Goal: Information Seeking & Learning: Learn about a topic

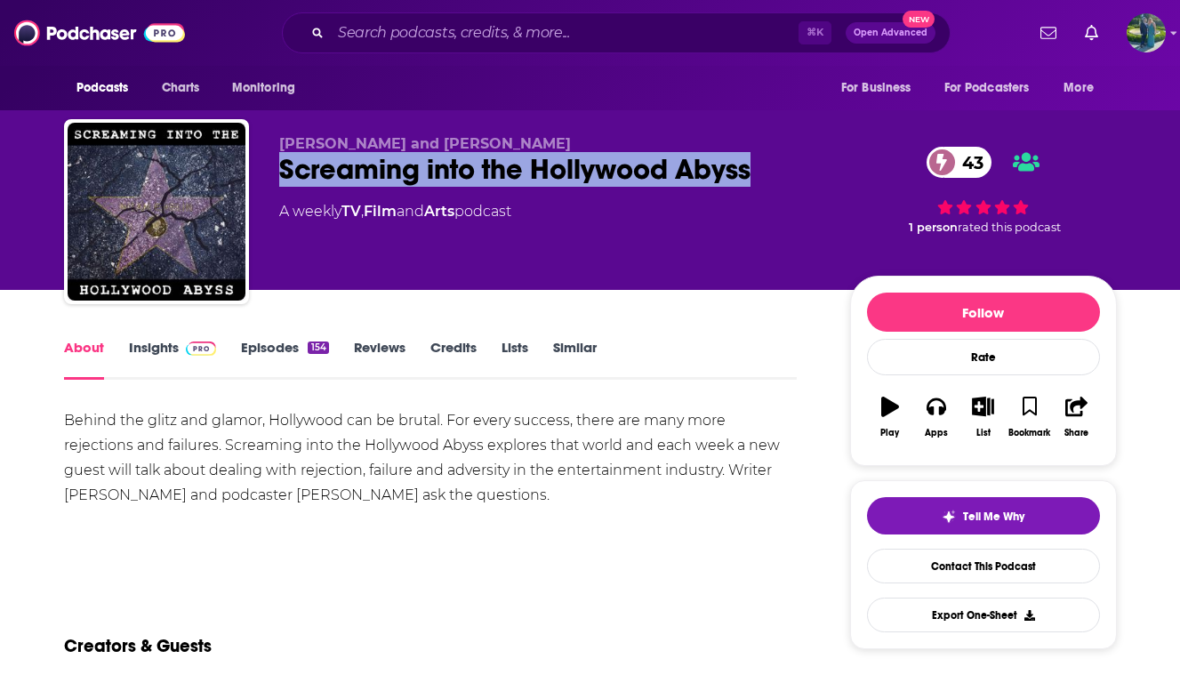
drag, startPoint x: 280, startPoint y: 169, endPoint x: 765, endPoint y: 188, distance: 485.8
click at [766, 190] on div "[PERSON_NAME] and [PERSON_NAME] Screaming into the Hollywood Abyss 43 A weekly …" at bounding box center [550, 206] width 542 height 142
copy h1 "Screaming into the Hollywood Abyss"
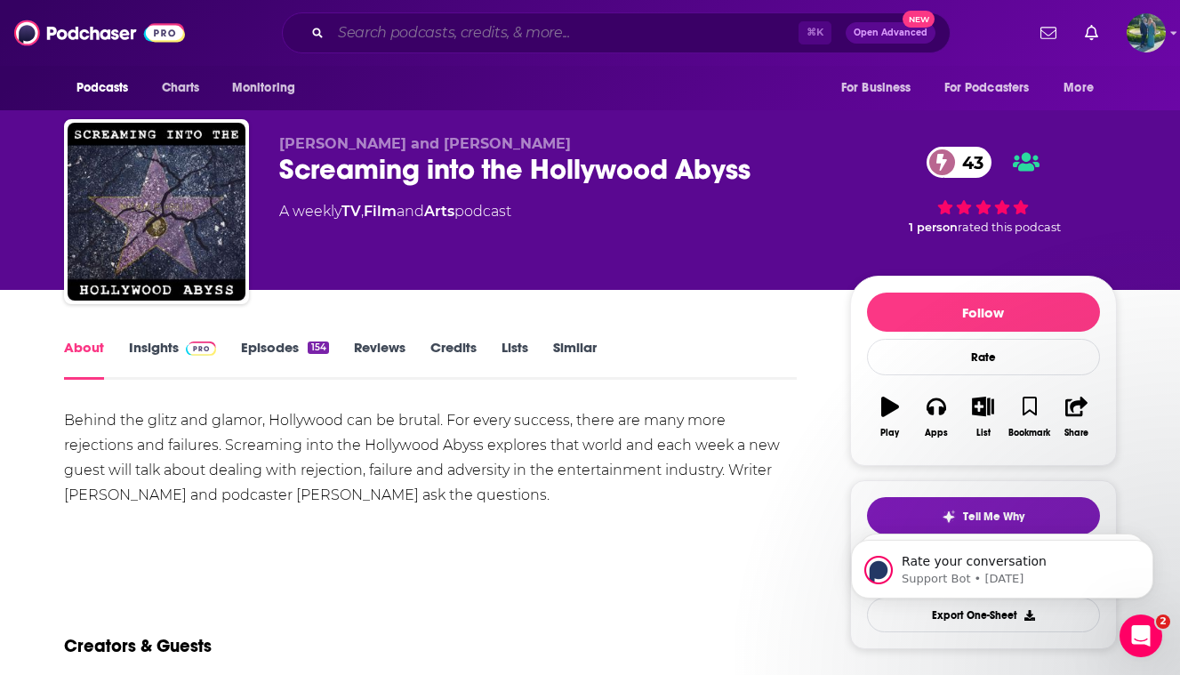
click at [476, 38] on input "Search podcasts, credits, & more..." at bounding box center [565, 33] width 468 height 28
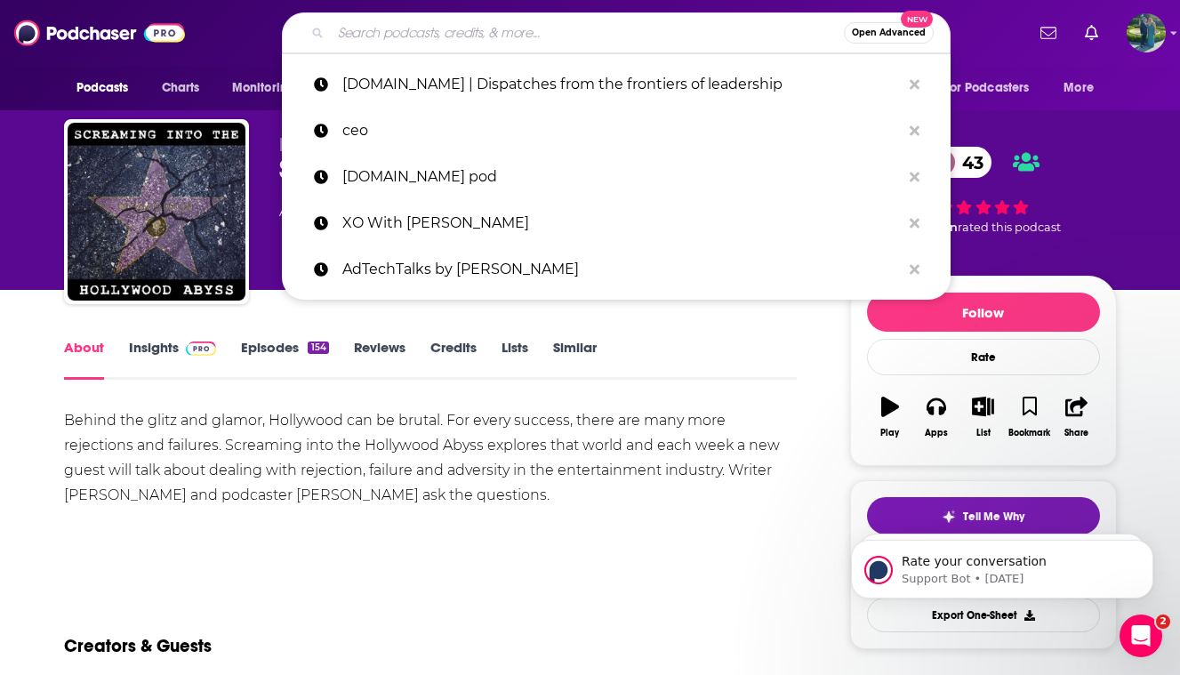
click at [194, 62] on div "Podcasts Charts Monitoring Open Advanced New [DOMAIN_NAME] | Dispatches from th…" at bounding box center [590, 33] width 1180 height 66
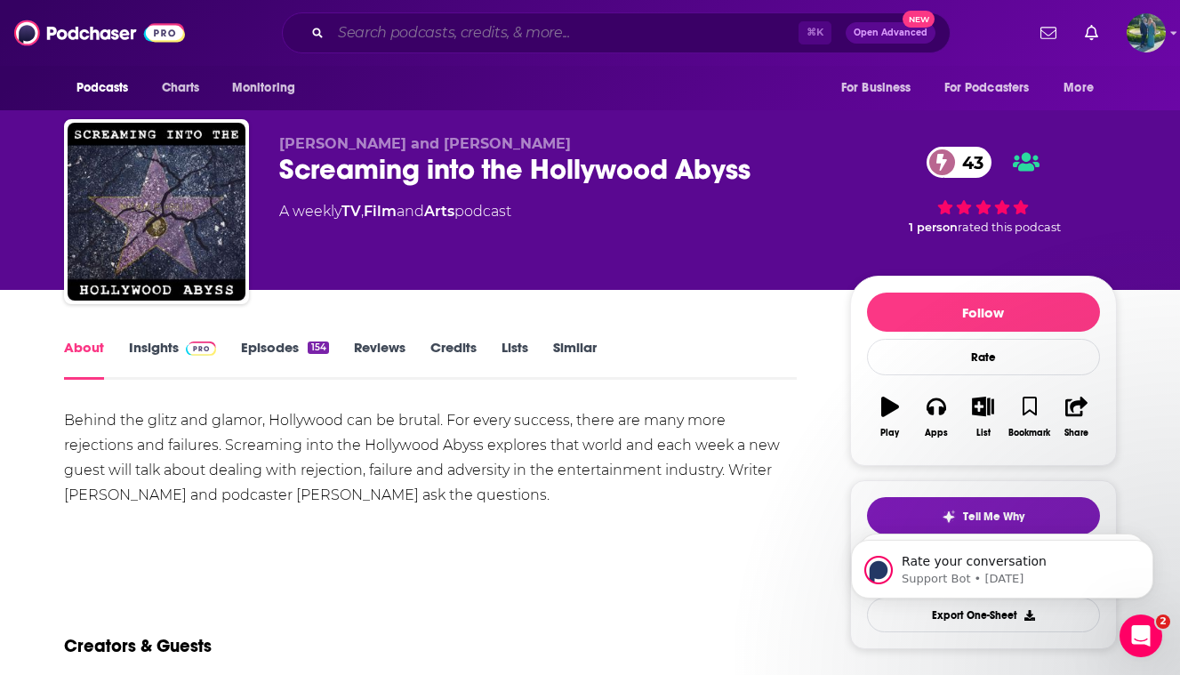
click at [384, 26] on input "Search podcasts, credits, & more..." at bounding box center [565, 33] width 468 height 28
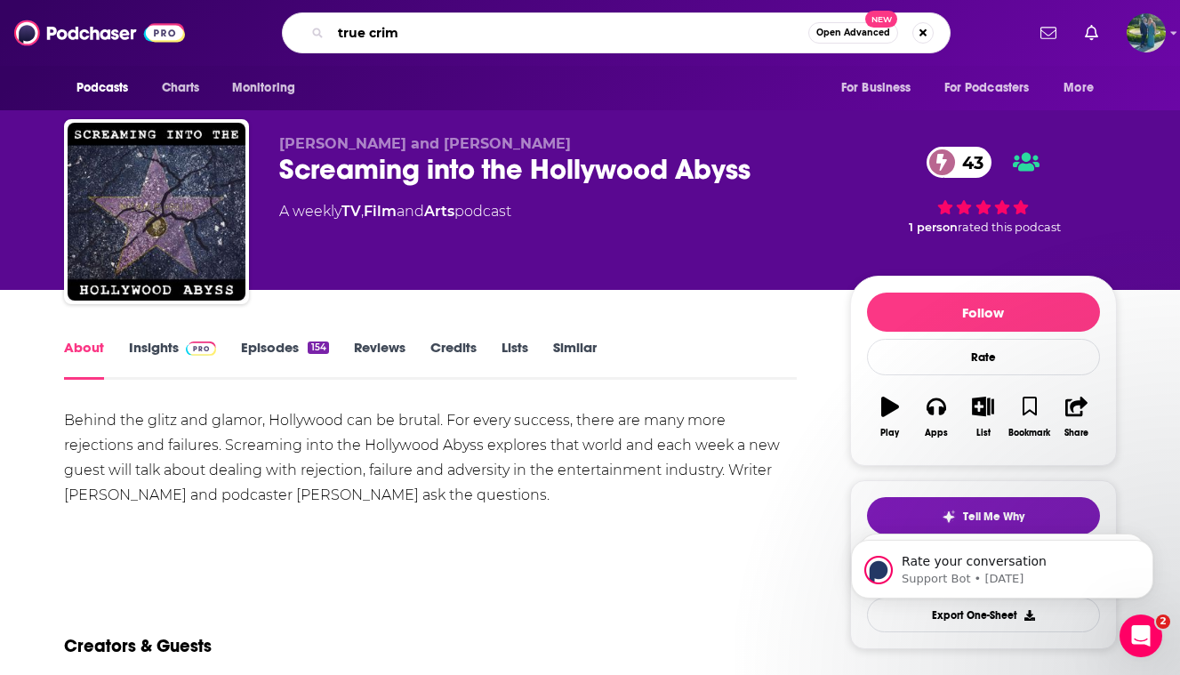
type input "true crime"
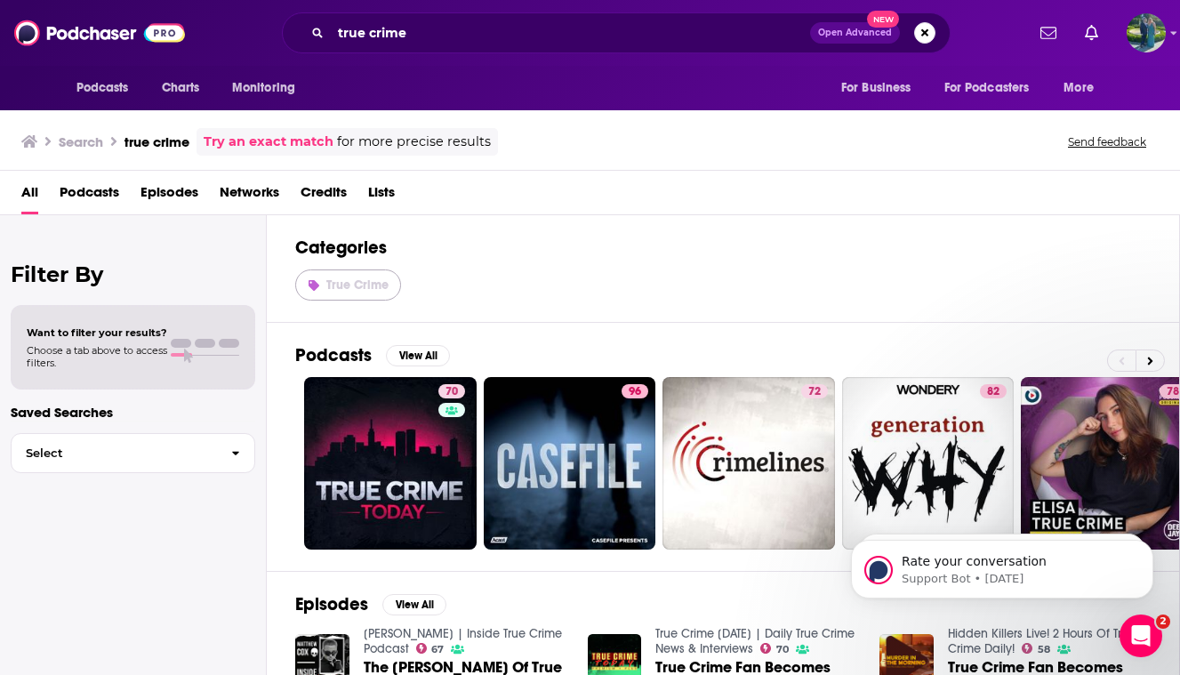
click at [363, 293] on link "True Crime" at bounding box center [348, 284] width 106 height 31
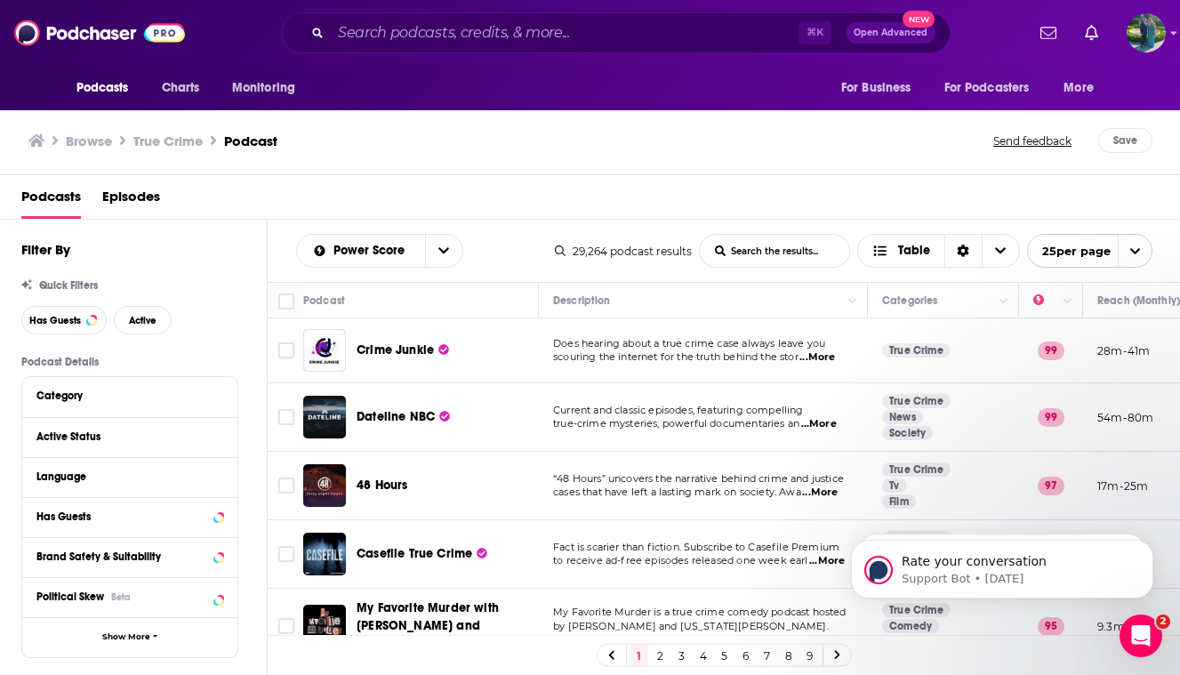
click at [84, 501] on div "Has Guests" at bounding box center [129, 517] width 215 height 40
click at [86, 520] on div "Has Guests" at bounding box center [106, 516] width 141 height 12
click at [155, 559] on span "All" at bounding box center [120, 549] width 166 height 23
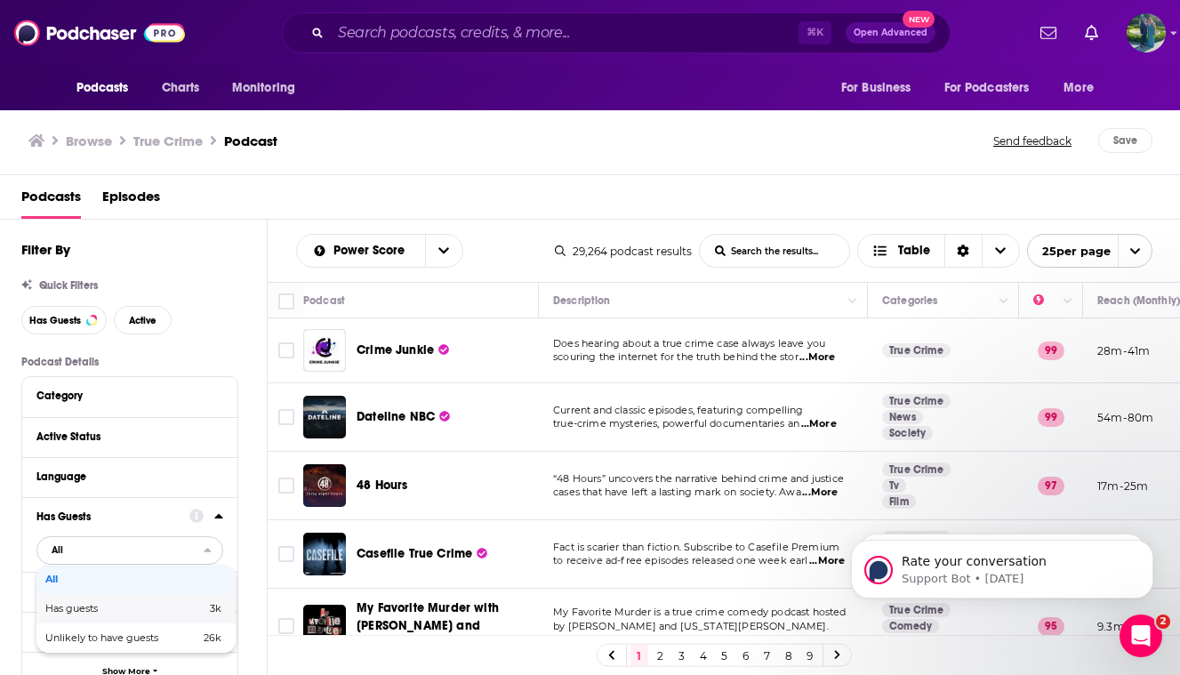
click at [143, 612] on span "Has guests" at bounding box center [98, 609] width 107 height 10
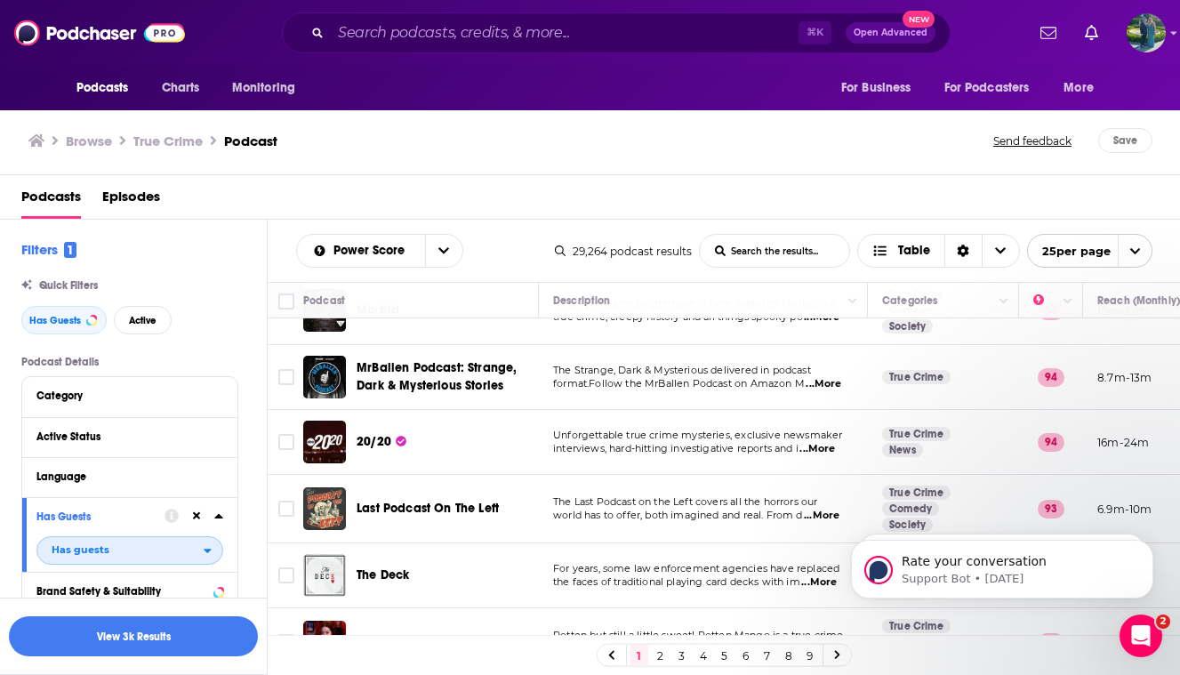
scroll to position [389, 0]
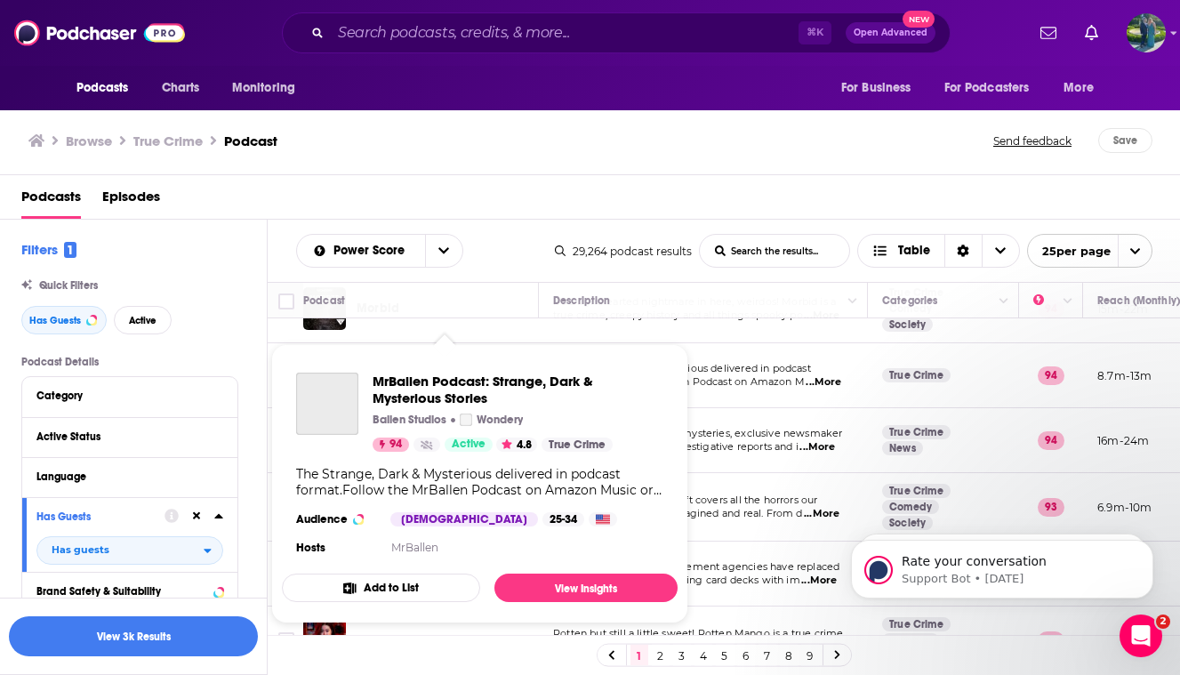
click at [480, 365] on div "MrBallen Podcast: Strange, Dark & Mysterious Stories Ballen Studios Wondery 94 …" at bounding box center [480, 465] width 396 height 215
click at [479, 381] on span "MrBallen Podcast: Strange, Dark & Mysterious Stories" at bounding box center [518, 390] width 291 height 34
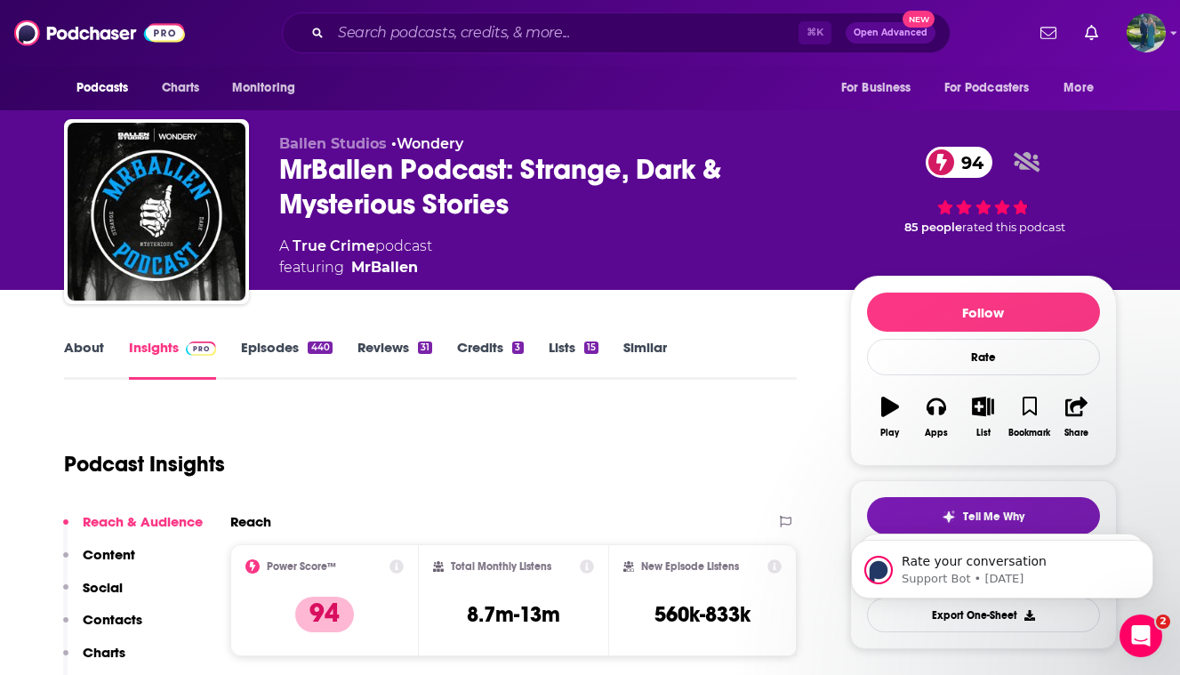
click at [81, 357] on link "About" at bounding box center [84, 359] width 40 height 41
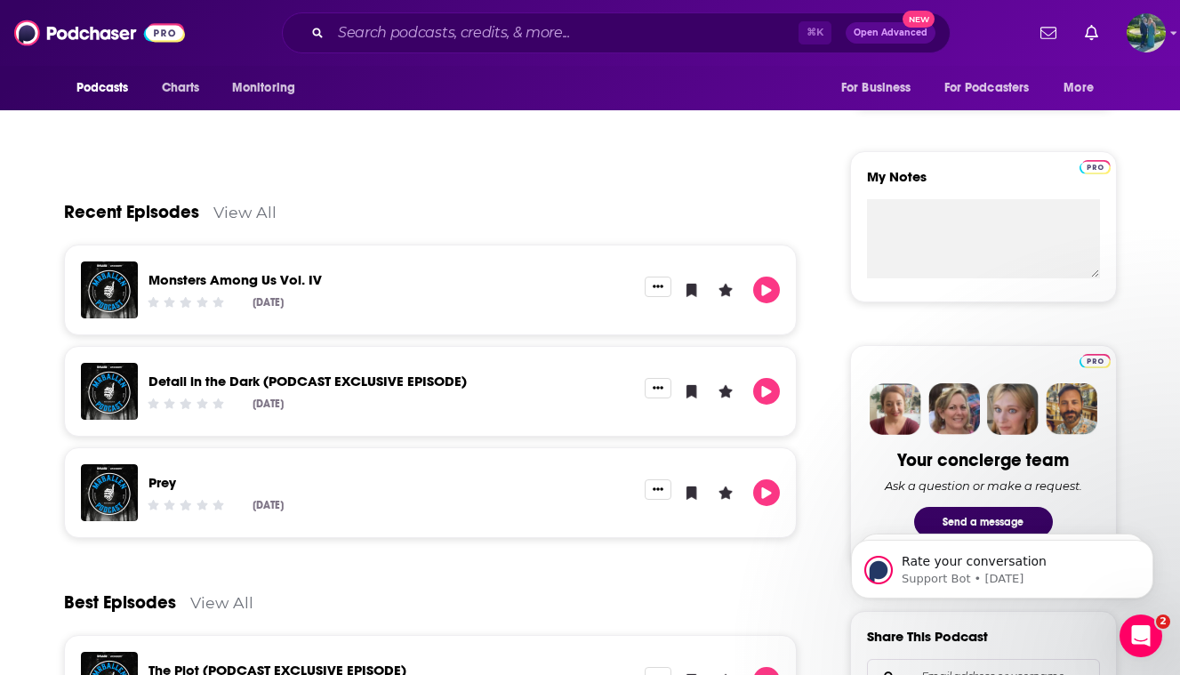
scroll to position [718, 0]
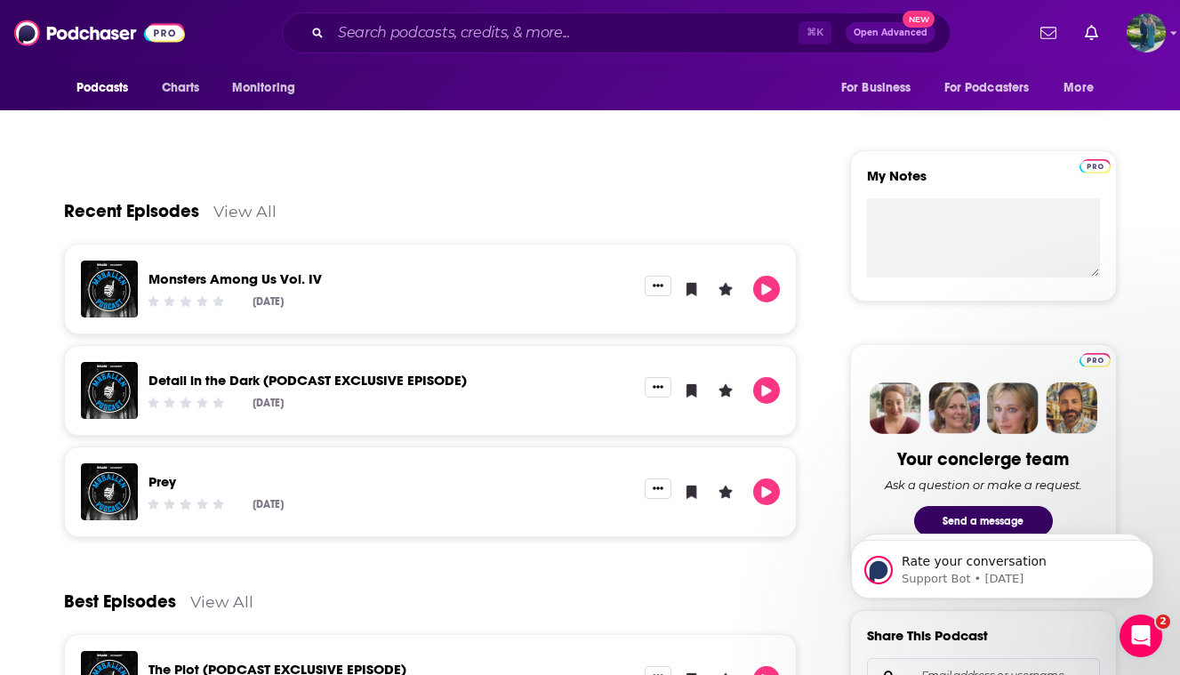
click at [244, 212] on link "View All" at bounding box center [244, 211] width 63 height 19
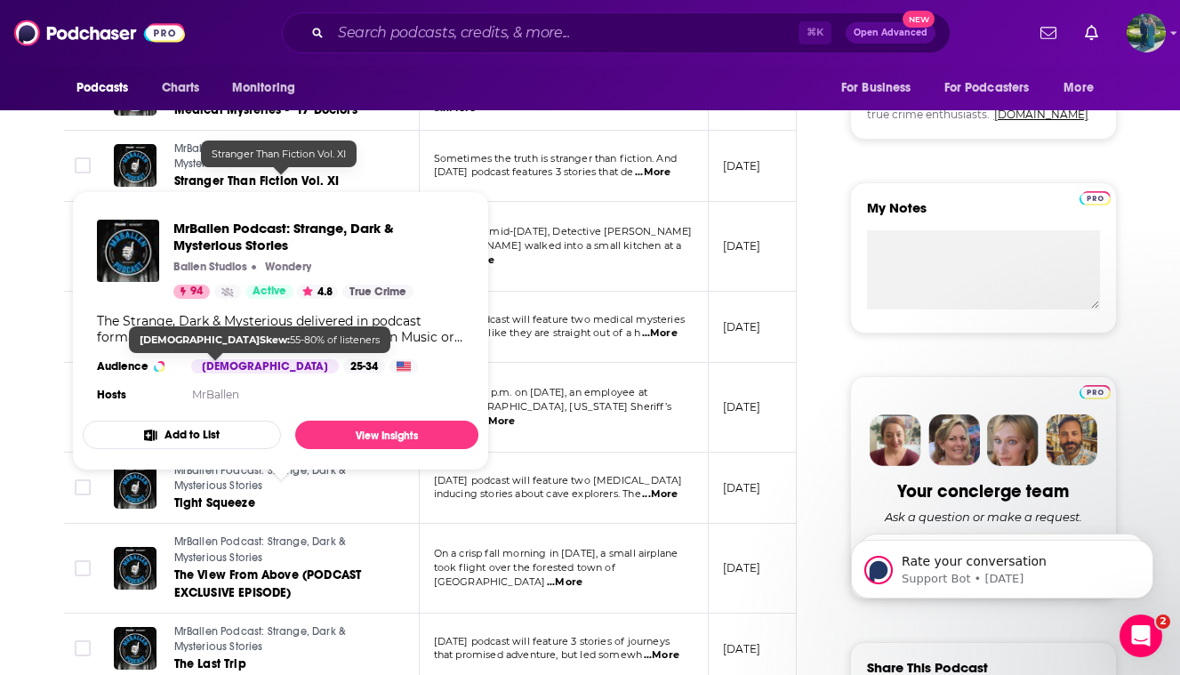
scroll to position [687, 0]
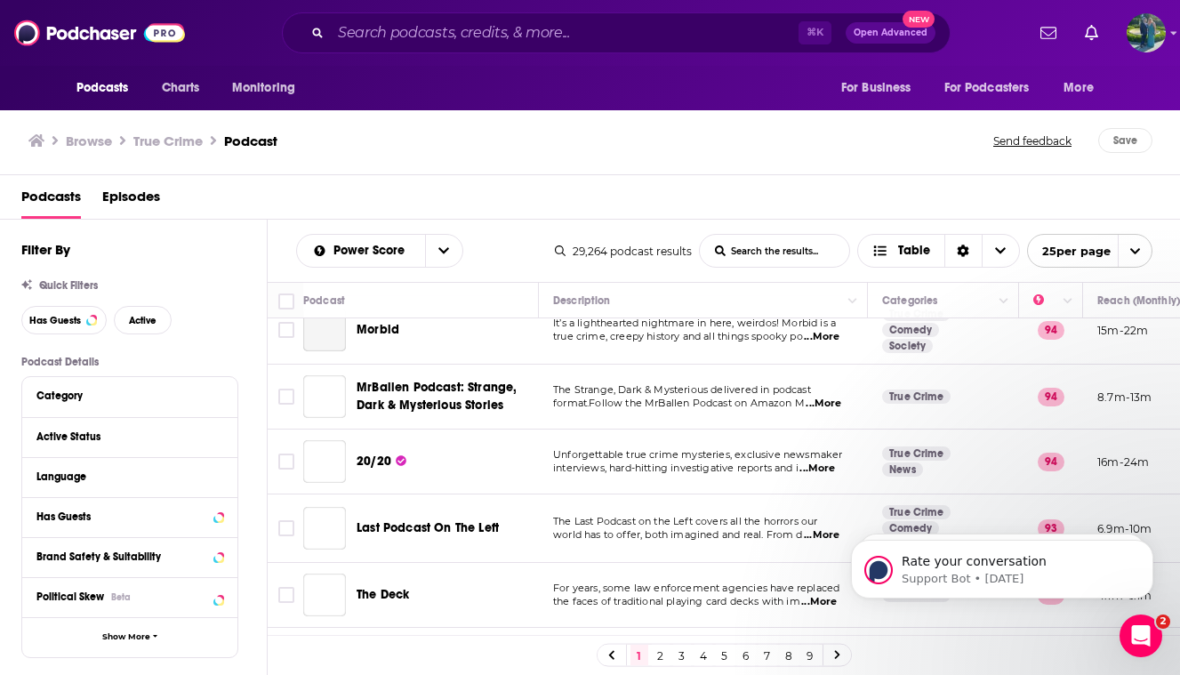
scroll to position [489, 0]
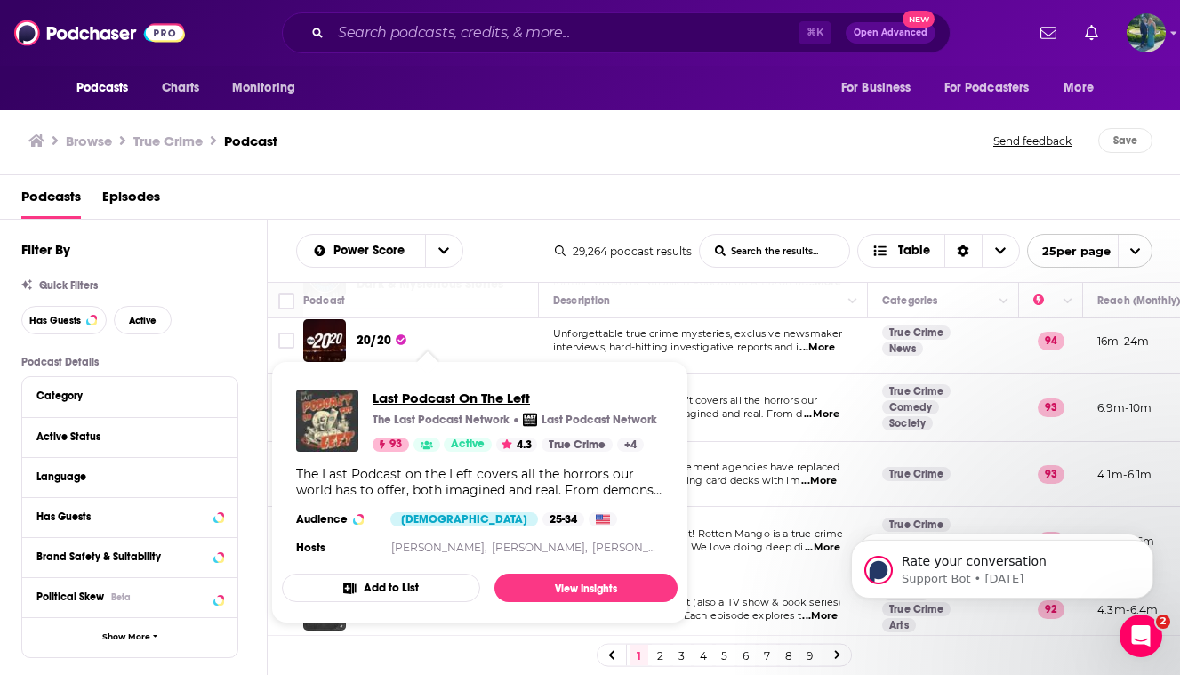
click at [472, 397] on span "Last Podcast On The Left" at bounding box center [515, 397] width 284 height 17
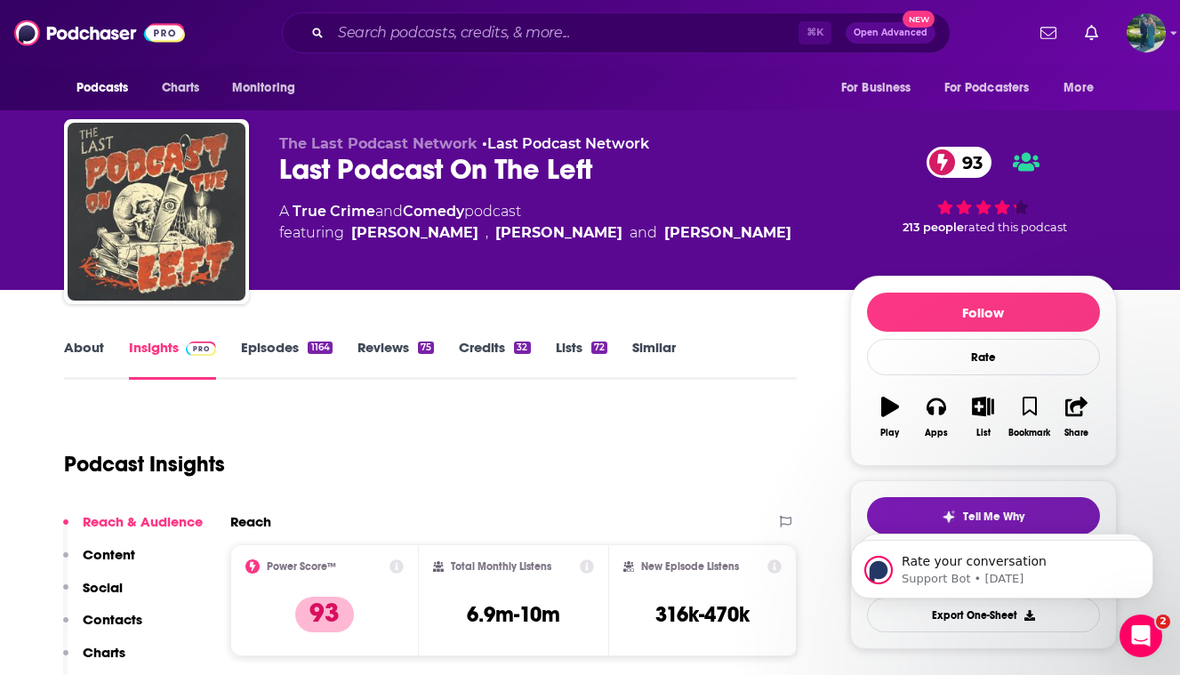
click at [88, 365] on link "About" at bounding box center [84, 359] width 40 height 41
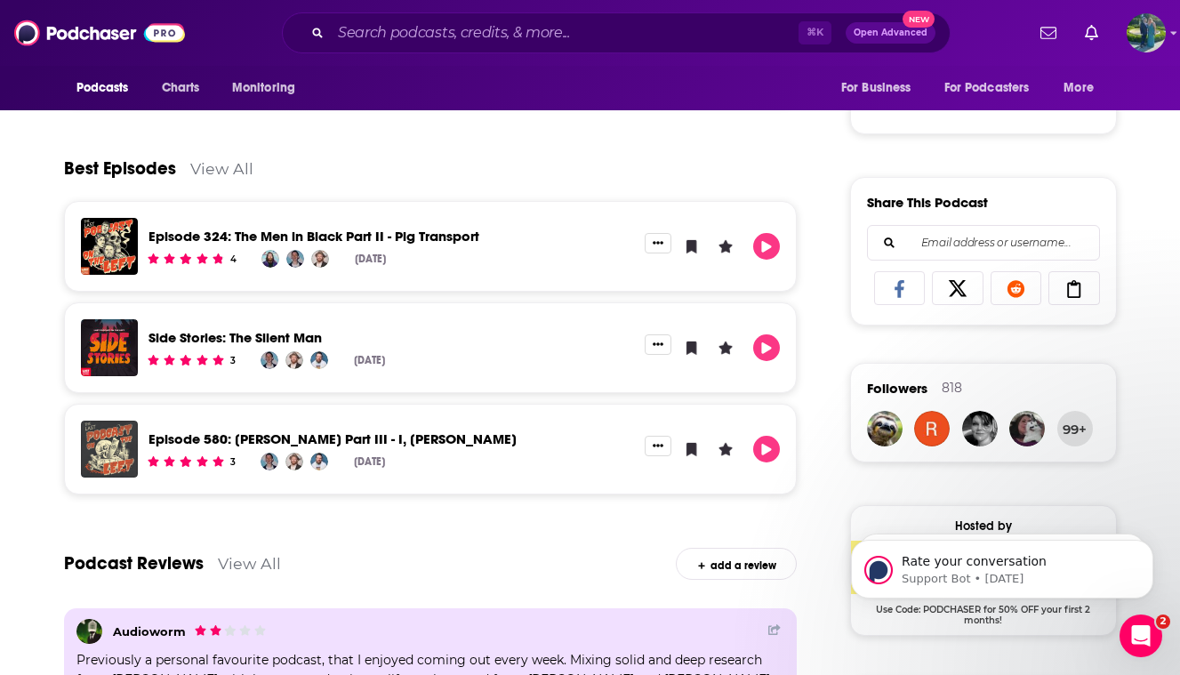
scroll to position [1268, 0]
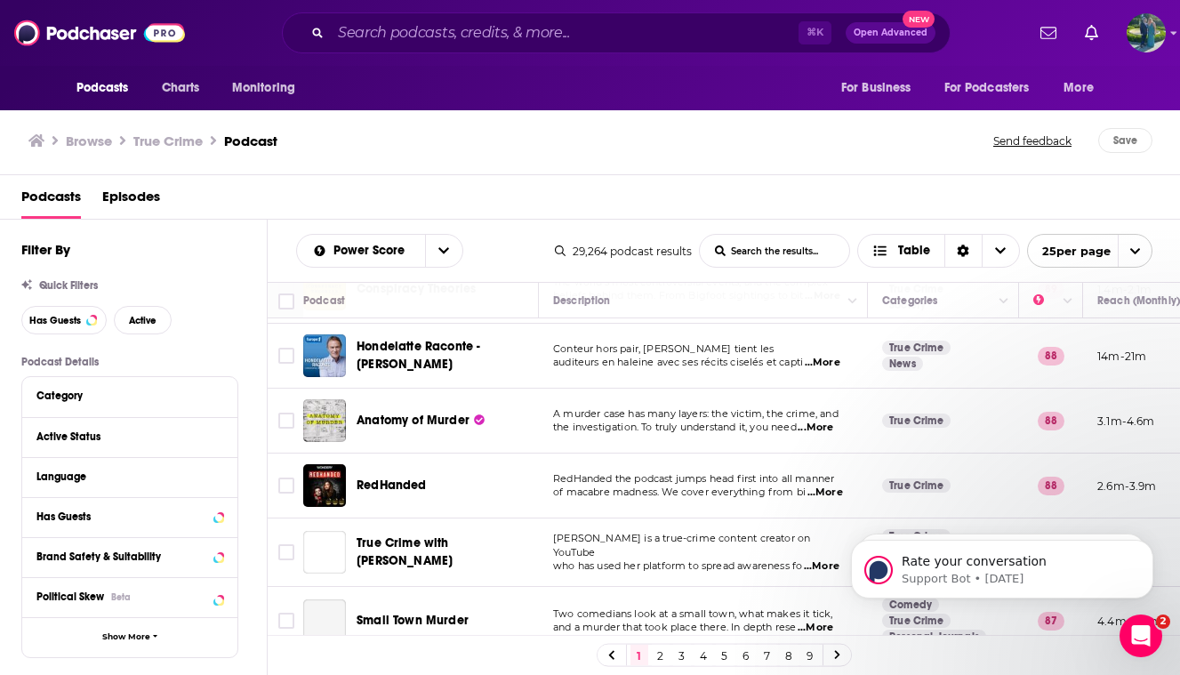
scroll to position [1290, 0]
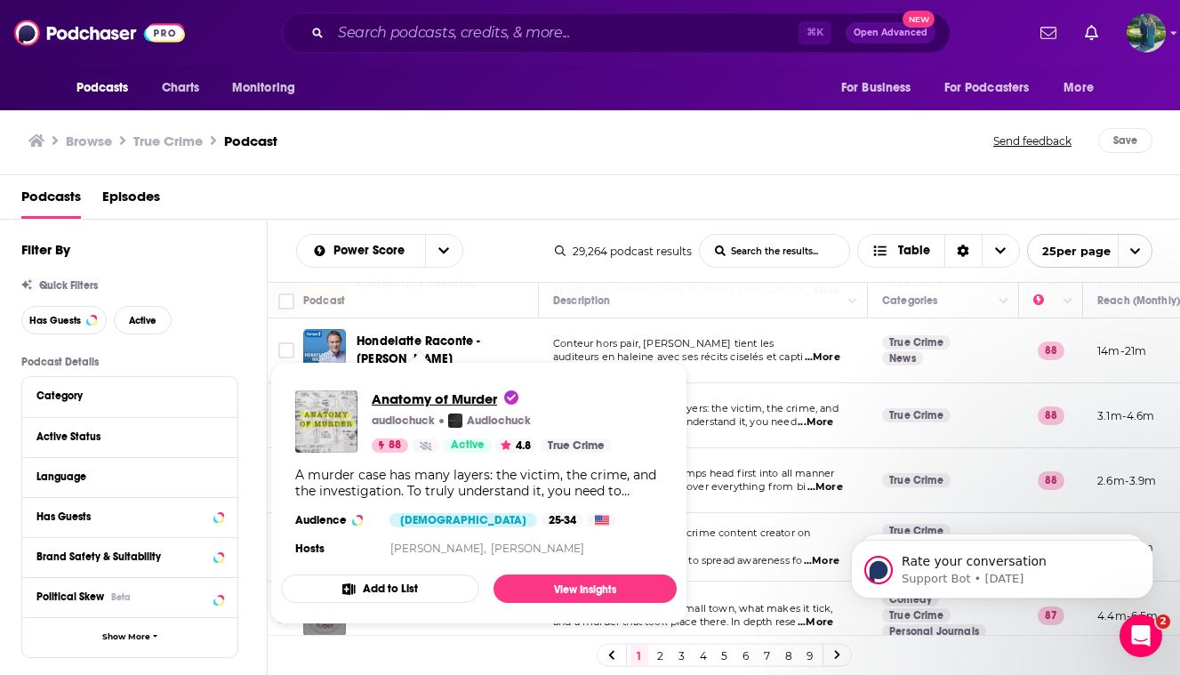
click at [442, 397] on span "Anatomy of Murder" at bounding box center [445, 398] width 147 height 17
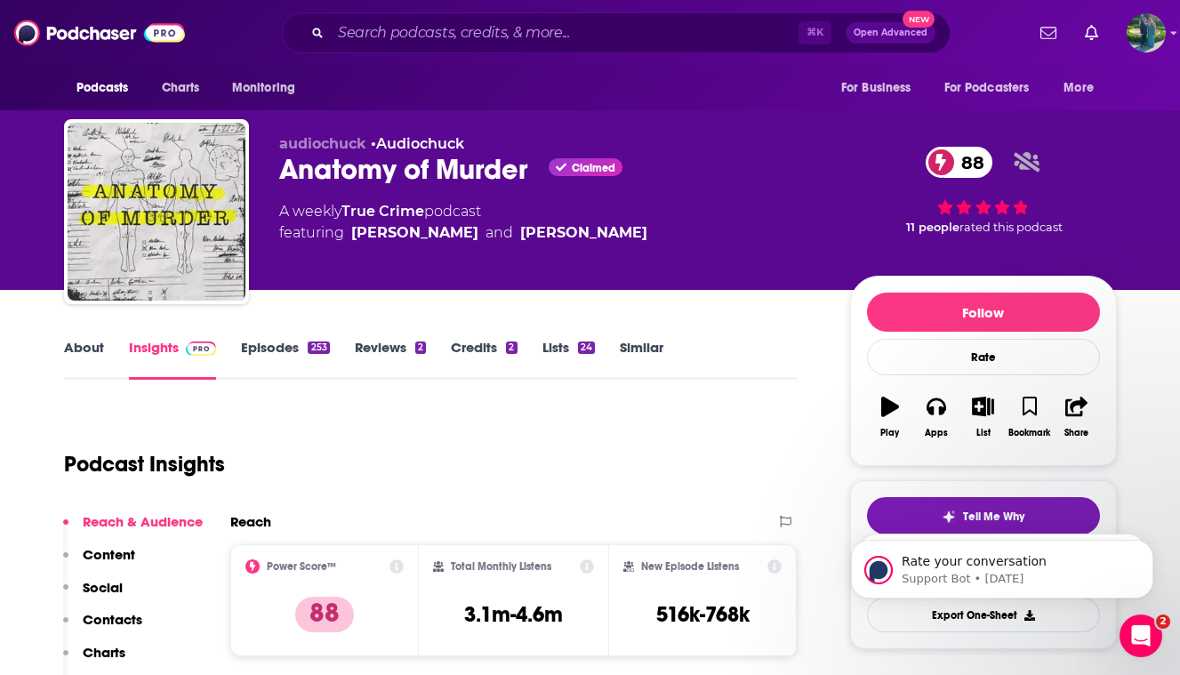
click at [87, 349] on link "About" at bounding box center [84, 359] width 40 height 41
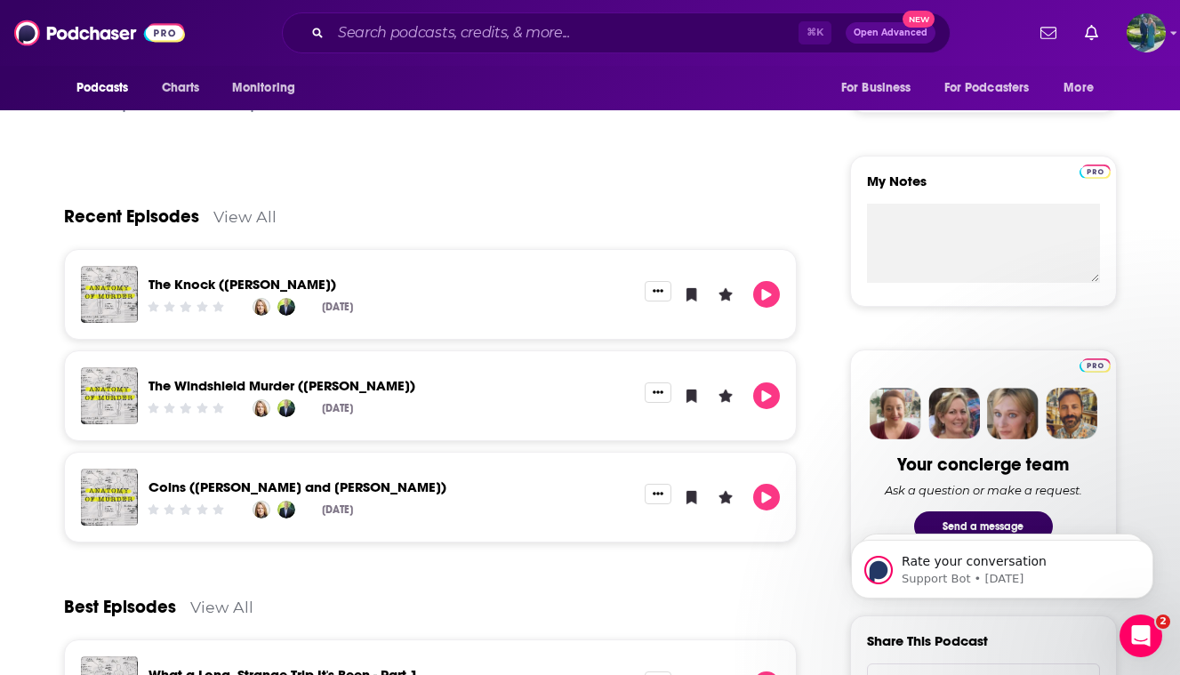
scroll to position [714, 0]
click at [353, 486] on link "Coins (Daniel Callaway and Patricia Andrews)" at bounding box center [297, 485] width 298 height 17
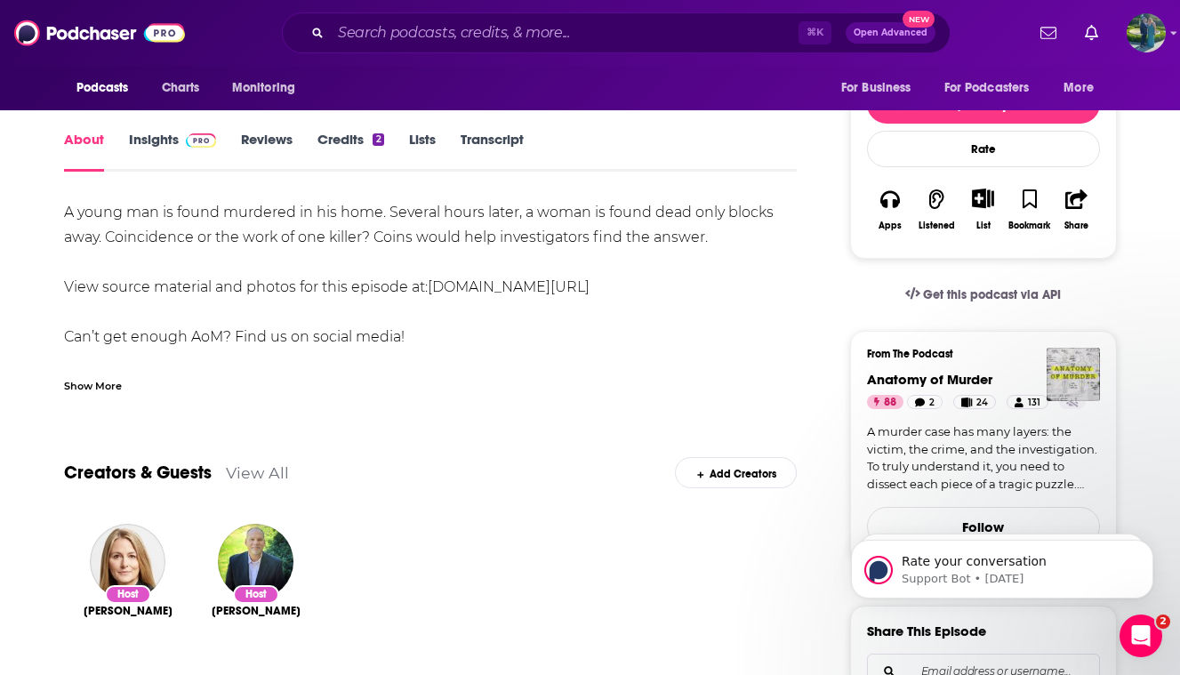
scroll to position [261, 0]
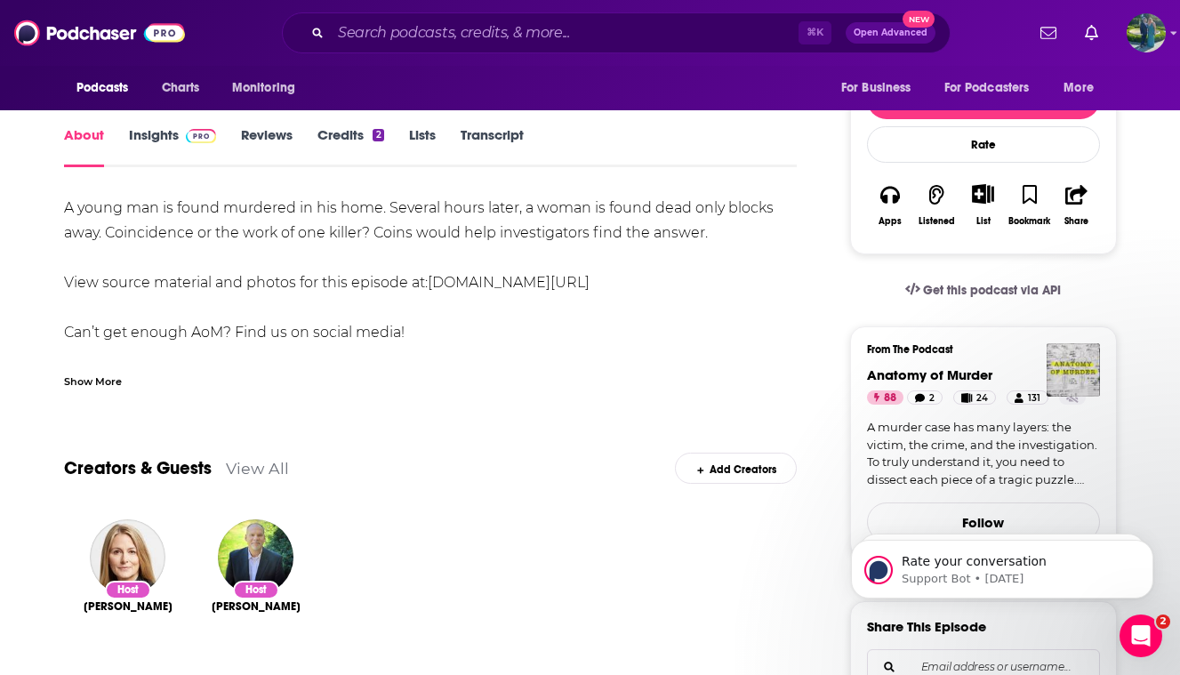
click at [102, 381] on div "Show More" at bounding box center [93, 380] width 58 height 17
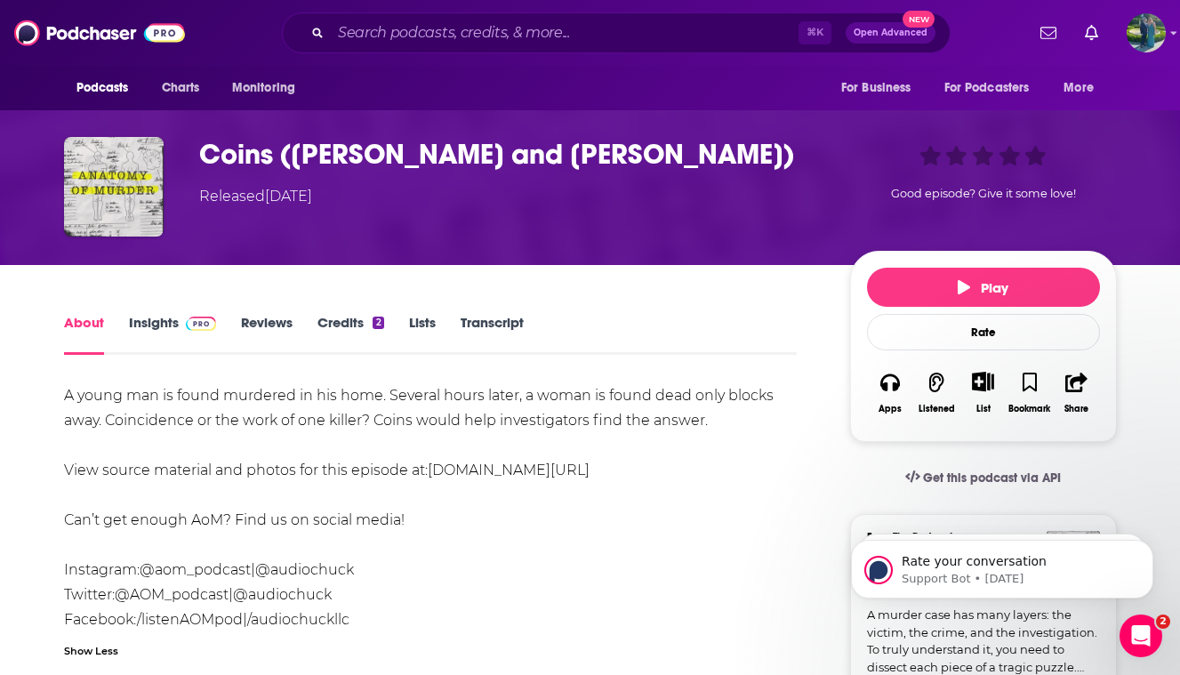
scroll to position [65, 0]
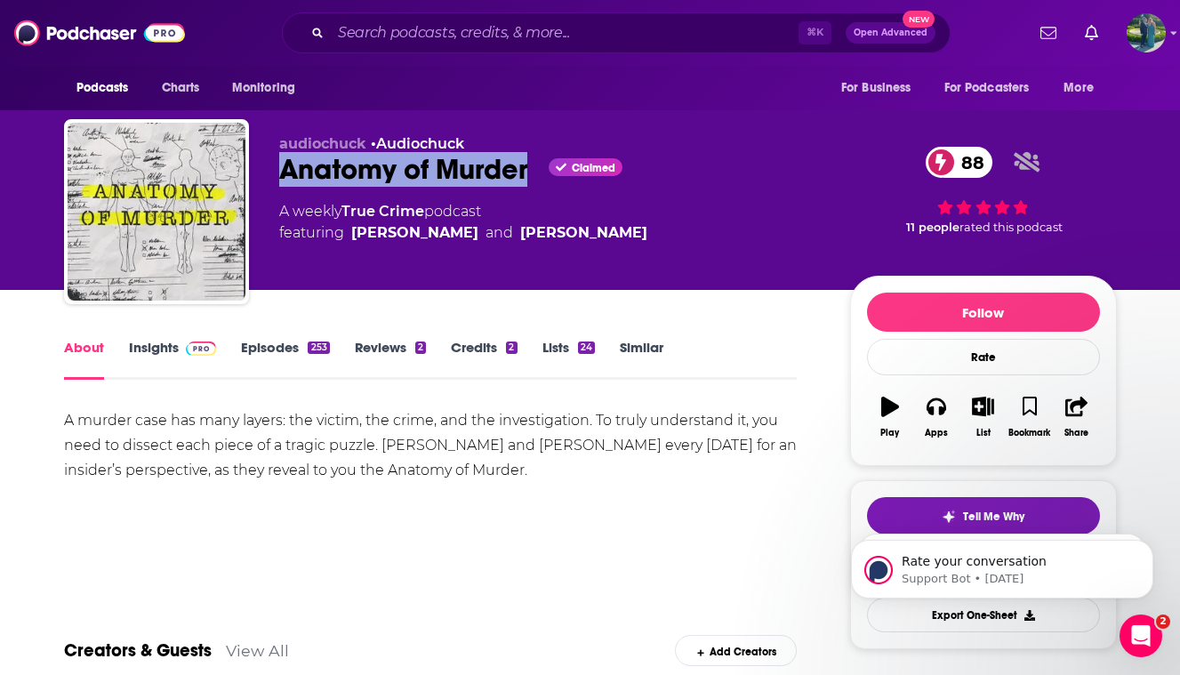
drag, startPoint x: 528, startPoint y: 172, endPoint x: 271, endPoint y: 175, distance: 256.9
click at [271, 175] on div "audiochuck • Audiochuck Anatomy of Murder Claimed 88 A weekly True Crime podcas…" at bounding box center [590, 215] width 1053 height 192
copy h1 "Anatomy of Murder"
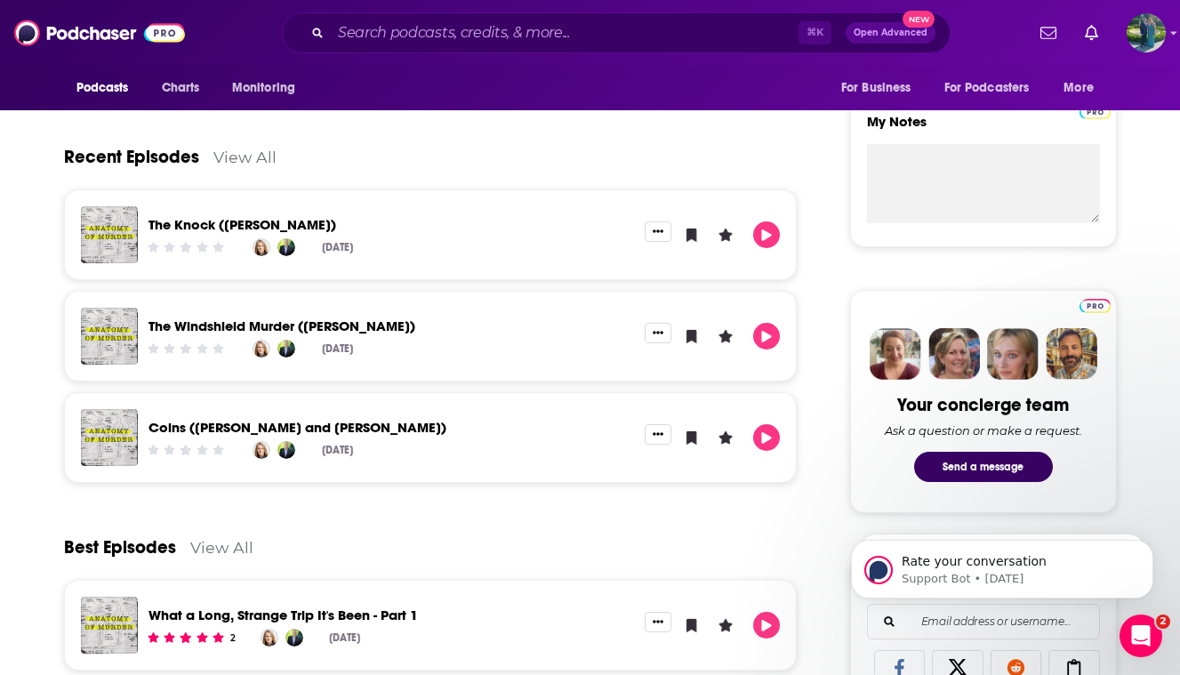
scroll to position [775, 0]
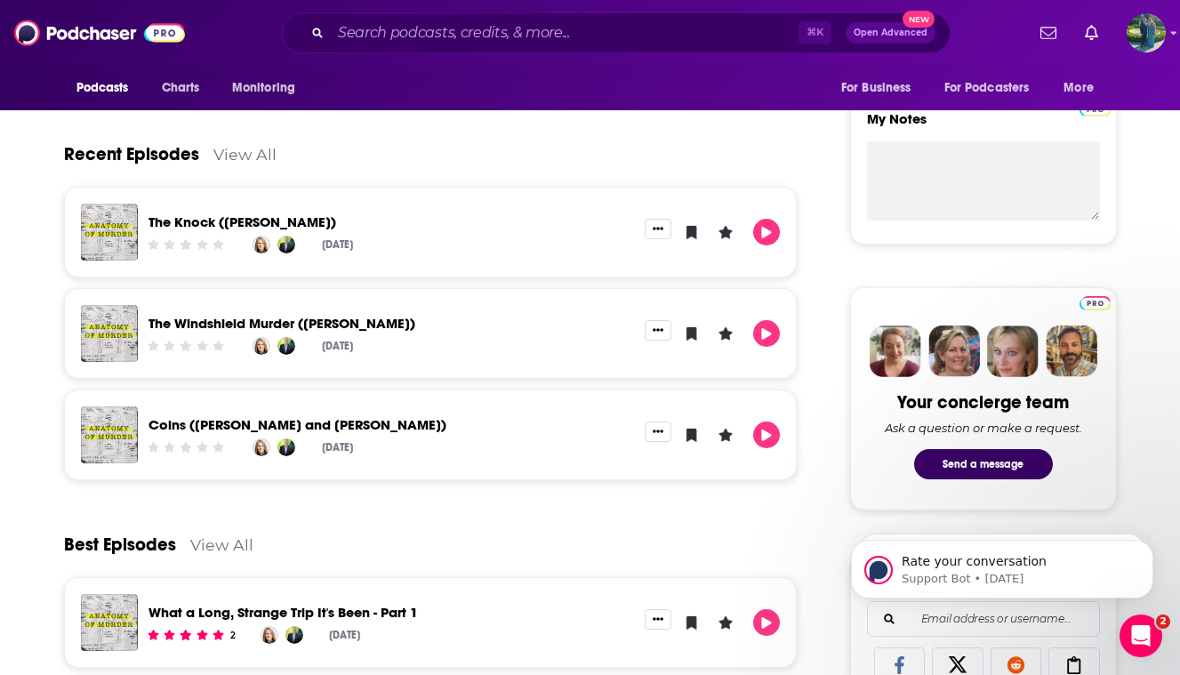
click at [247, 157] on link "View All" at bounding box center [244, 154] width 63 height 19
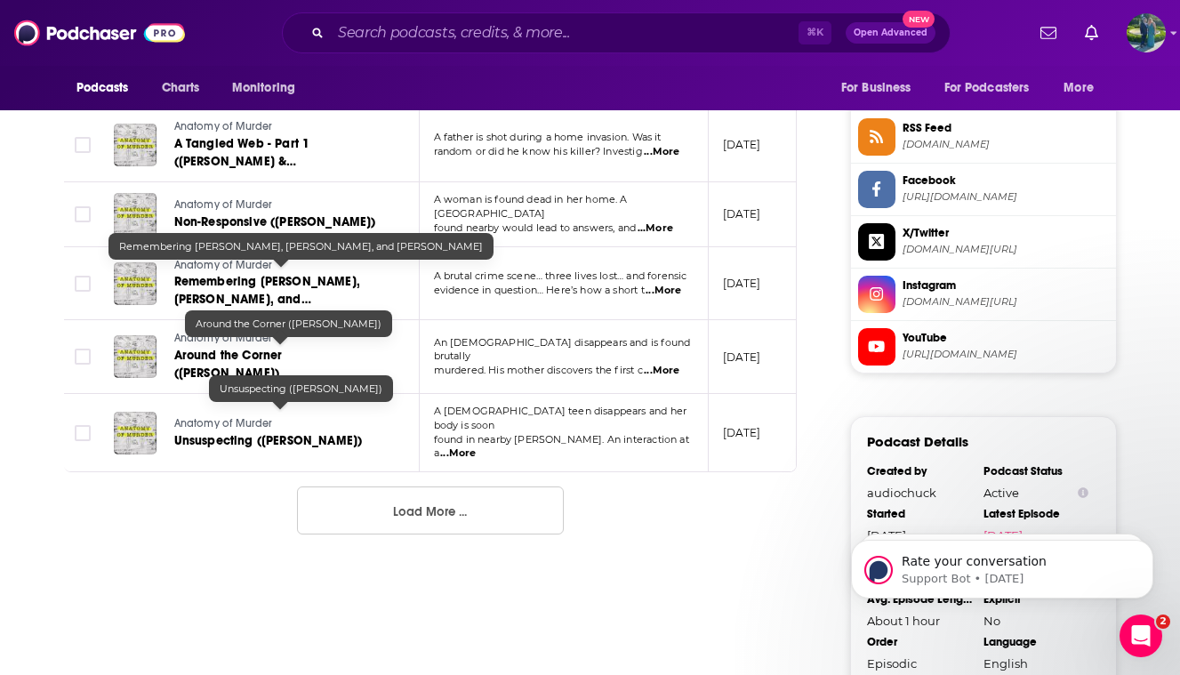
scroll to position [1775, 0]
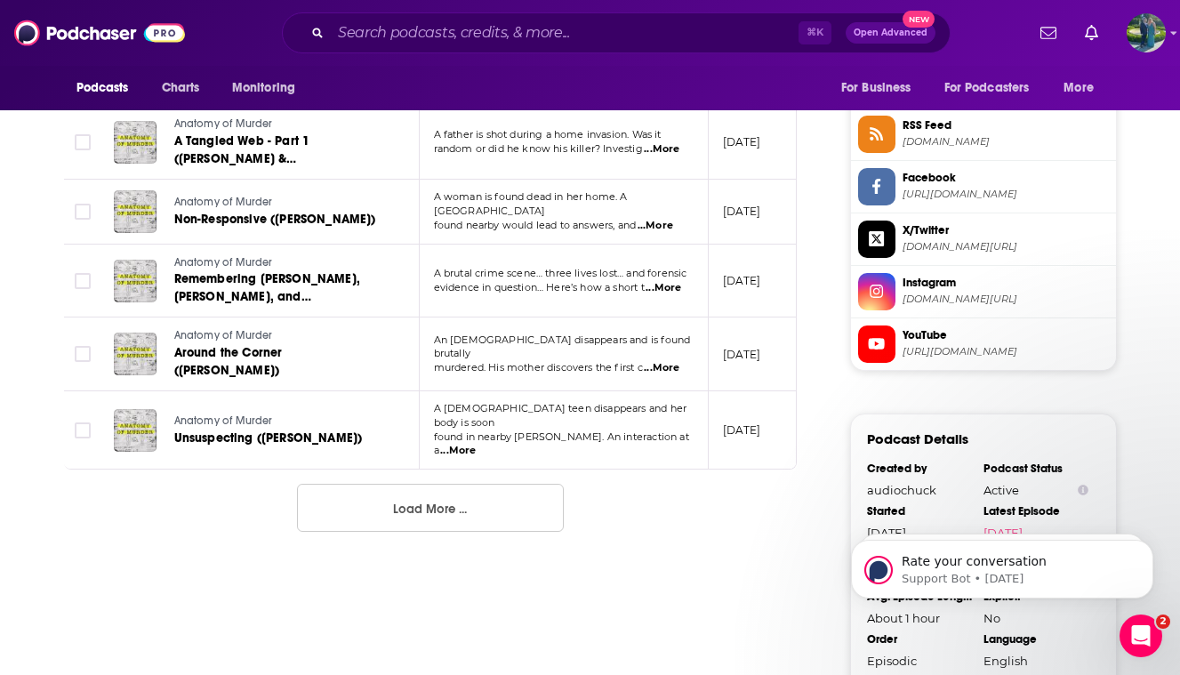
click at [437, 484] on button "Load More ..." at bounding box center [430, 508] width 267 height 48
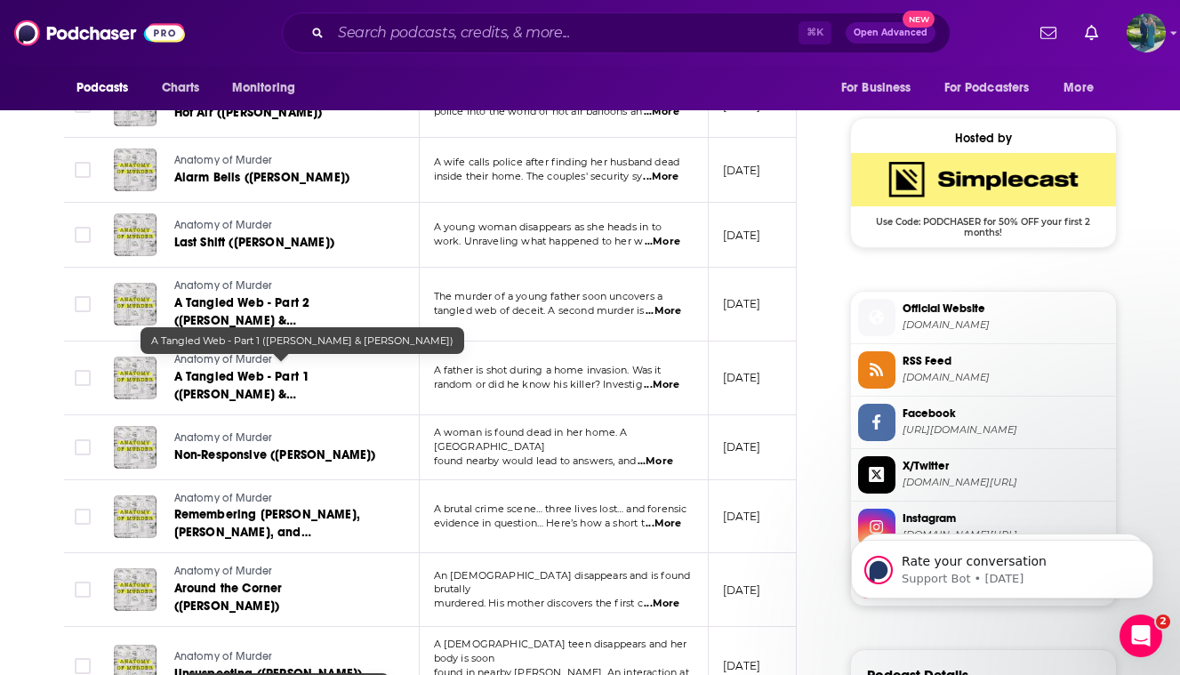
scroll to position [0, 0]
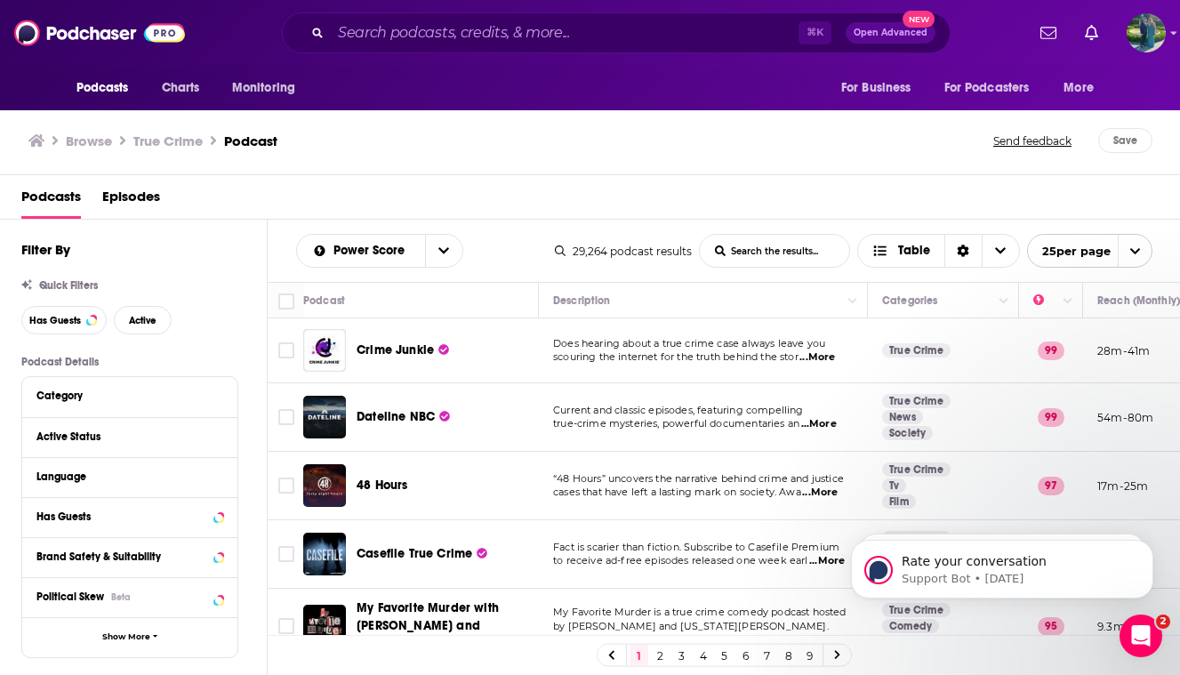
scroll to position [1371, 0]
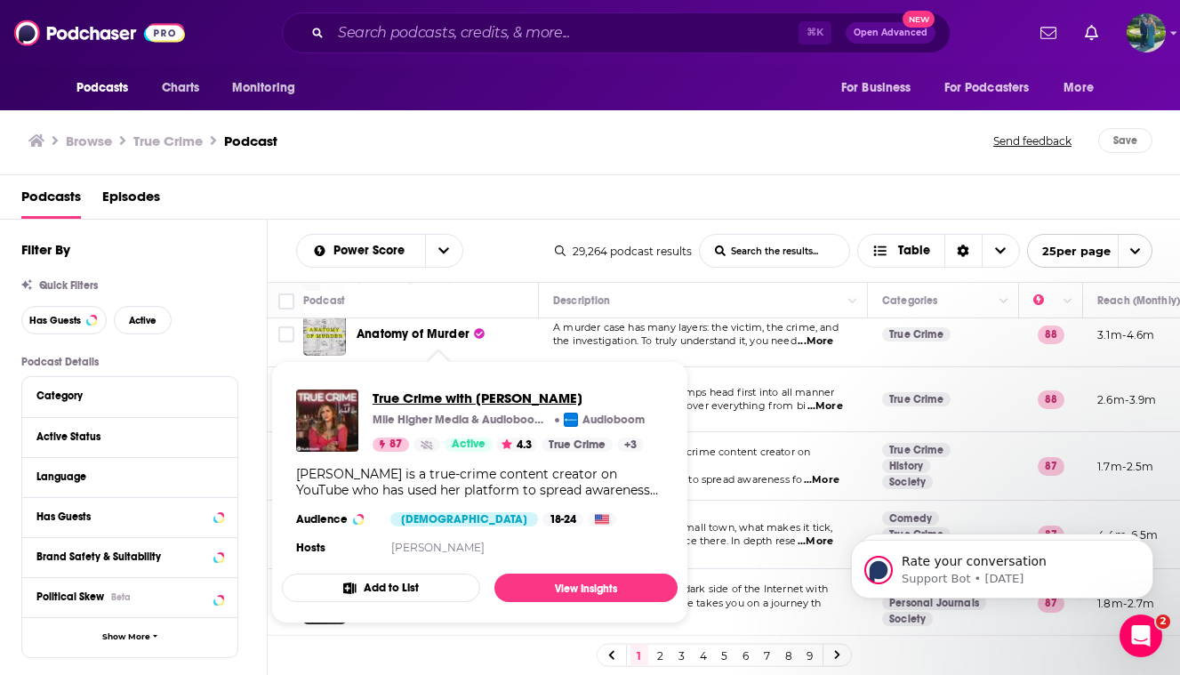
click at [441, 405] on span "True Crime with Kendall Rae" at bounding box center [509, 397] width 272 height 17
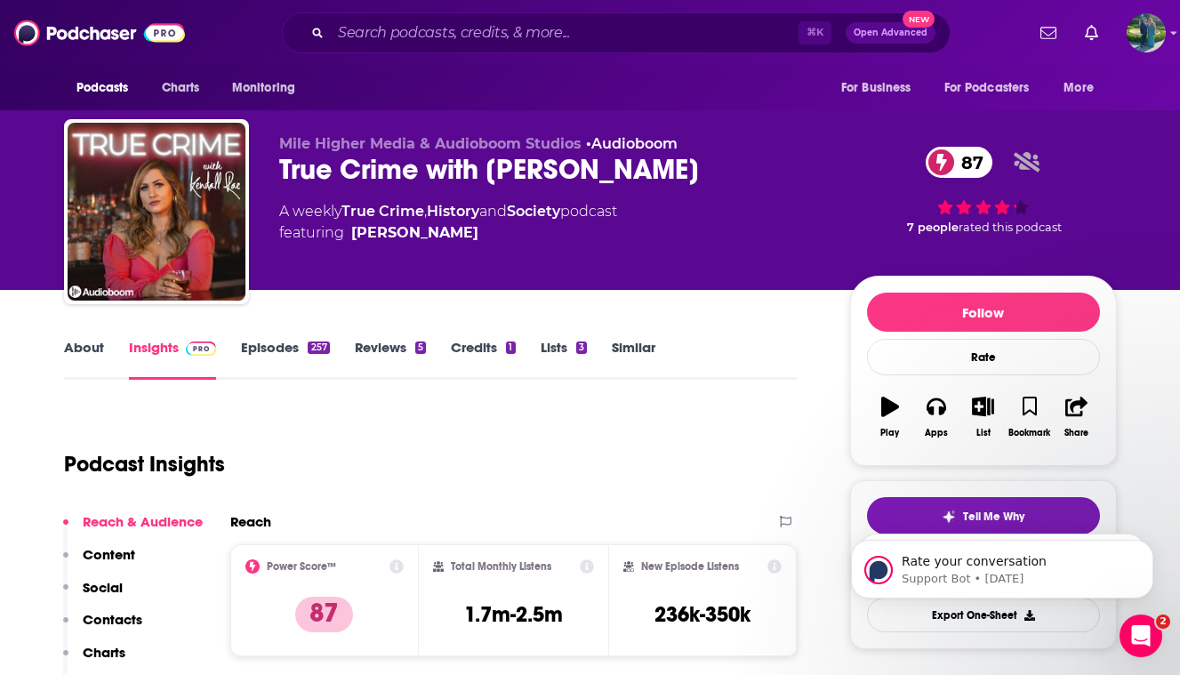
click at [83, 364] on link "About" at bounding box center [84, 359] width 40 height 41
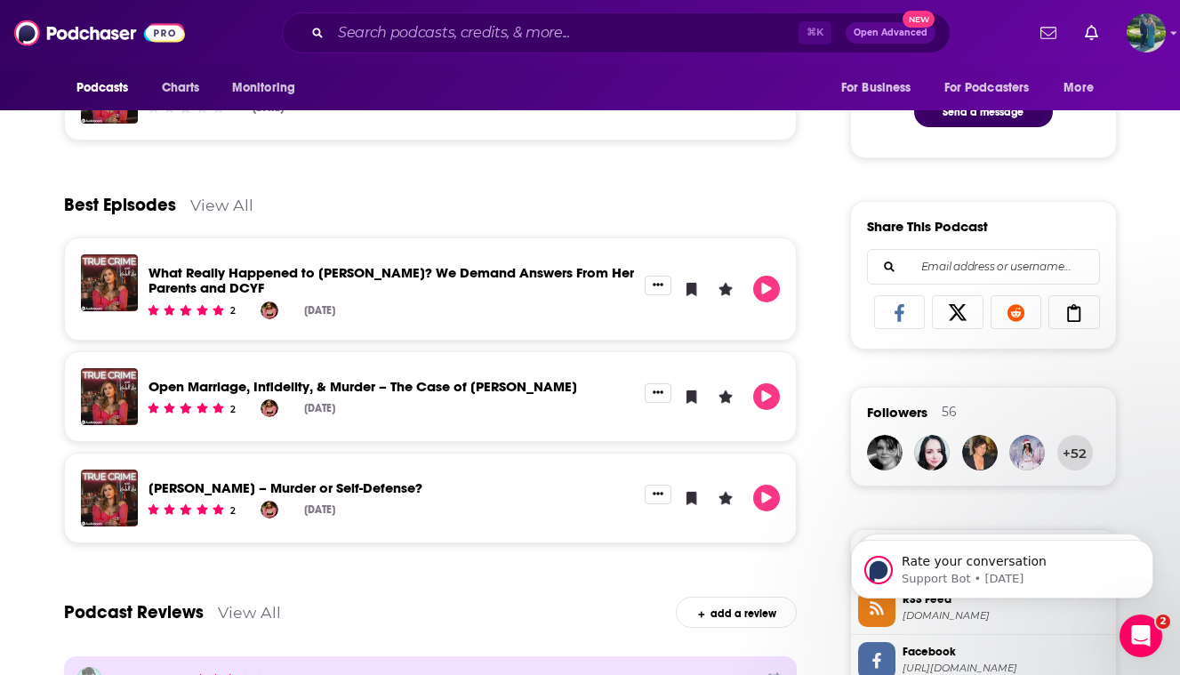
scroll to position [1129, 0]
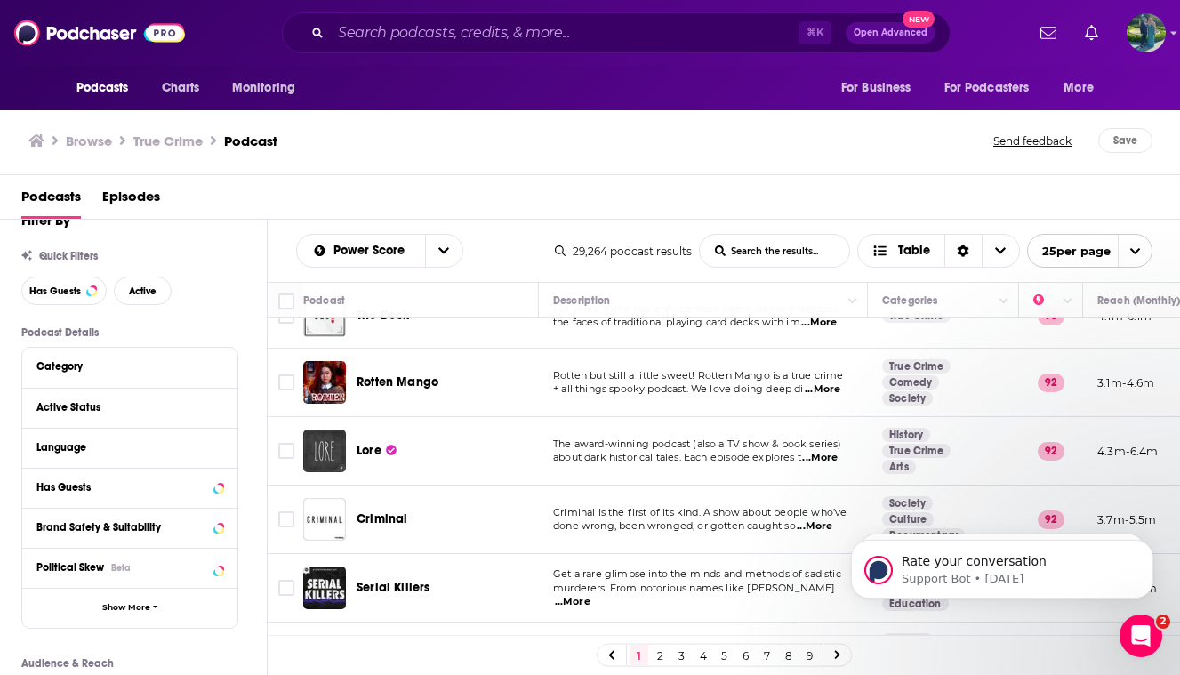
scroll to position [1371, 0]
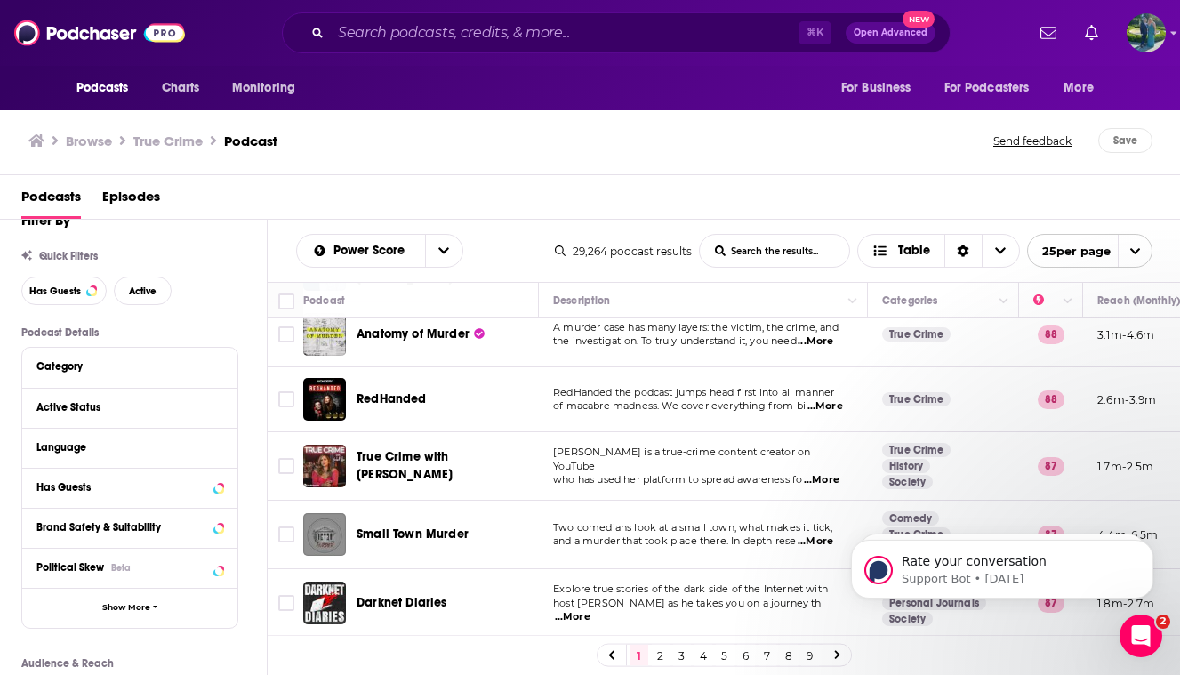
click at [658, 654] on link "2" at bounding box center [661, 655] width 18 height 21
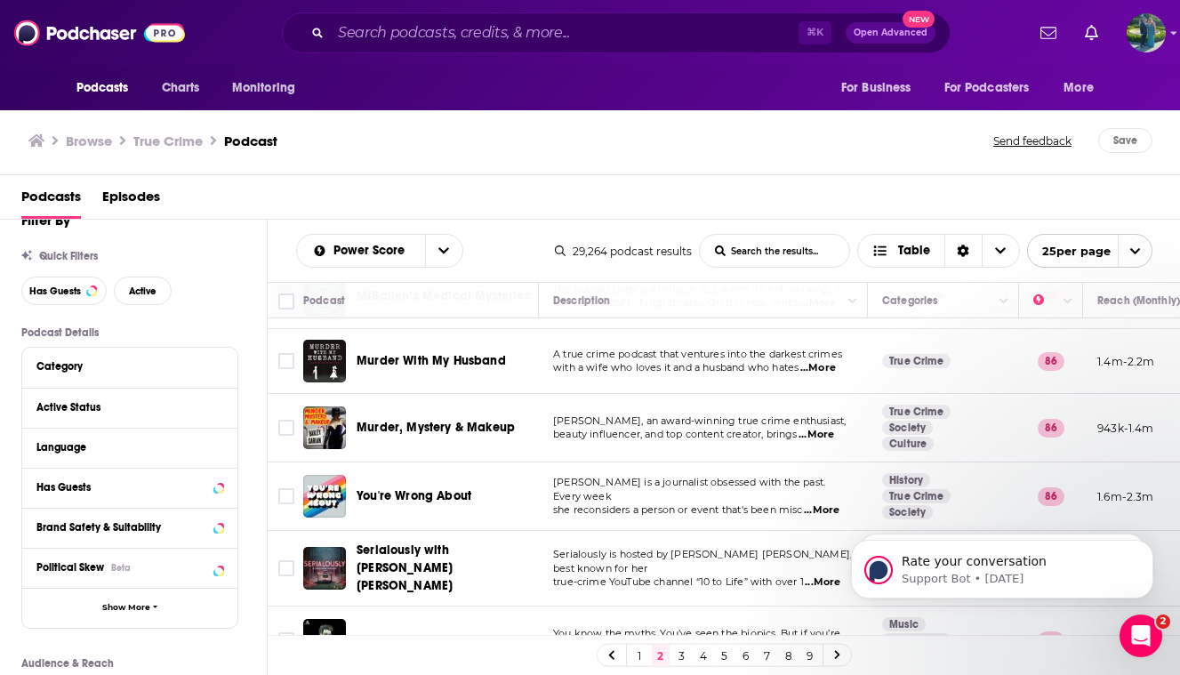
scroll to position [198, 0]
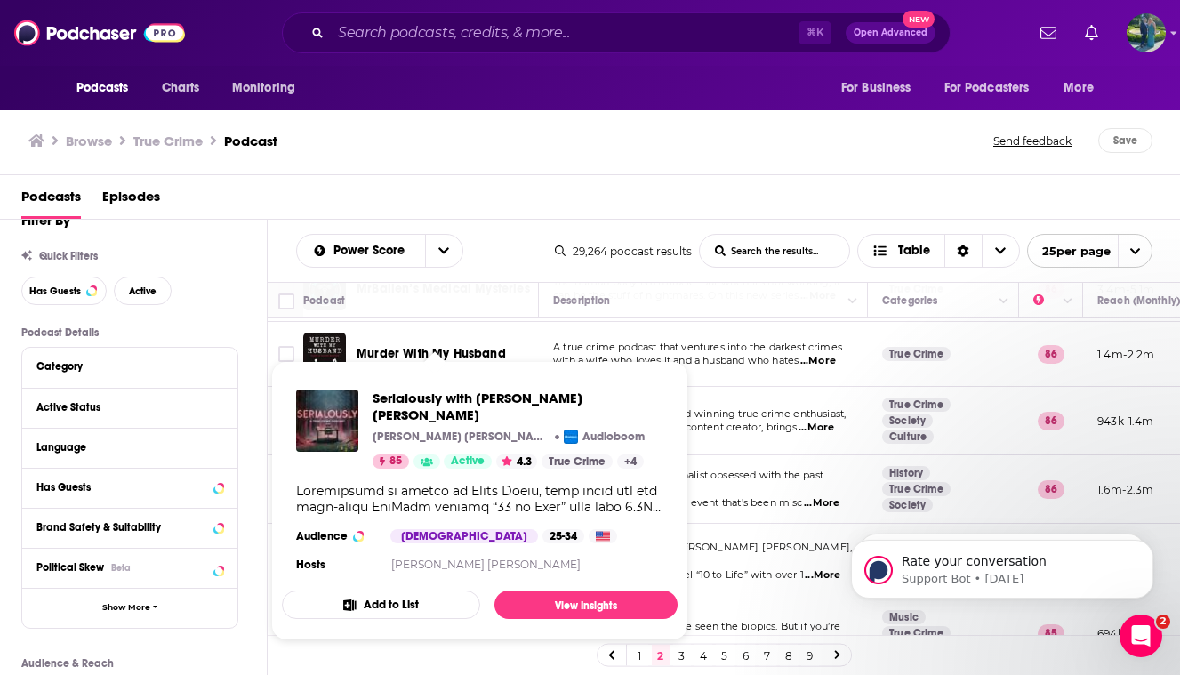
click at [486, 352] on span "Serialously with Annie Elise Annie Elise & Audioboom Studios Audioboom 85 Activ…" at bounding box center [479, 500] width 417 height 300
click at [690, 361] on span "with a wife who loves it and a husband who hates" at bounding box center [675, 360] width 245 height 12
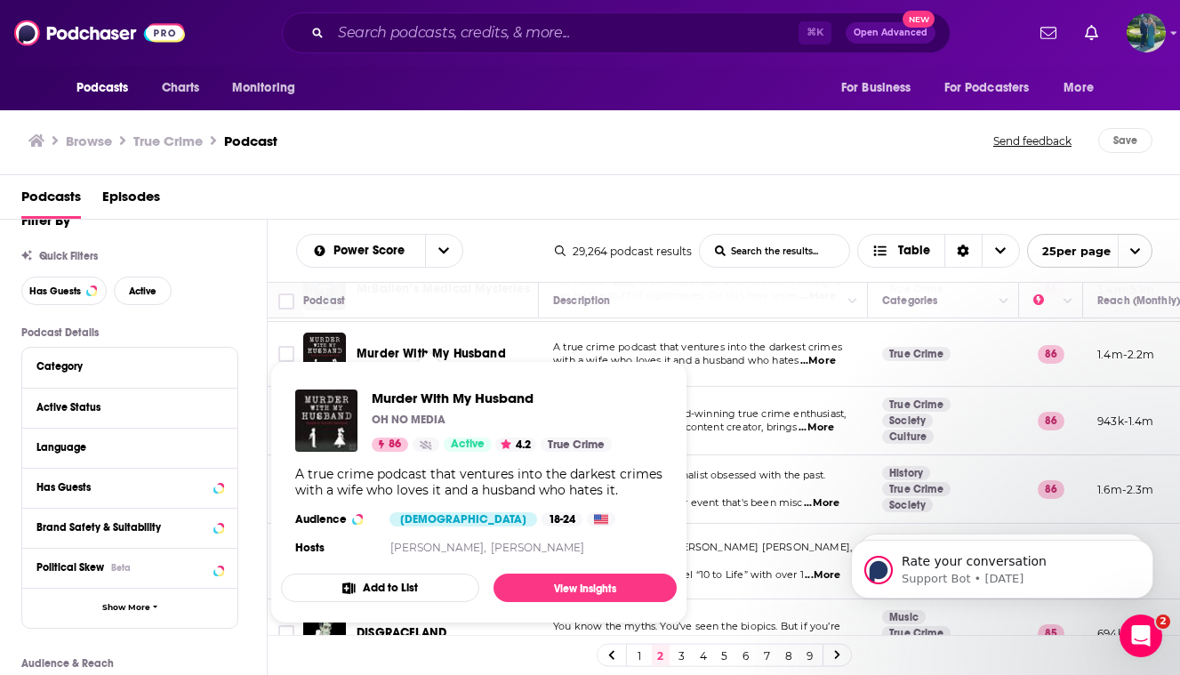
click at [458, 353] on span "Murder With My Husband OH NO MEDIA 86 Active 4.2 True Crime A true crime podcas…" at bounding box center [478, 492] width 417 height 284
click at [389, 406] on span "Murder With My Husband" at bounding box center [492, 397] width 240 height 17
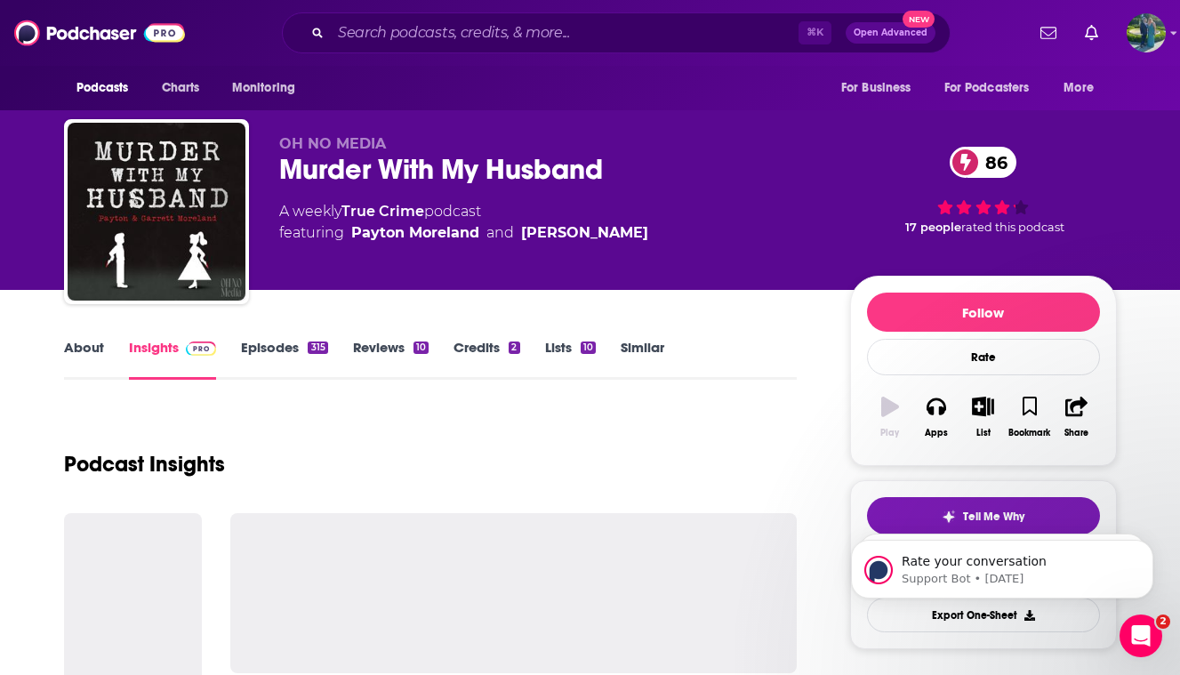
click at [85, 353] on link "About" at bounding box center [84, 359] width 40 height 41
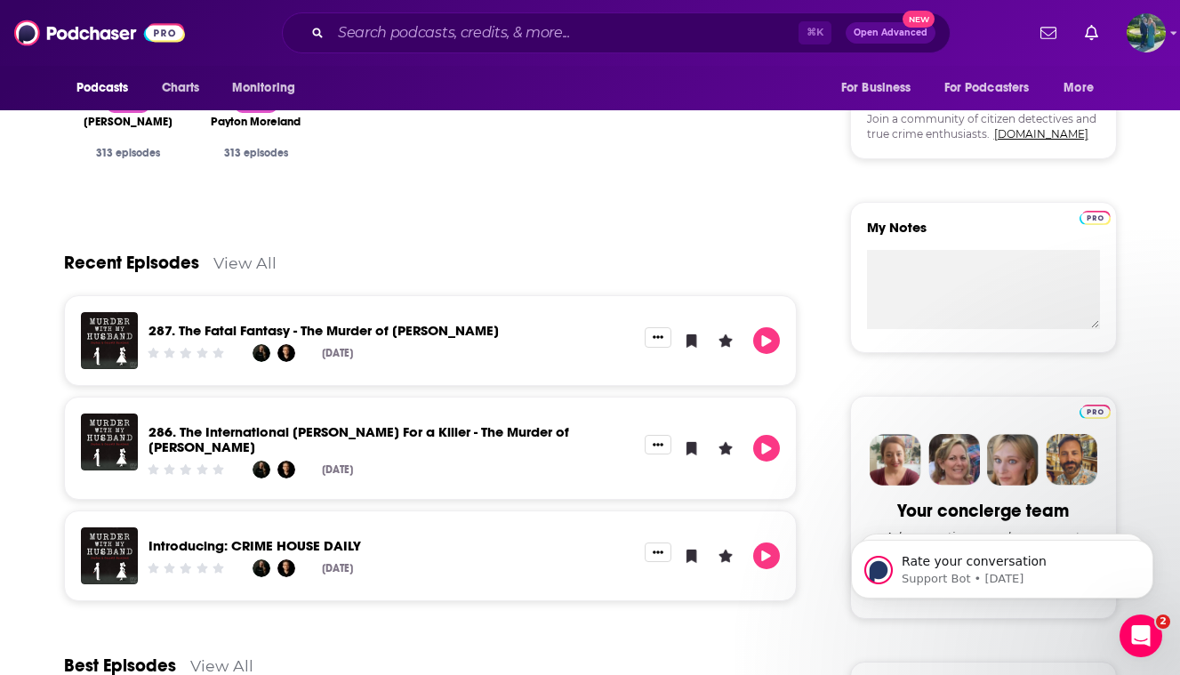
scroll to position [670, 0]
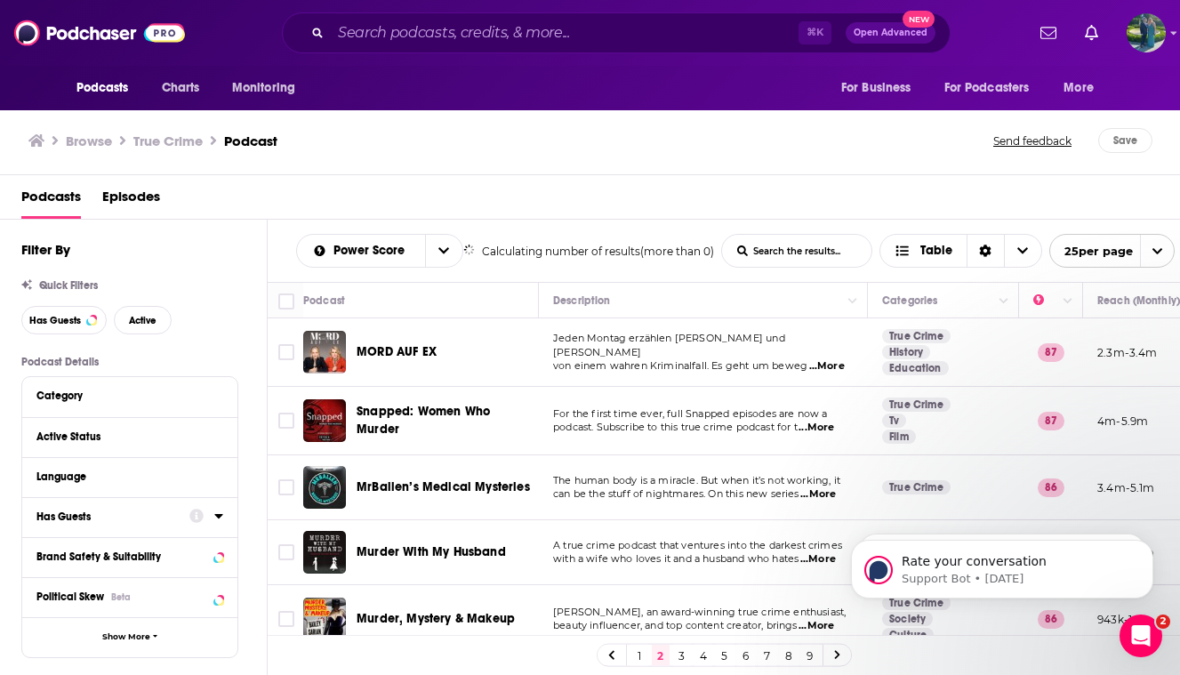
click at [154, 520] on div "Has Guests" at bounding box center [106, 516] width 141 height 12
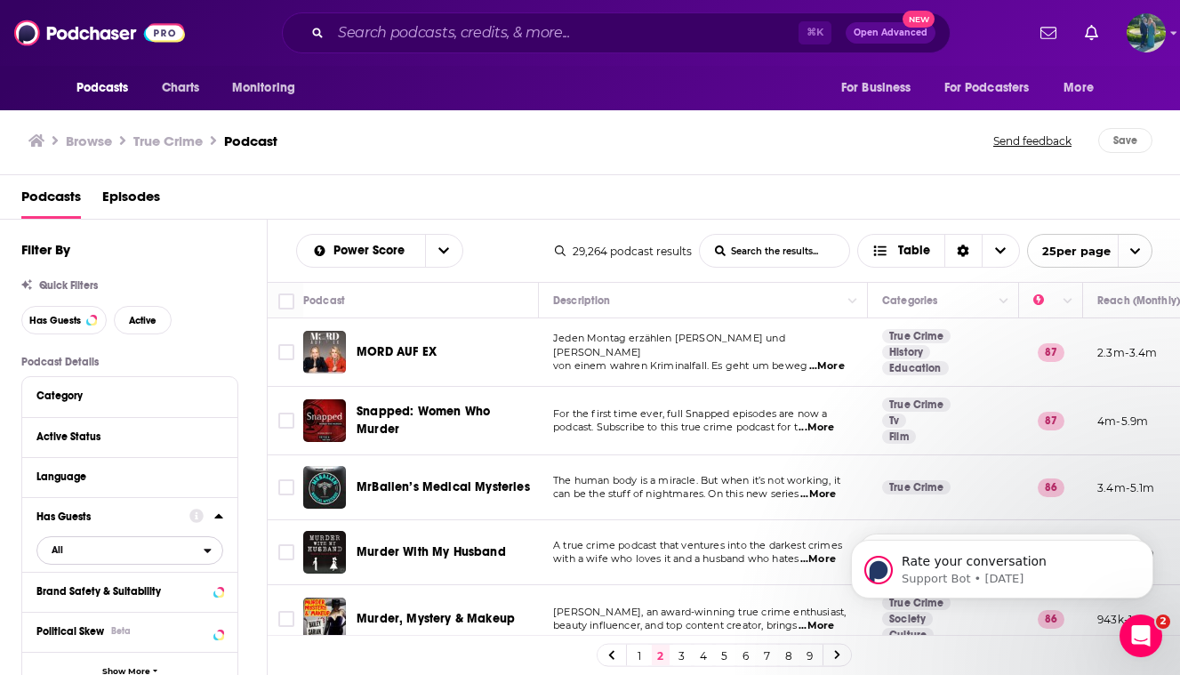
click at [160, 561] on span "All" at bounding box center [120, 549] width 166 height 23
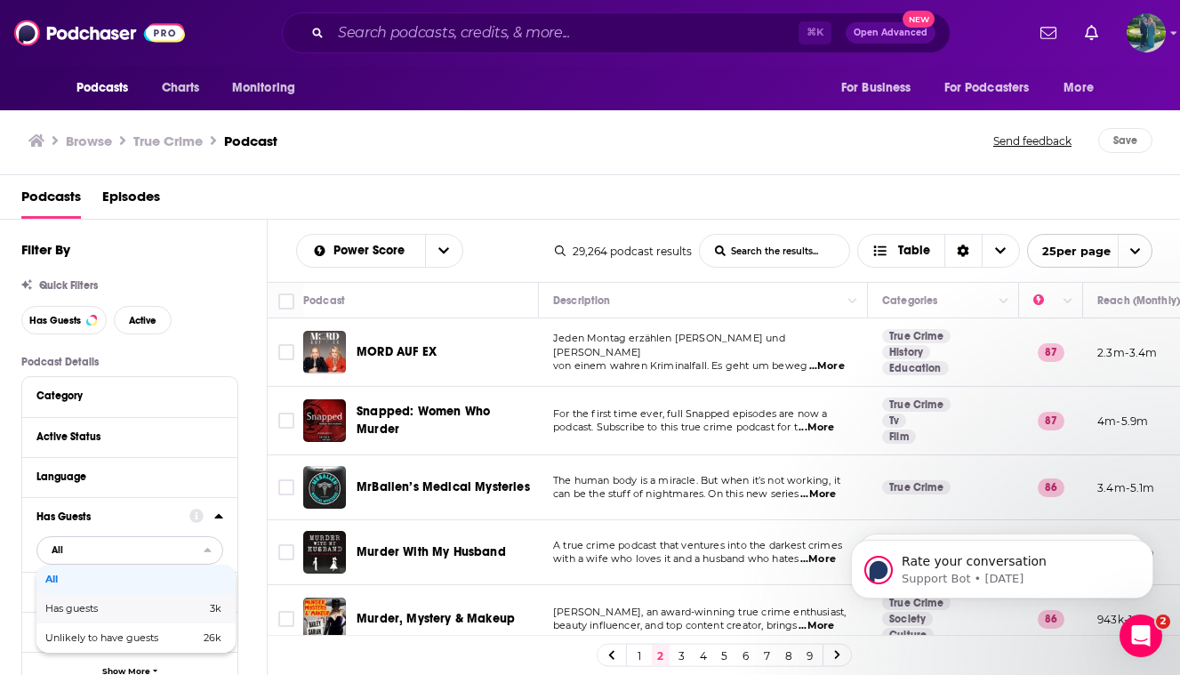
click at [161, 602] on div "Has guests 3k" at bounding box center [135, 608] width 199 height 29
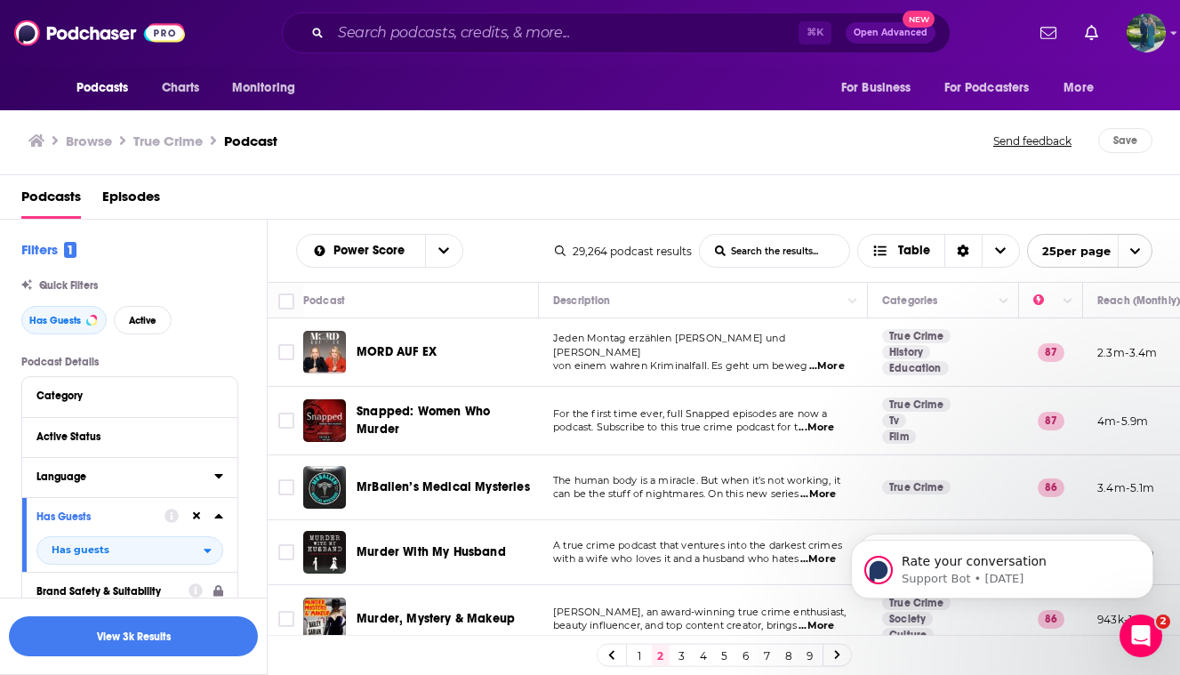
click at [108, 478] on div "Language" at bounding box center [119, 476] width 166 height 12
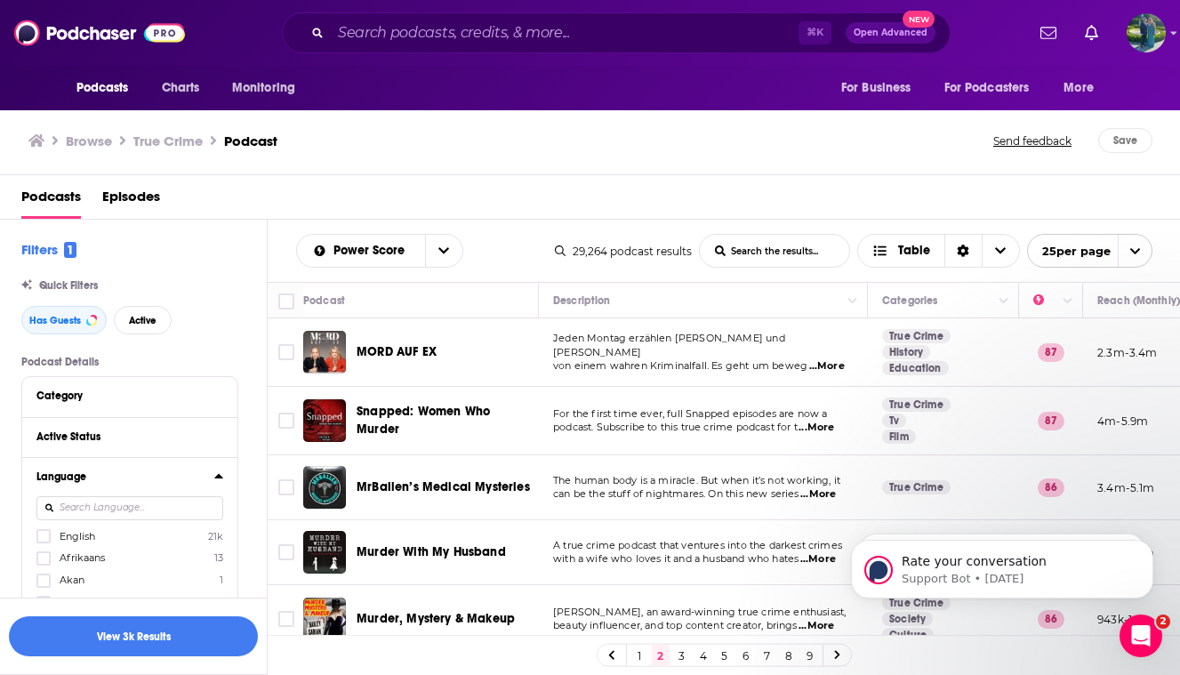
click at [89, 538] on span "English" at bounding box center [78, 536] width 36 height 12
click at [44, 541] on input "multiSelectOption-en-0" at bounding box center [44, 541] width 0 height 0
click at [155, 398] on div "Category" at bounding box center [119, 395] width 166 height 12
click at [127, 637] on button "View 3k Results" at bounding box center [133, 636] width 249 height 40
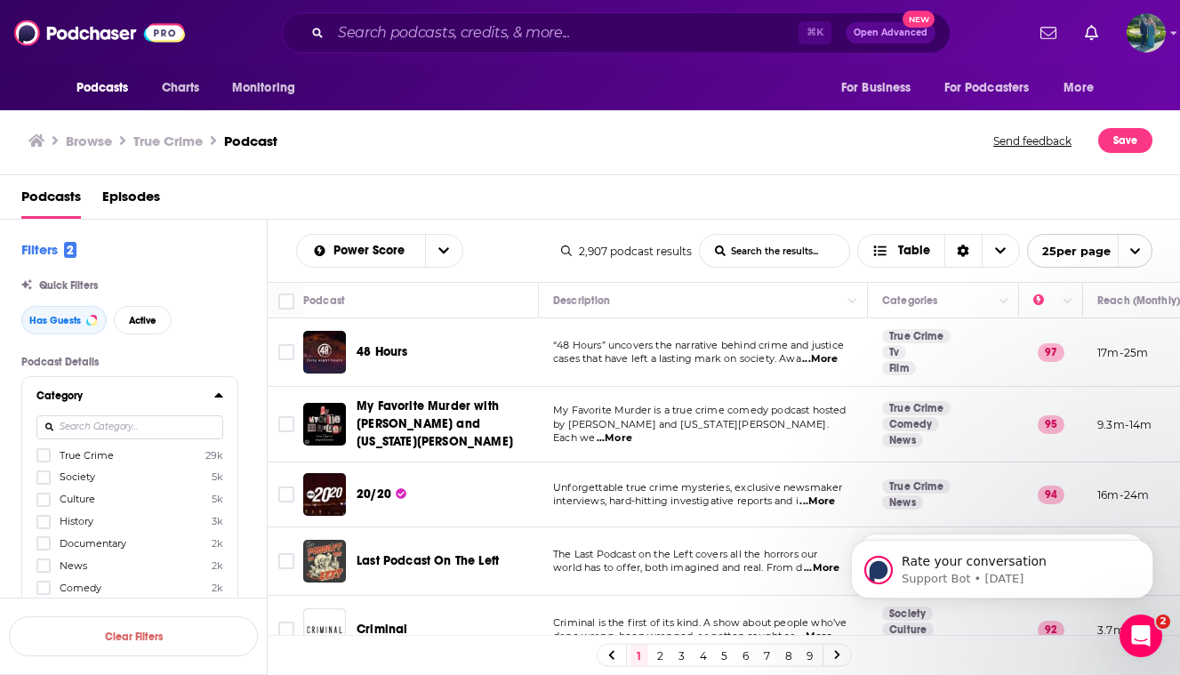
click at [216, 395] on icon at bounding box center [218, 395] width 9 height 14
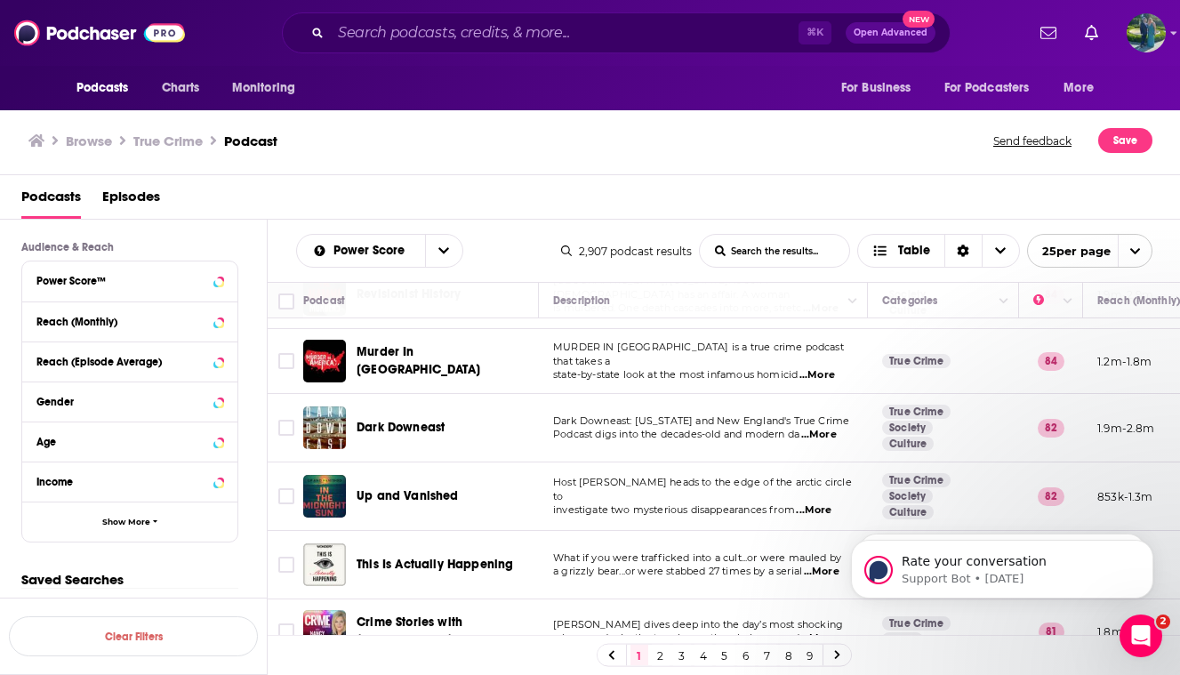
scroll to position [1098, 0]
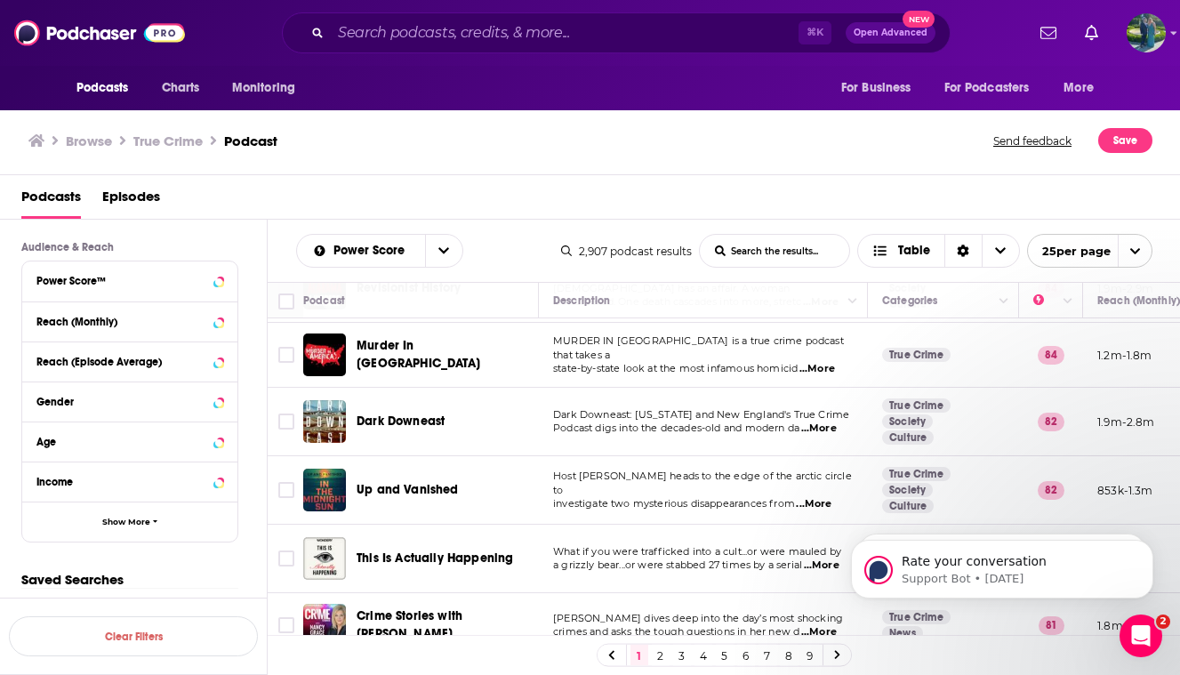
drag, startPoint x: 445, startPoint y: 394, endPoint x: 547, endPoint y: 23, distance: 384.3
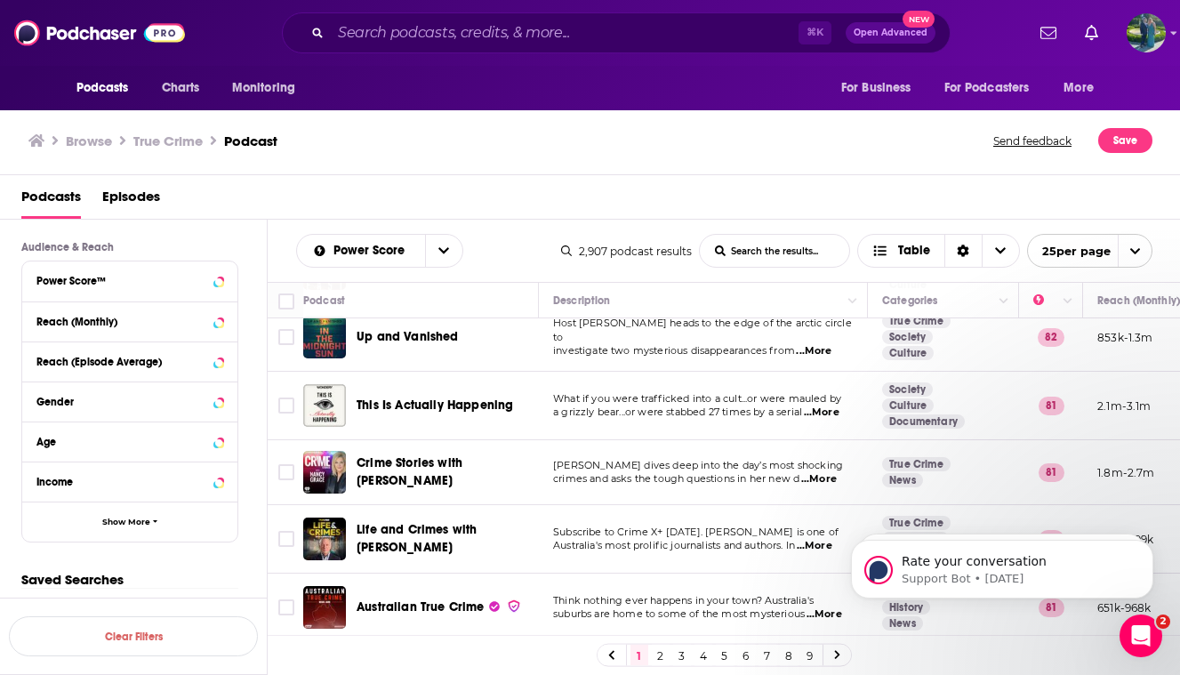
scroll to position [1246, 0]
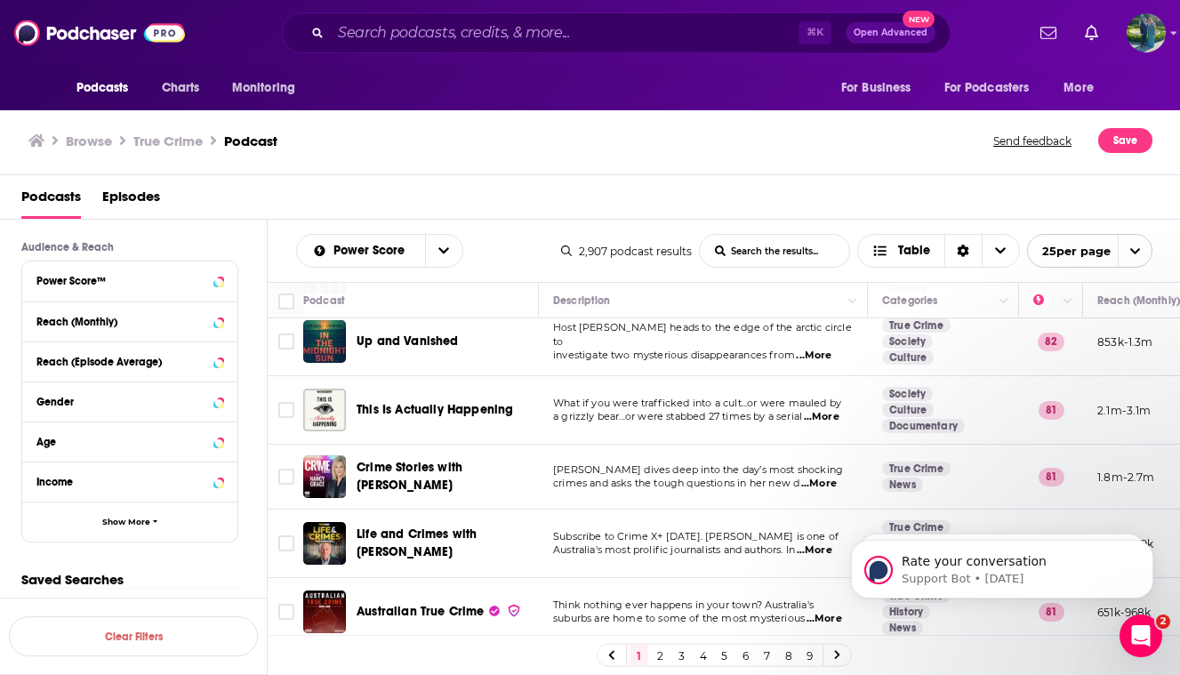
click at [662, 658] on link "2" at bounding box center [661, 655] width 18 height 21
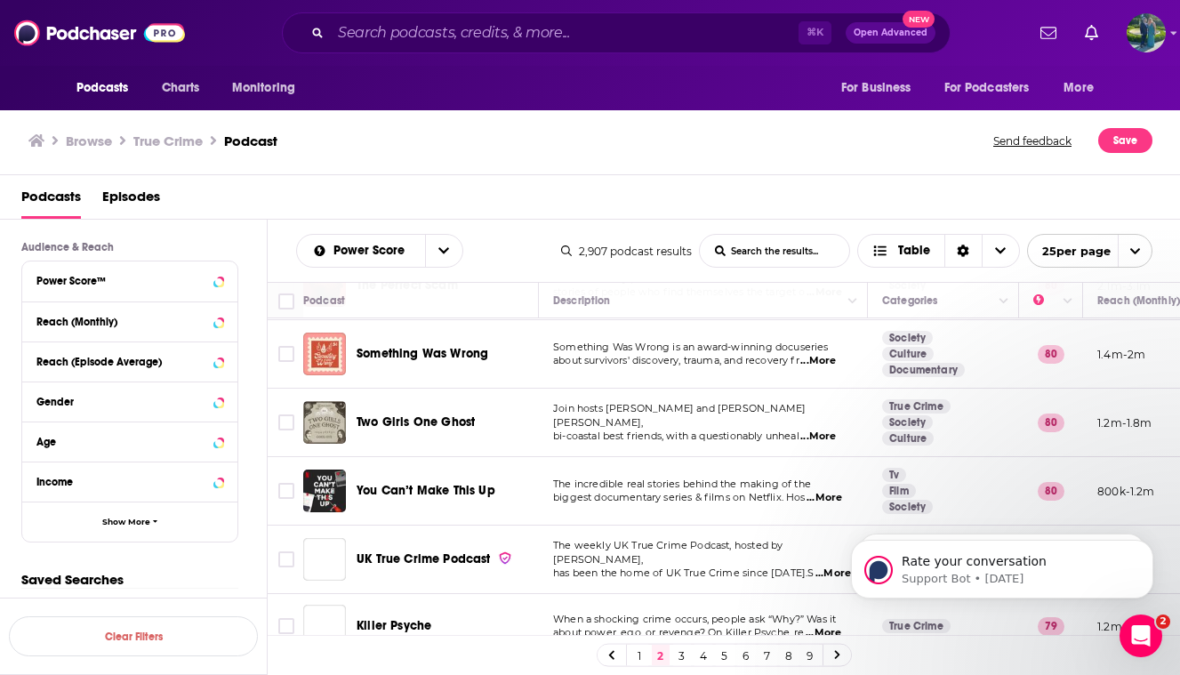
scroll to position [136, 0]
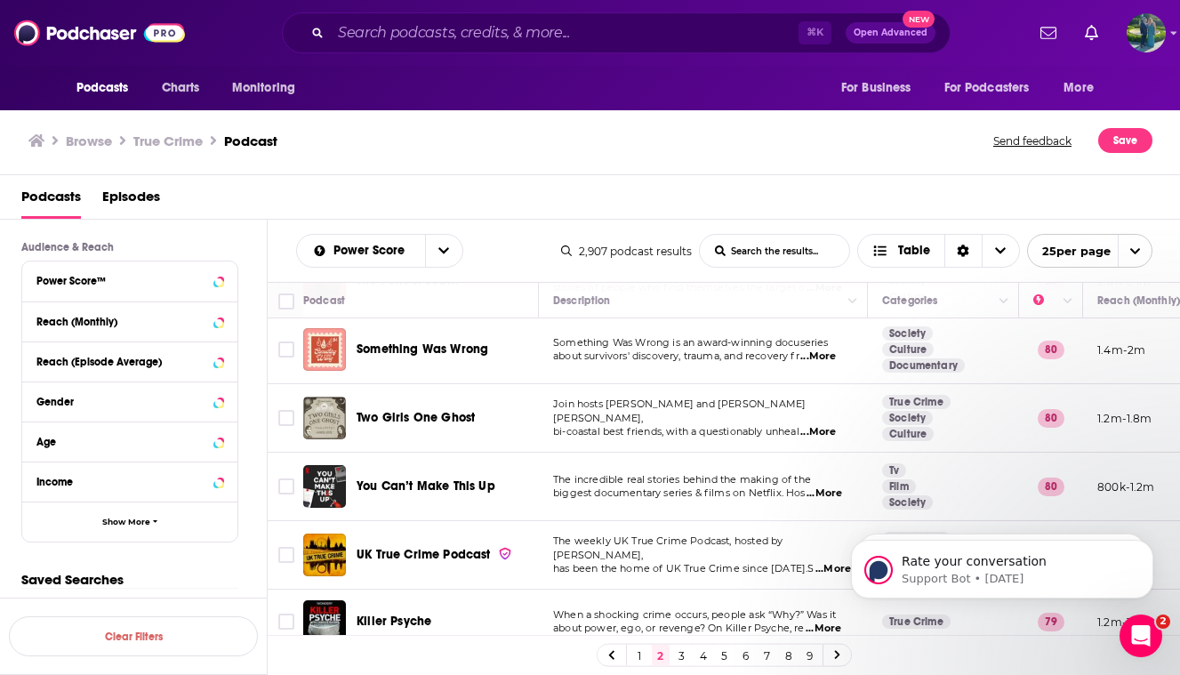
drag, startPoint x: 450, startPoint y: 398, endPoint x: 789, endPoint y: 12, distance: 514.1
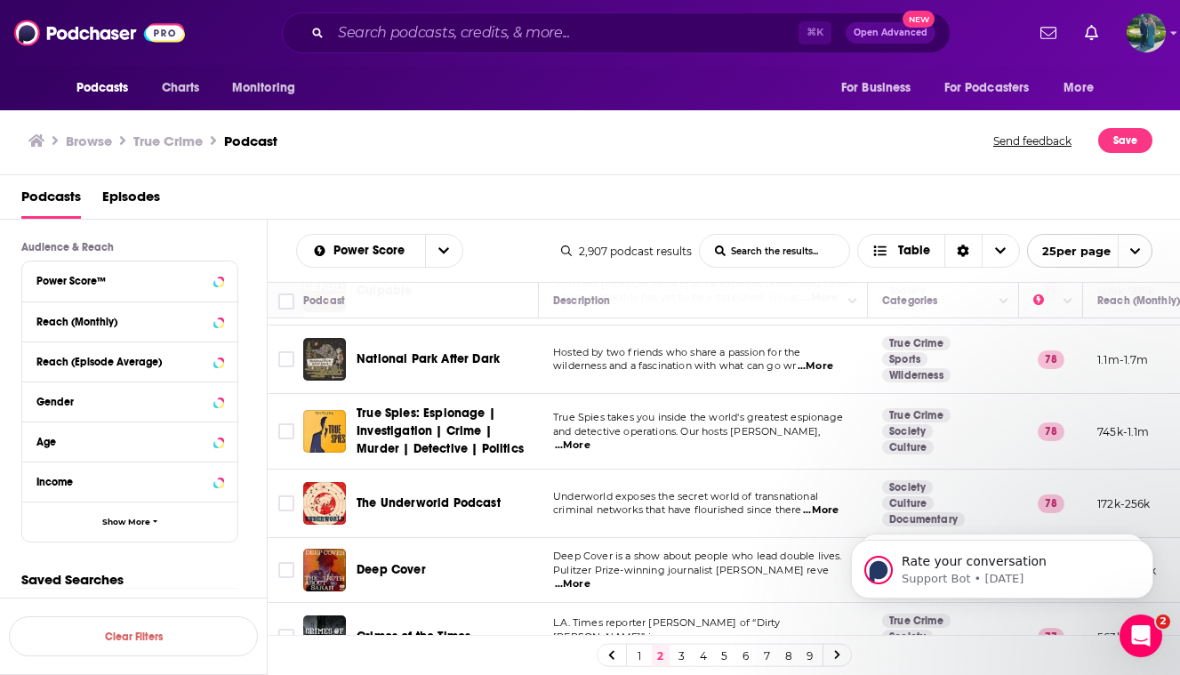
scroll to position [745, 0]
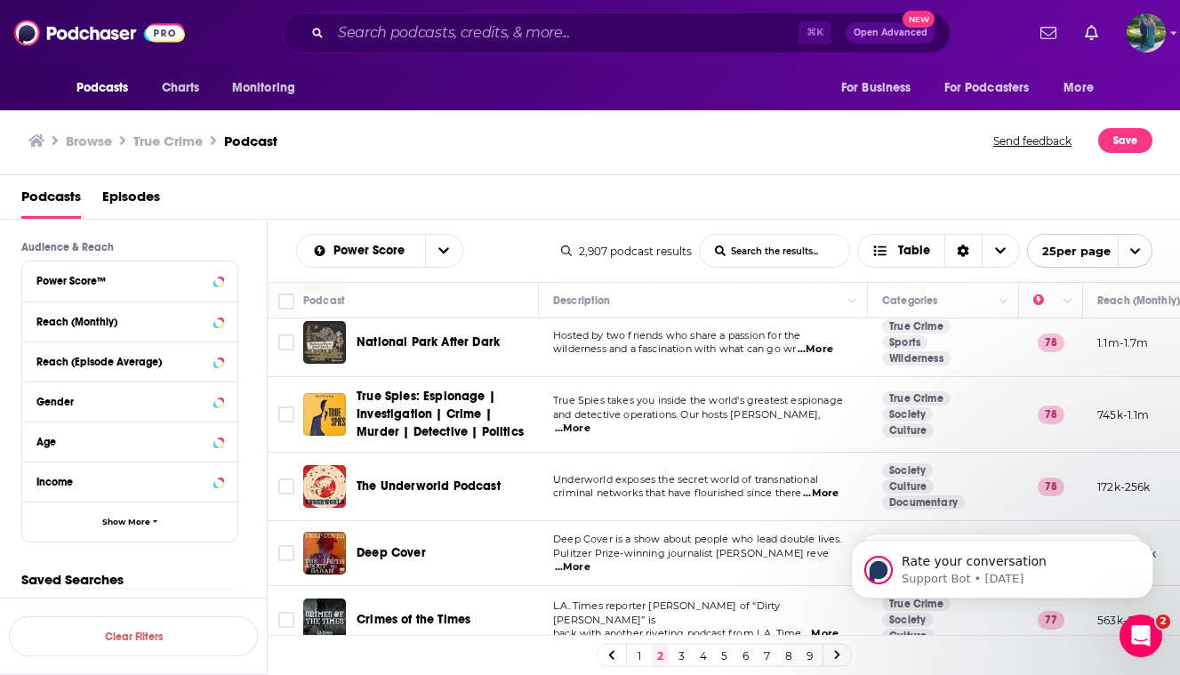
click at [442, 652] on div "1 2 3 4 5 6 7 8 9" at bounding box center [724, 655] width 913 height 40
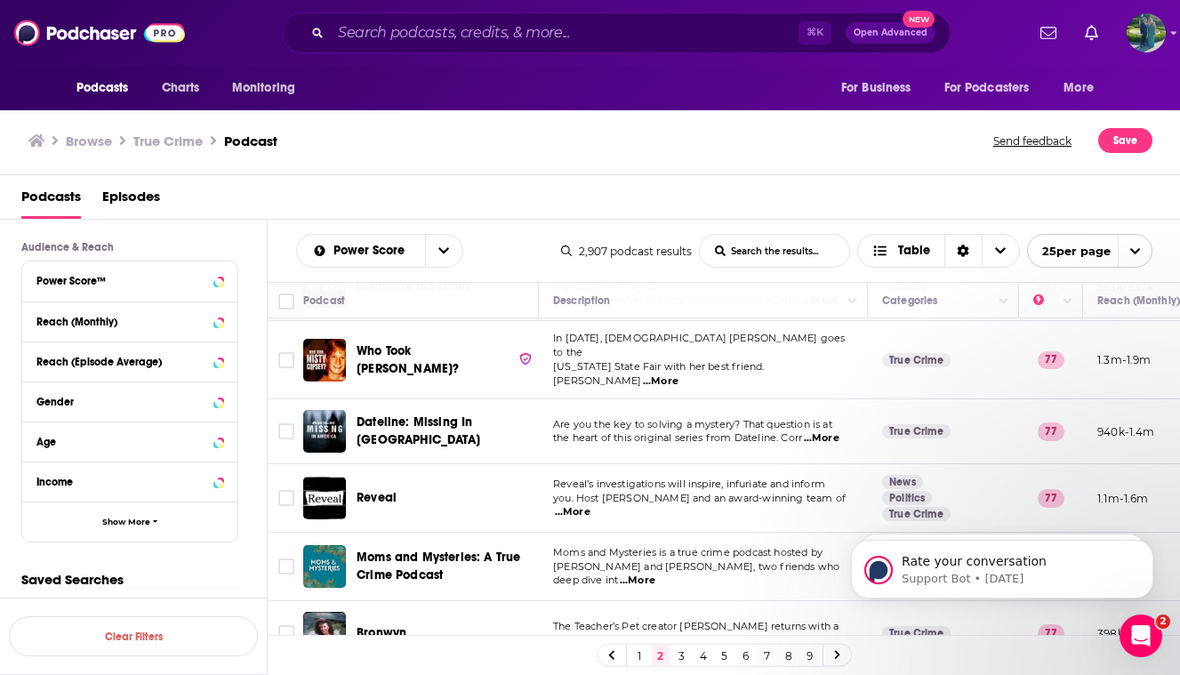
scroll to position [1083, 0]
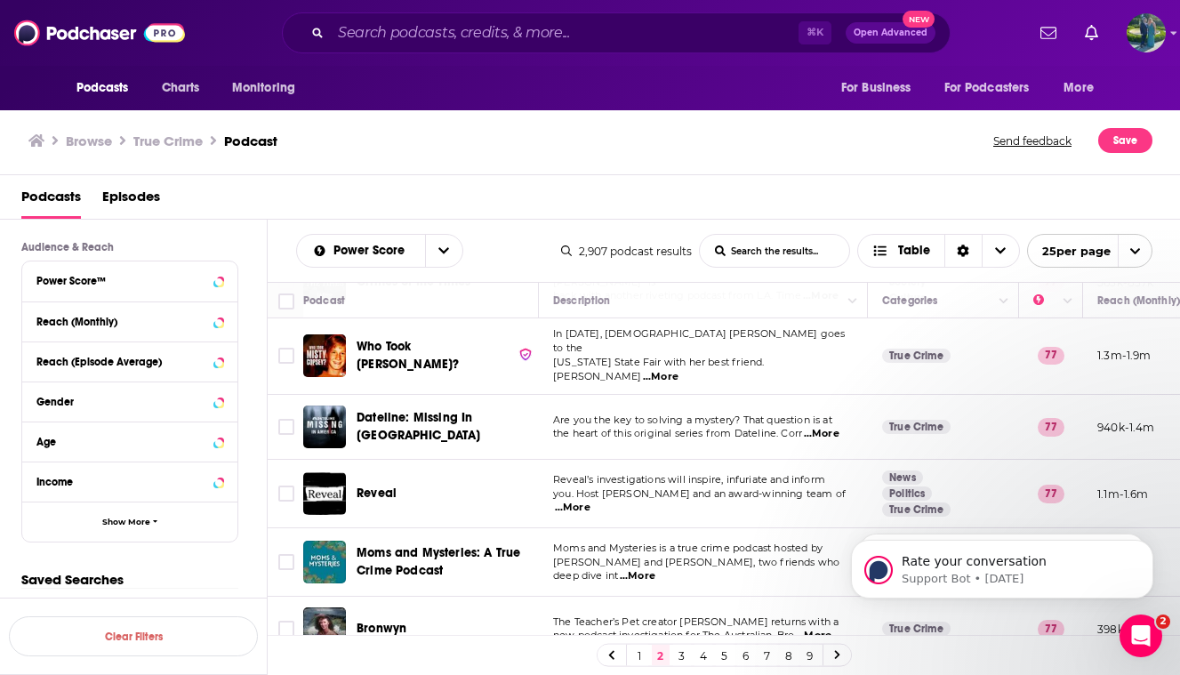
click at [677, 656] on link "3" at bounding box center [682, 655] width 18 height 21
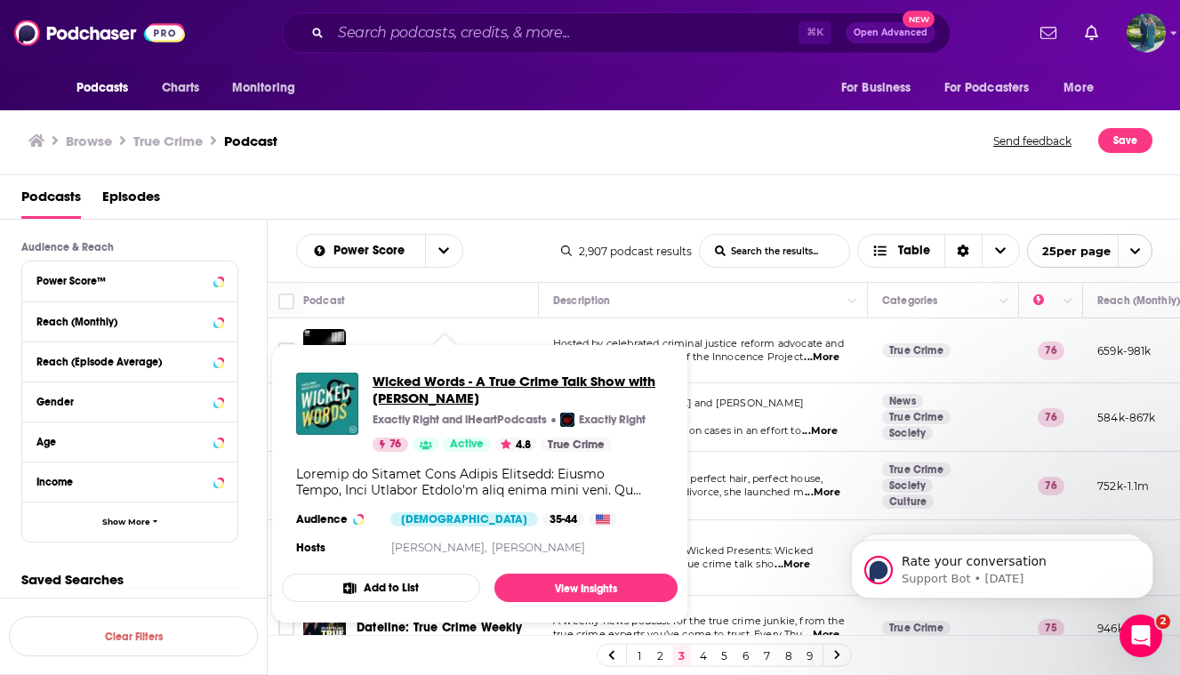
click at [430, 401] on span "Wicked Words - A True Crime Talk Show with Kate Winkler Dawson" at bounding box center [518, 390] width 291 height 34
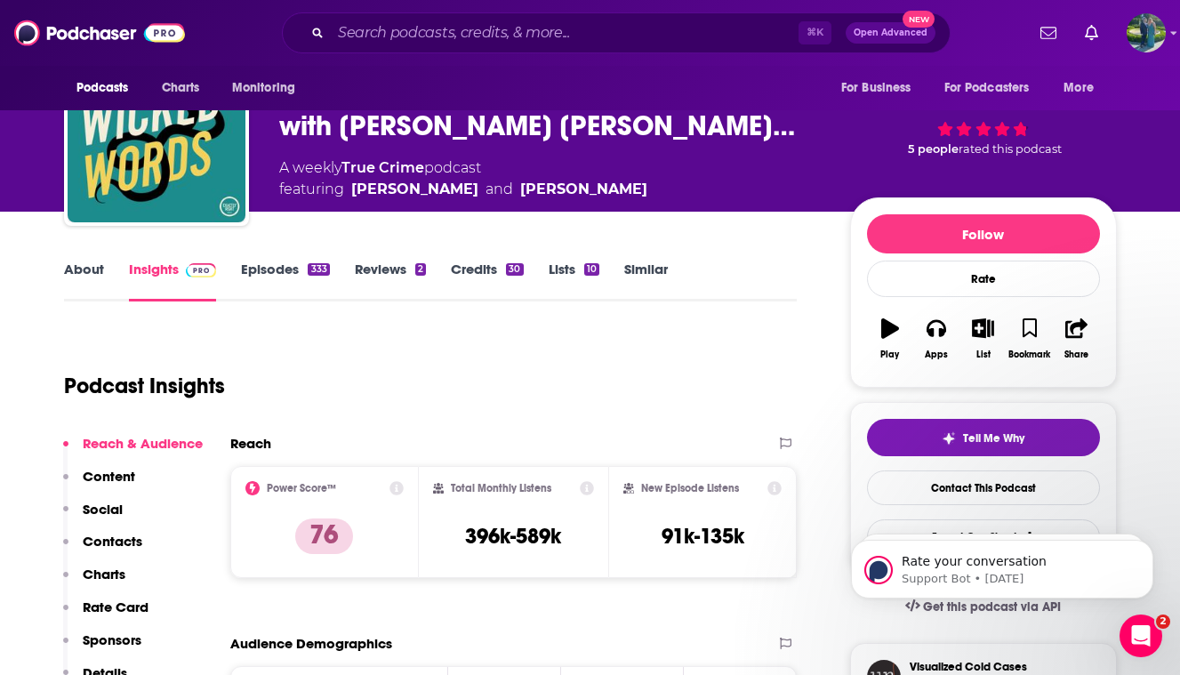
scroll to position [83, 0]
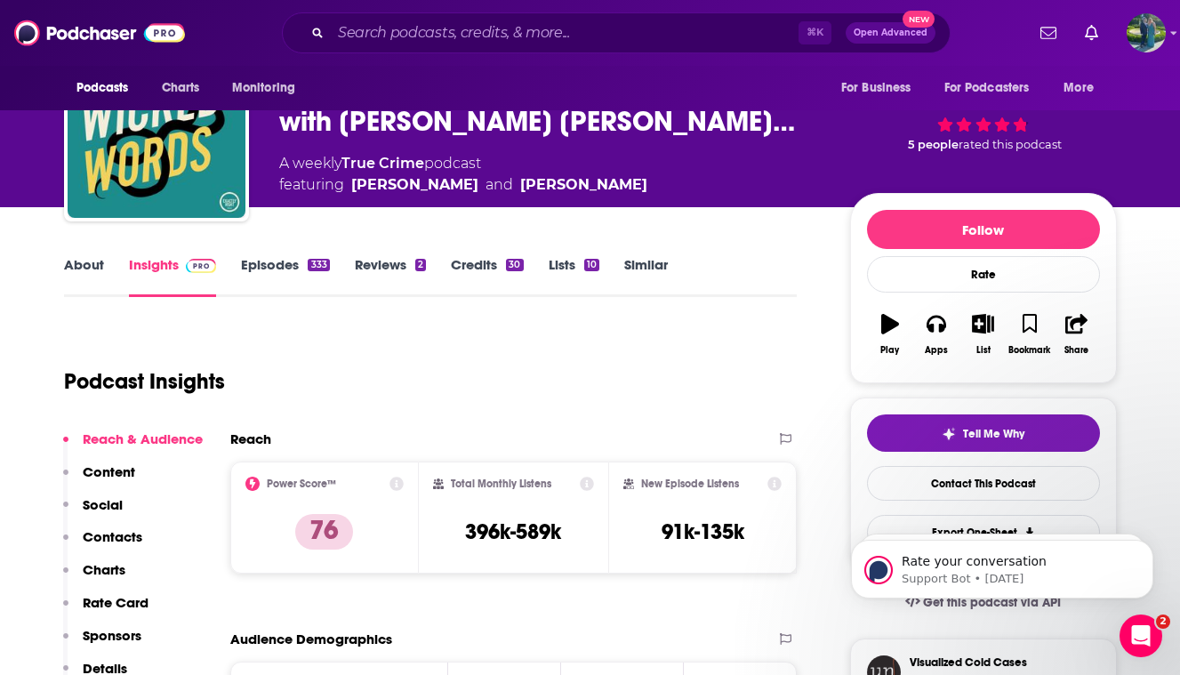
click at [84, 287] on link "About" at bounding box center [84, 276] width 40 height 41
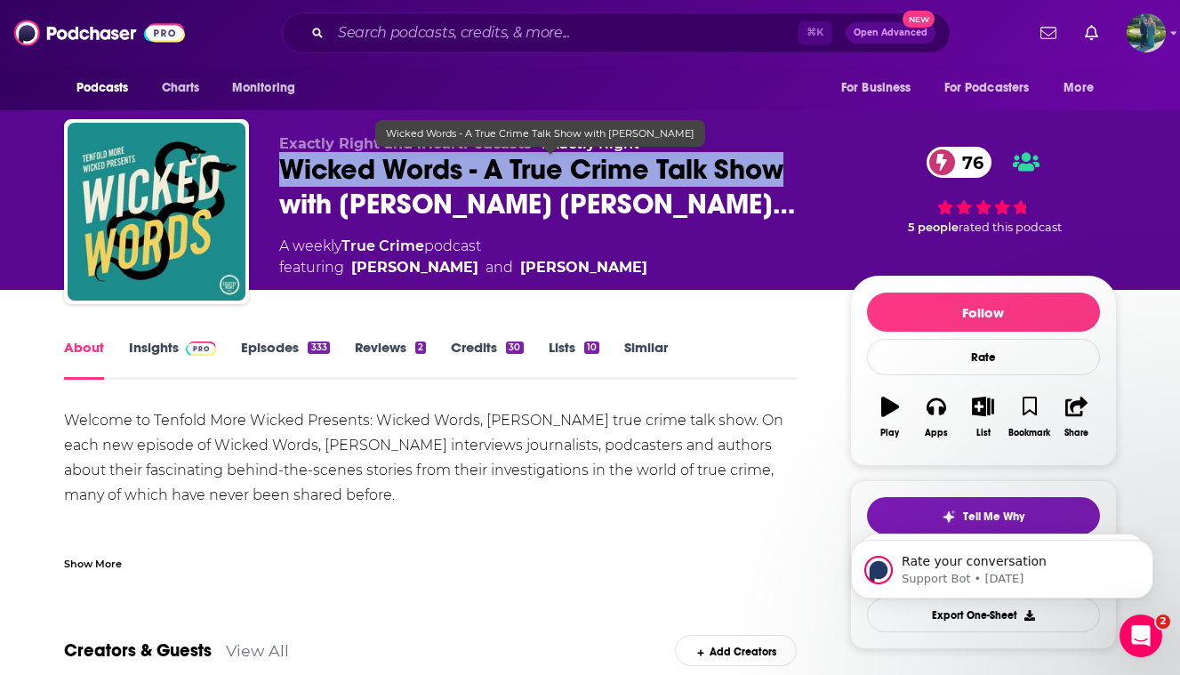
drag, startPoint x: 277, startPoint y: 171, endPoint x: 812, endPoint y: 168, distance: 534.3
click at [812, 170] on div "Exactly Right and iHeartPodcasts • Exactly Right Wicked Words - A True Crime Ta…" at bounding box center [590, 215] width 1053 height 192
copy h1 "Wicked Words - A True Crime Talk Show"
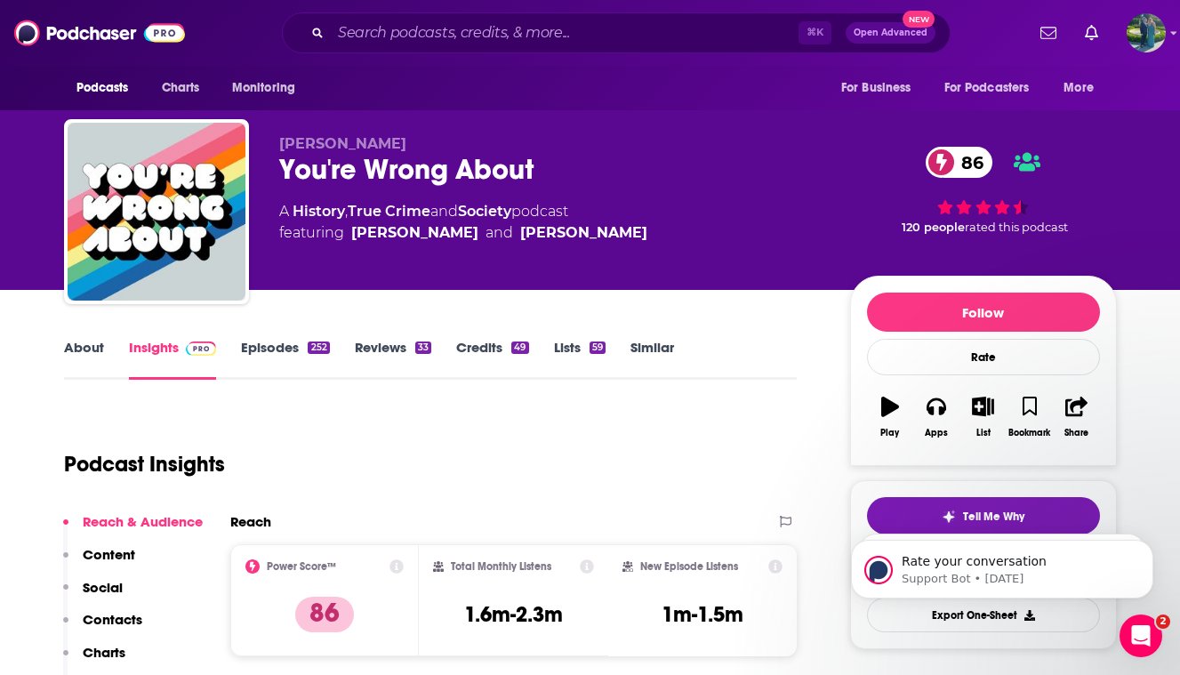
scroll to position [50, 0]
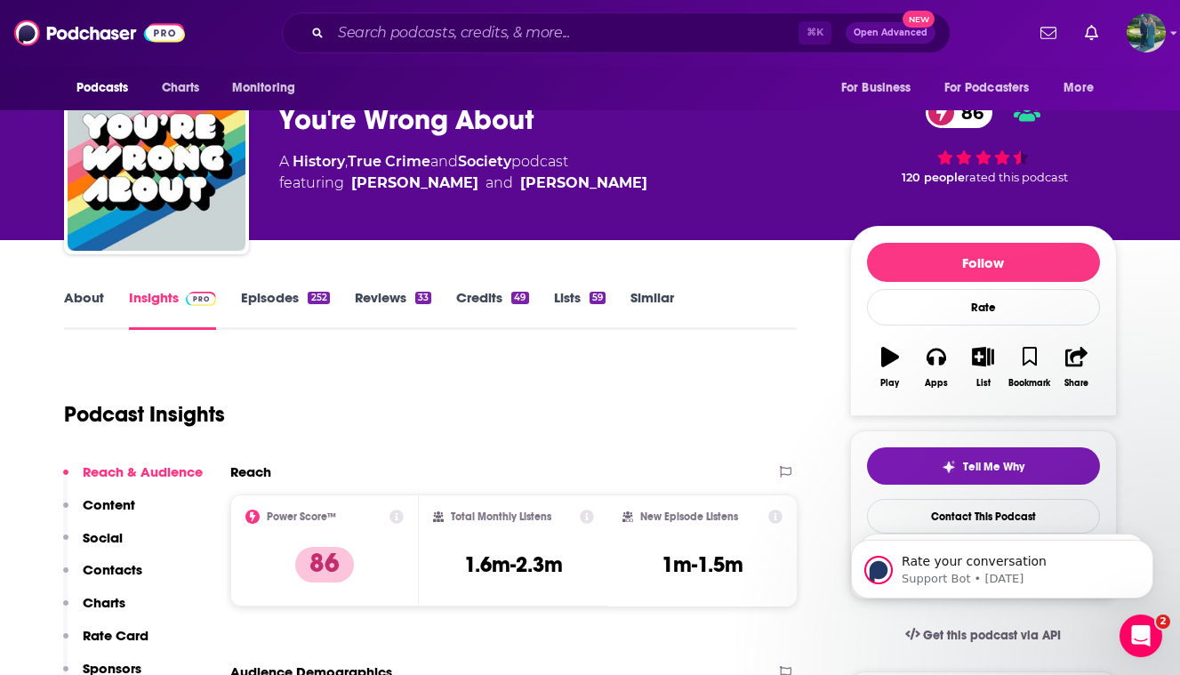
click at [78, 305] on link "About" at bounding box center [84, 309] width 40 height 41
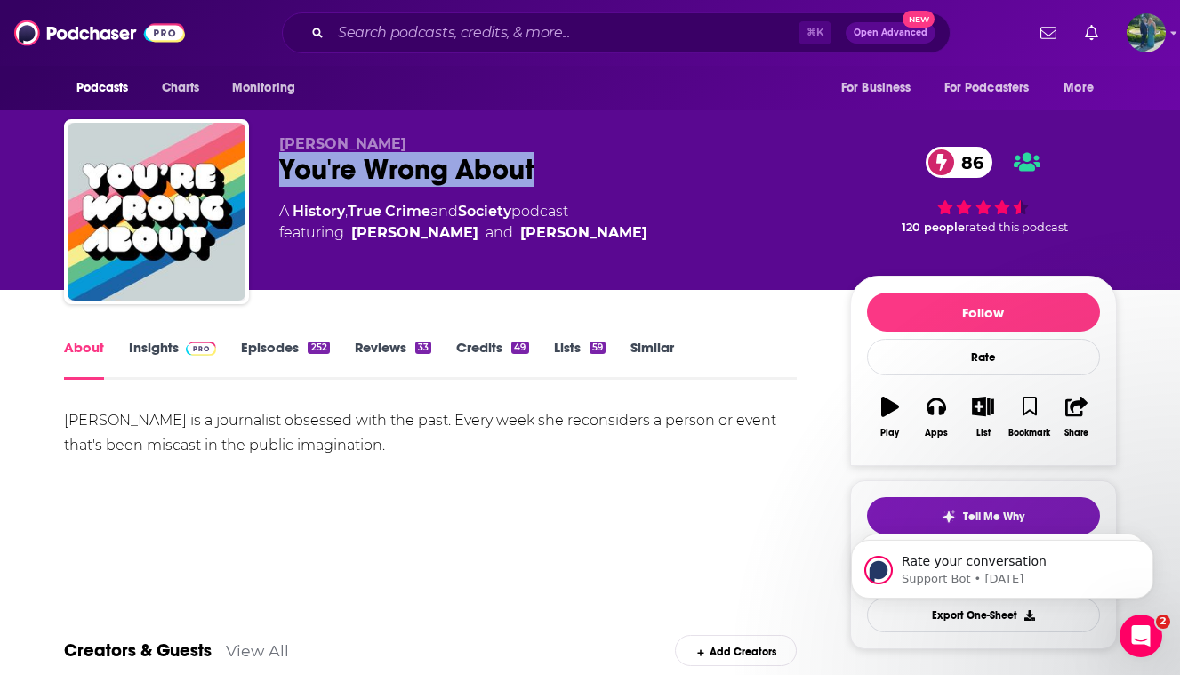
drag, startPoint x: 548, startPoint y: 165, endPoint x: 266, endPoint y: 169, distance: 281.9
click at [267, 170] on div "Sarah Marshall You're Wrong About 86 A History , True Crime and Society podcast…" at bounding box center [590, 215] width 1053 height 192
copy h1 "You're Wrong About"
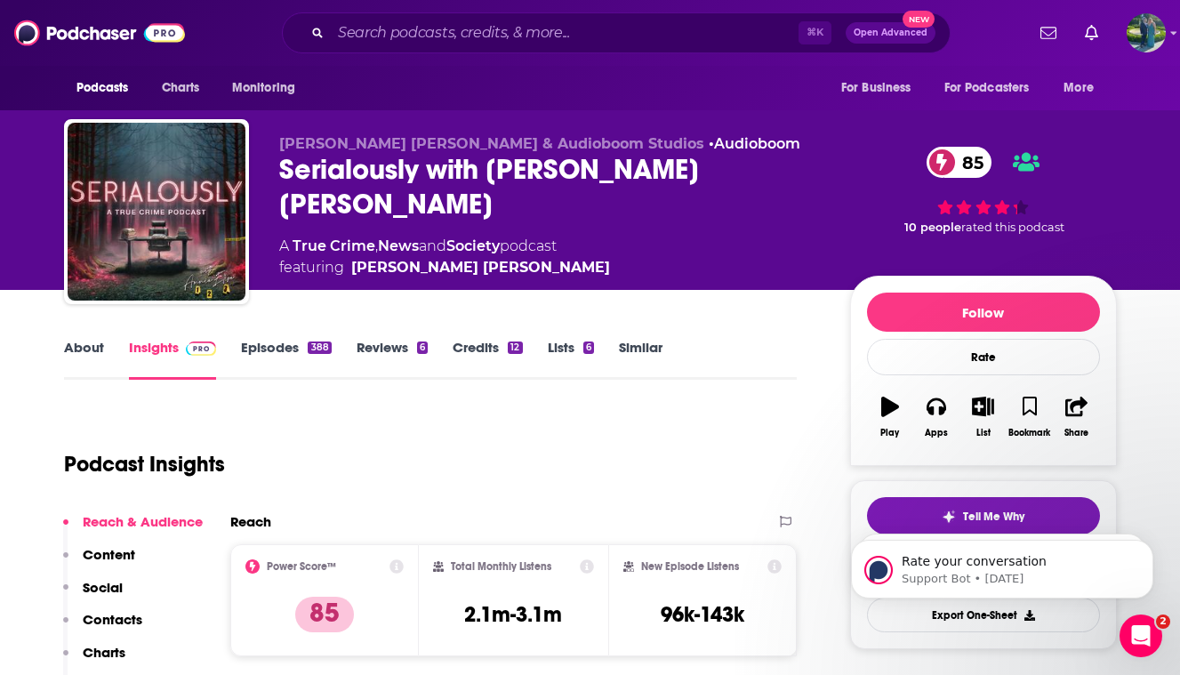
click at [79, 362] on link "About" at bounding box center [84, 359] width 40 height 41
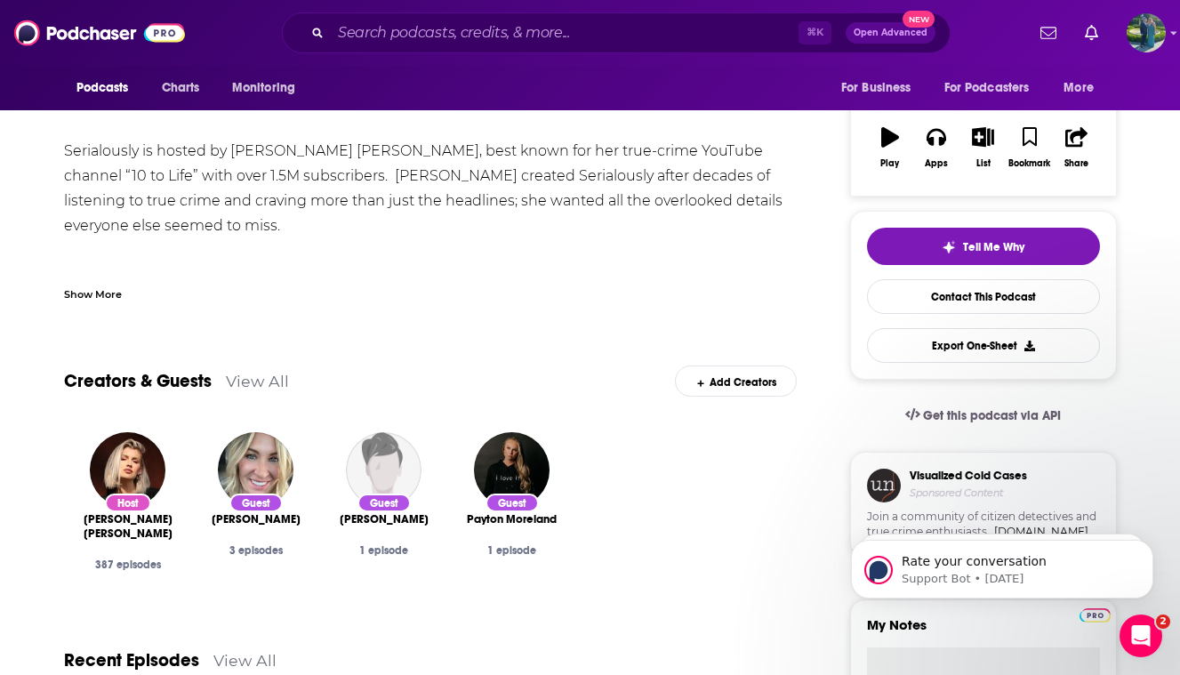
scroll to position [737, 0]
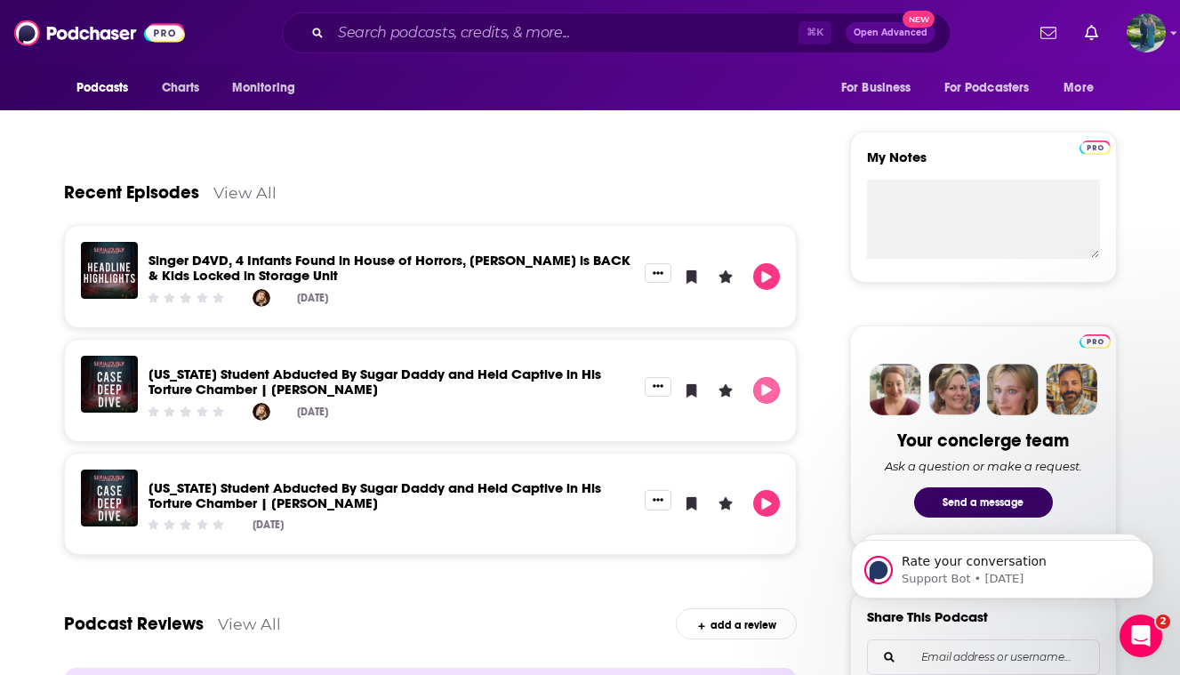
click at [766, 391] on icon "Play" at bounding box center [767, 390] width 10 height 12
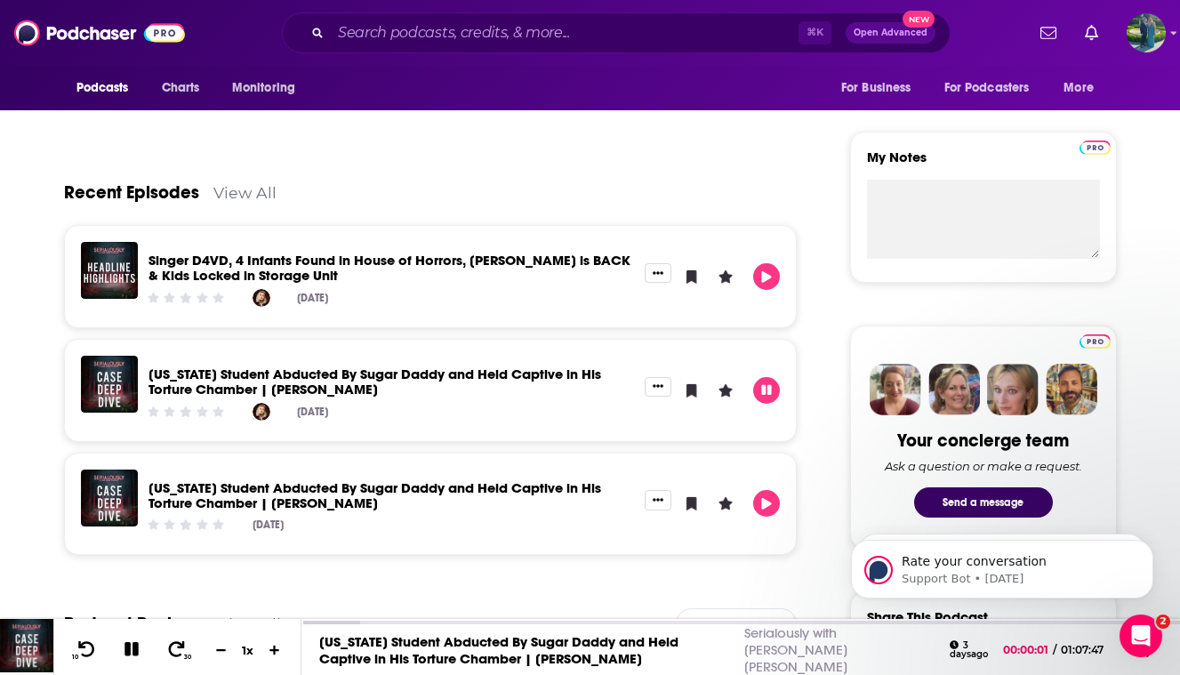
click at [259, 188] on link "View All" at bounding box center [244, 192] width 63 height 19
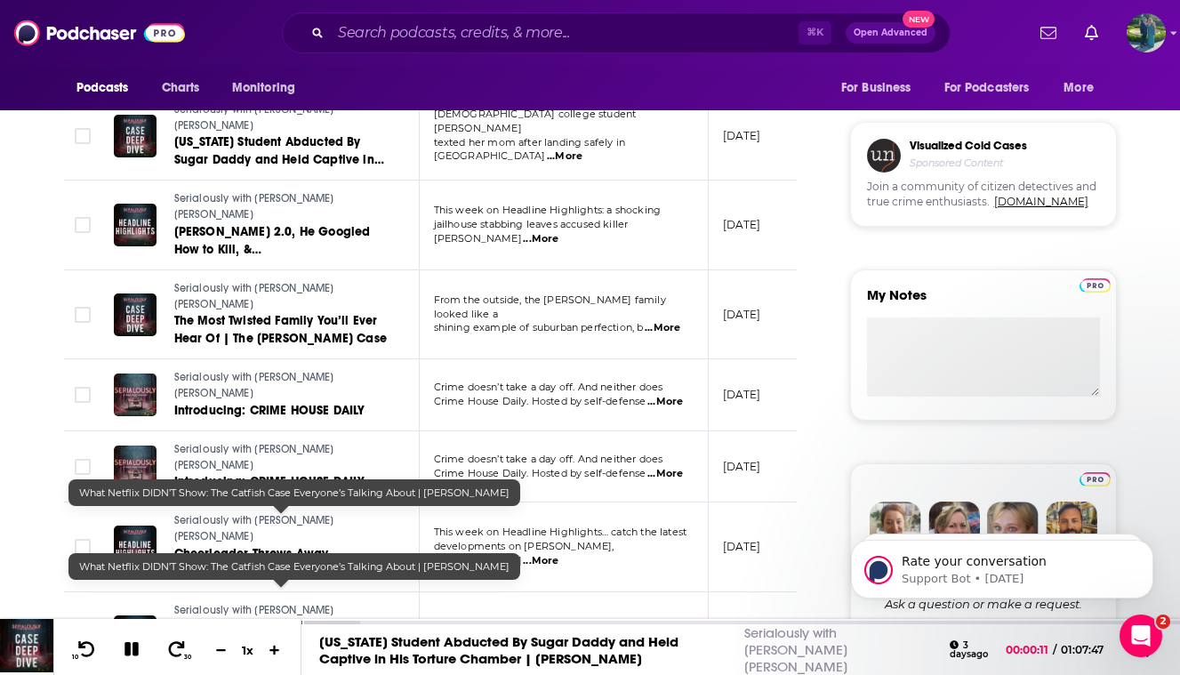
scroll to position [612, 0]
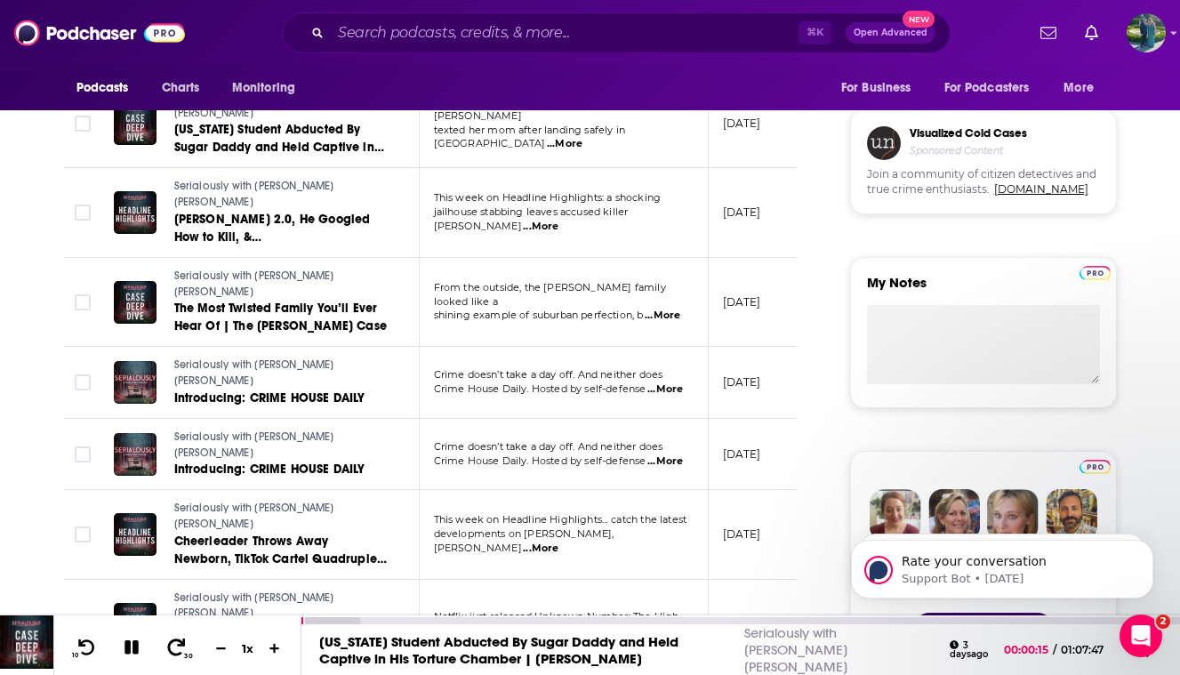
click at [167, 645] on icon at bounding box center [176, 647] width 22 height 18
click at [171, 645] on icon at bounding box center [177, 646] width 18 height 17
click at [171, 646] on icon at bounding box center [176, 647] width 22 height 18
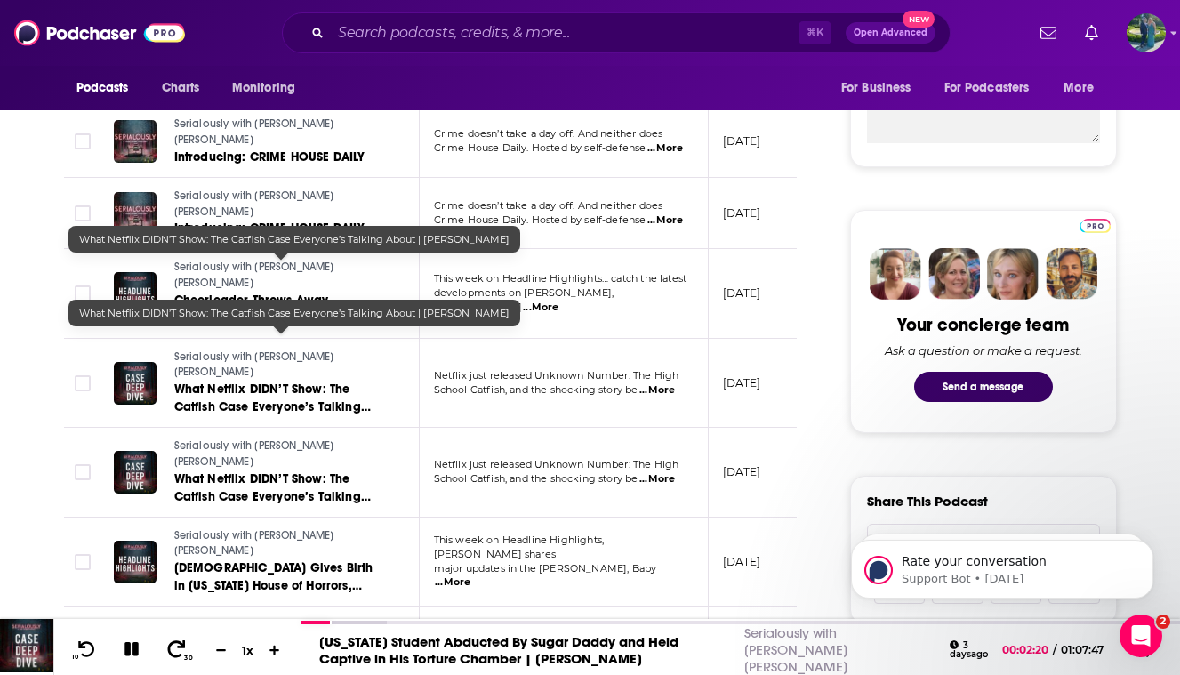
scroll to position [859, 0]
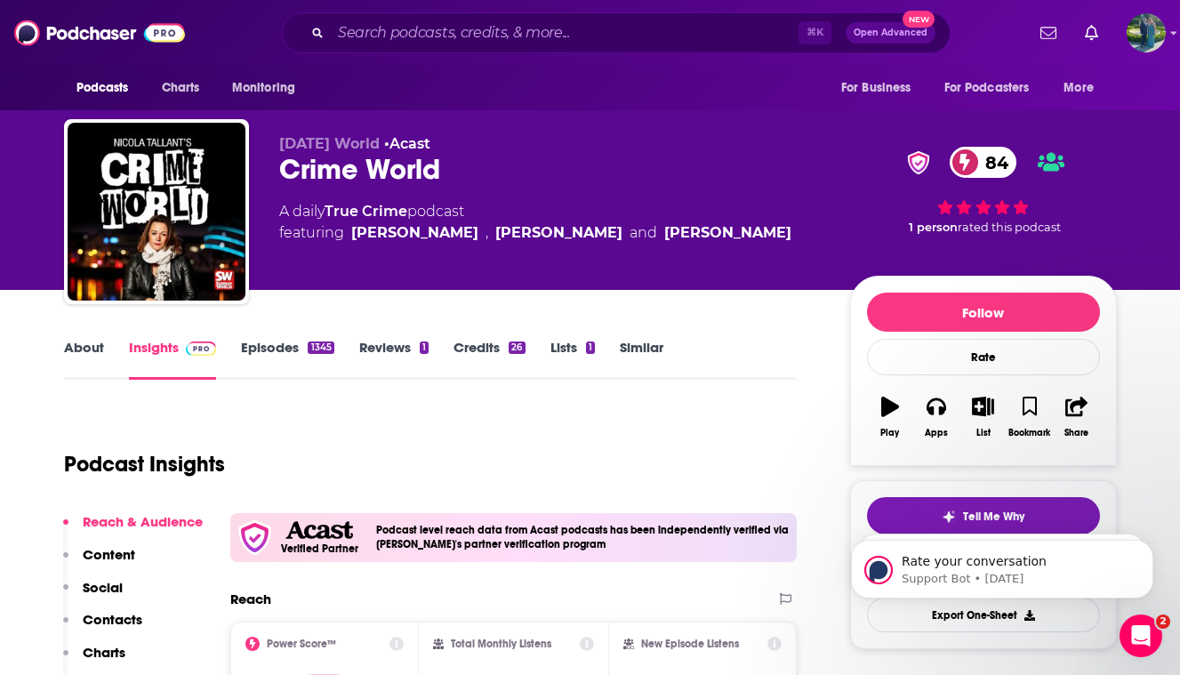
click at [96, 350] on link "About" at bounding box center [84, 359] width 40 height 41
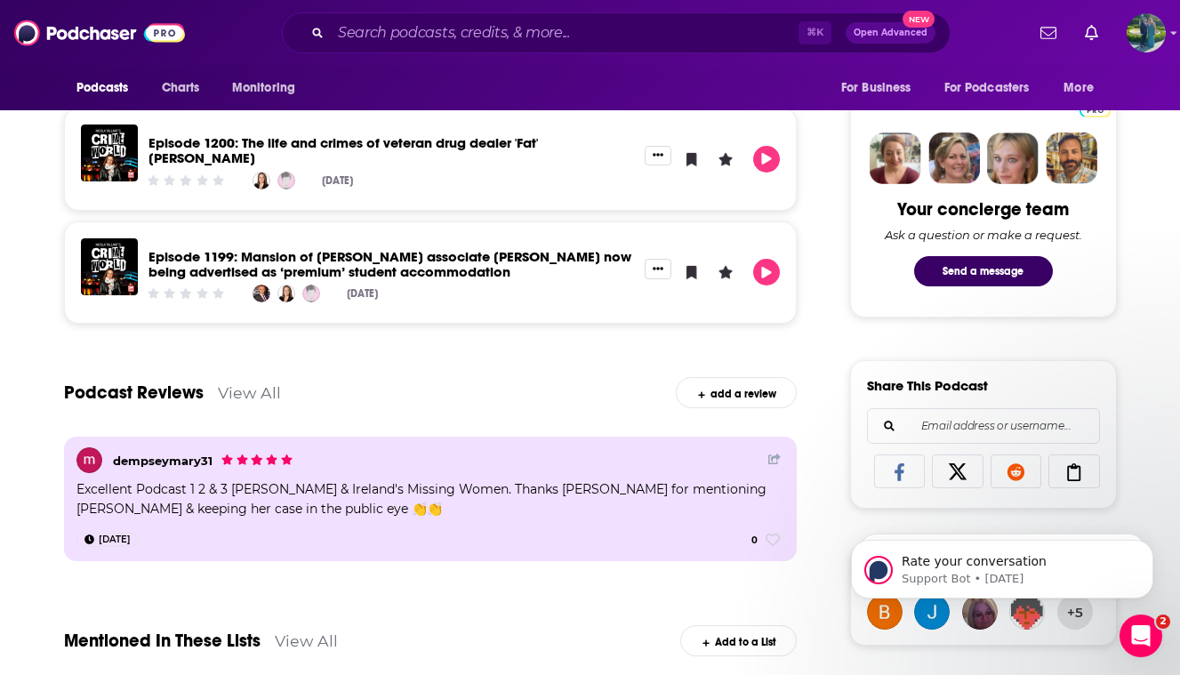
scroll to position [971, 0]
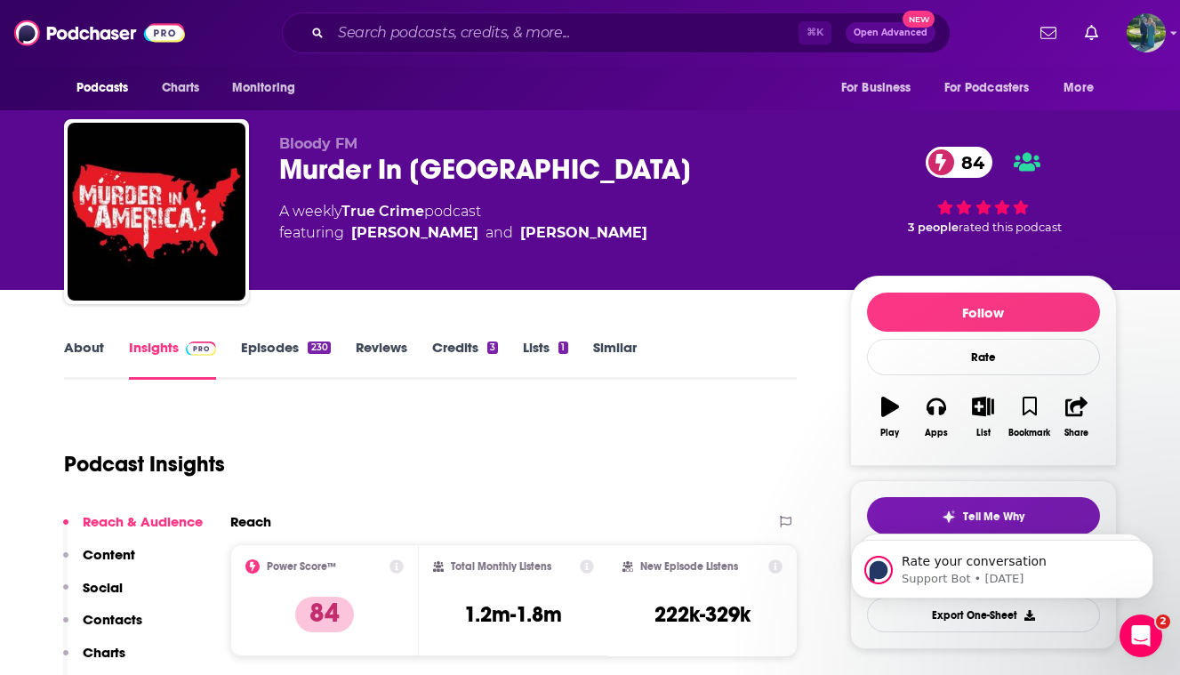
click at [83, 366] on link "About" at bounding box center [84, 359] width 40 height 41
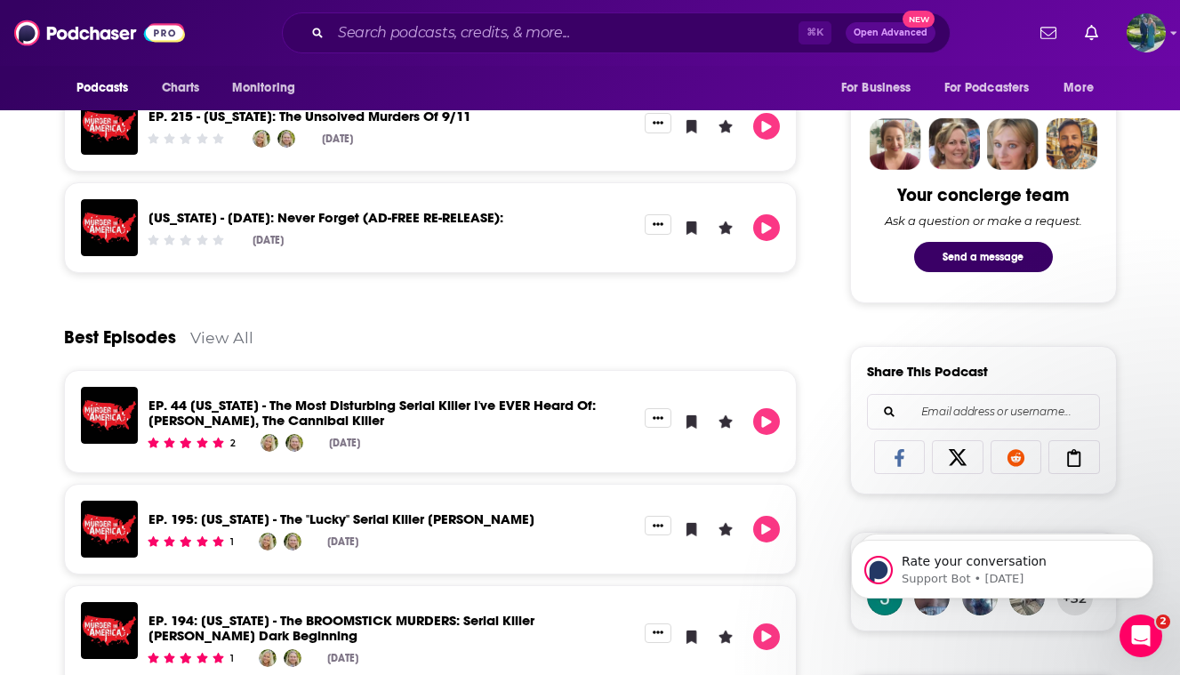
scroll to position [989, 0]
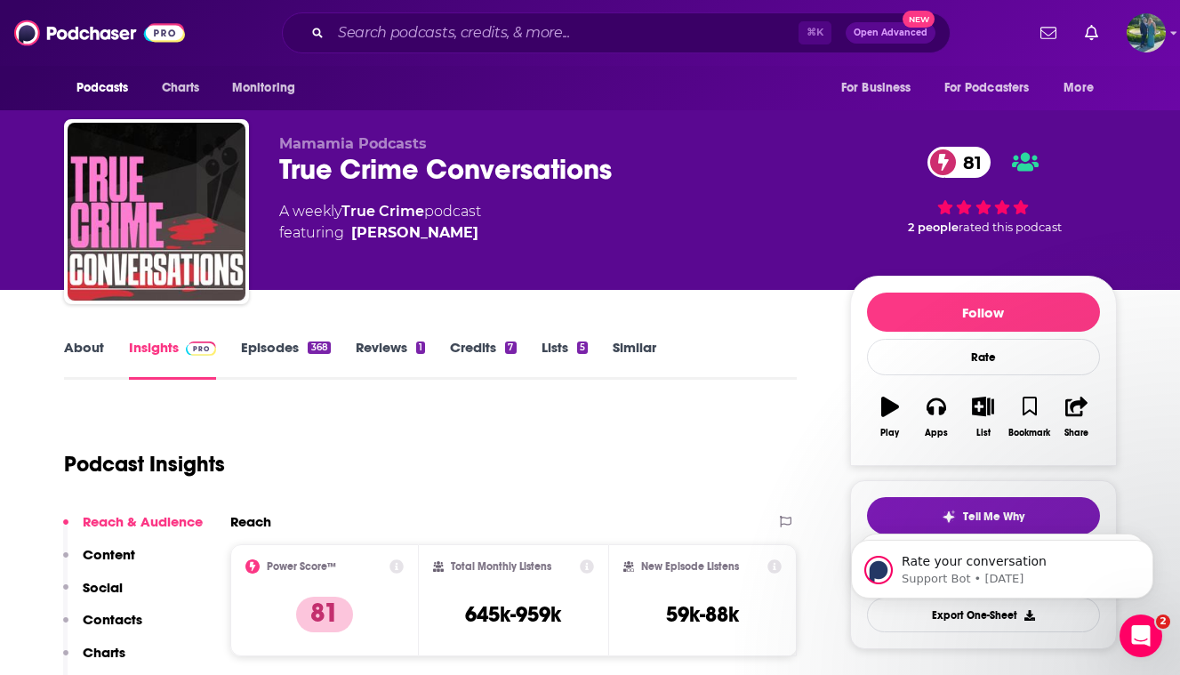
click at [92, 344] on link "About" at bounding box center [84, 359] width 40 height 41
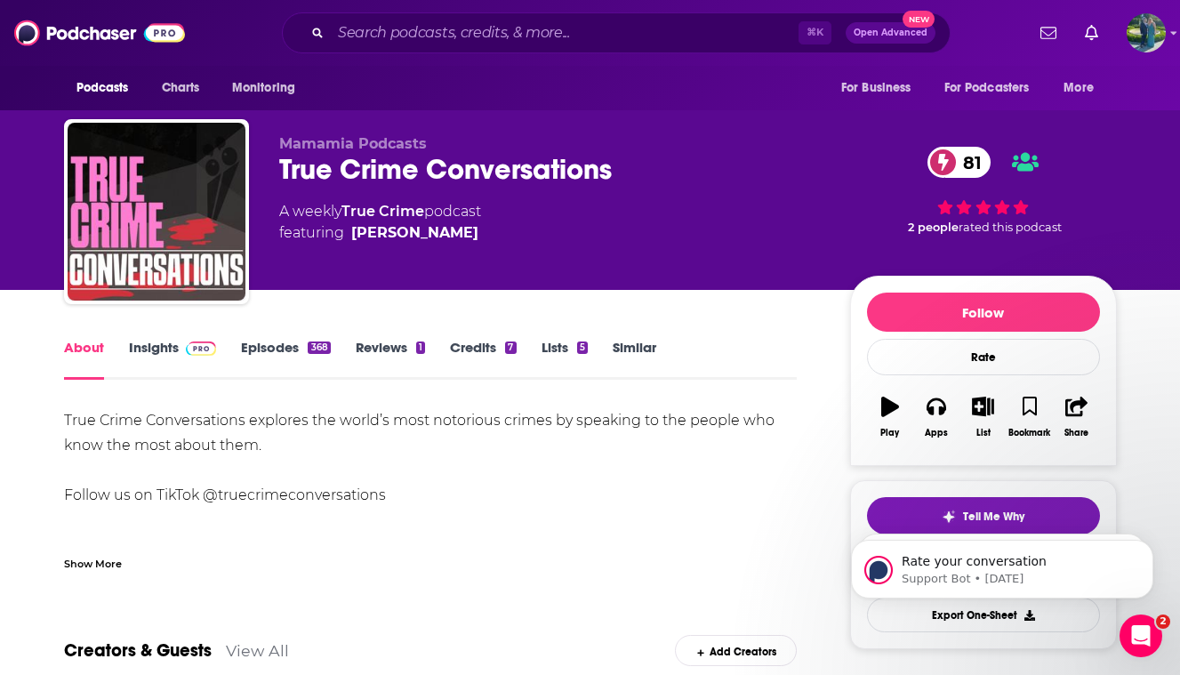
click at [316, 349] on div "368" at bounding box center [319, 347] width 22 height 12
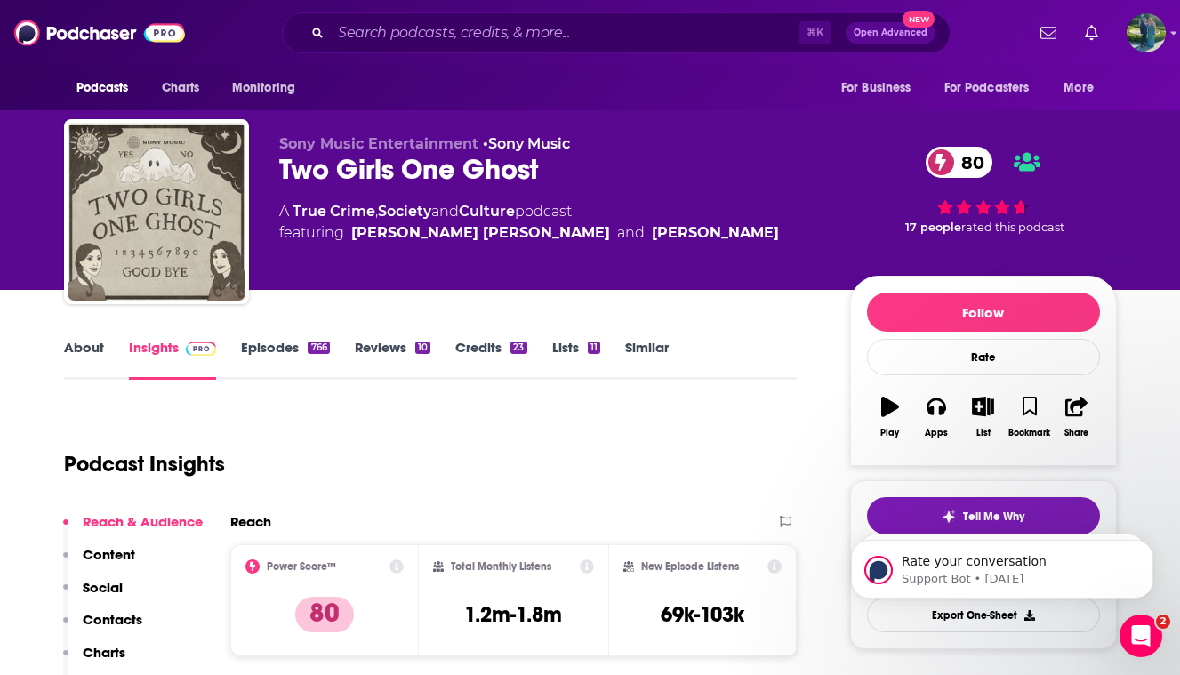
click at [82, 366] on link "About" at bounding box center [84, 359] width 40 height 41
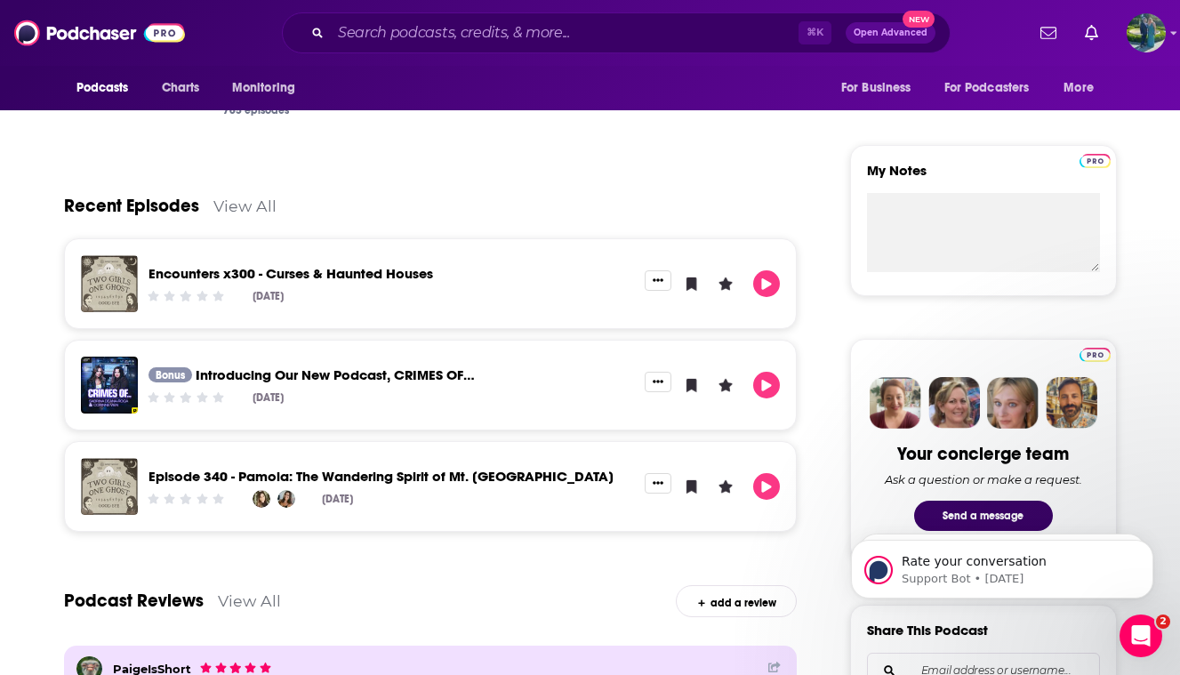
scroll to position [725, 0]
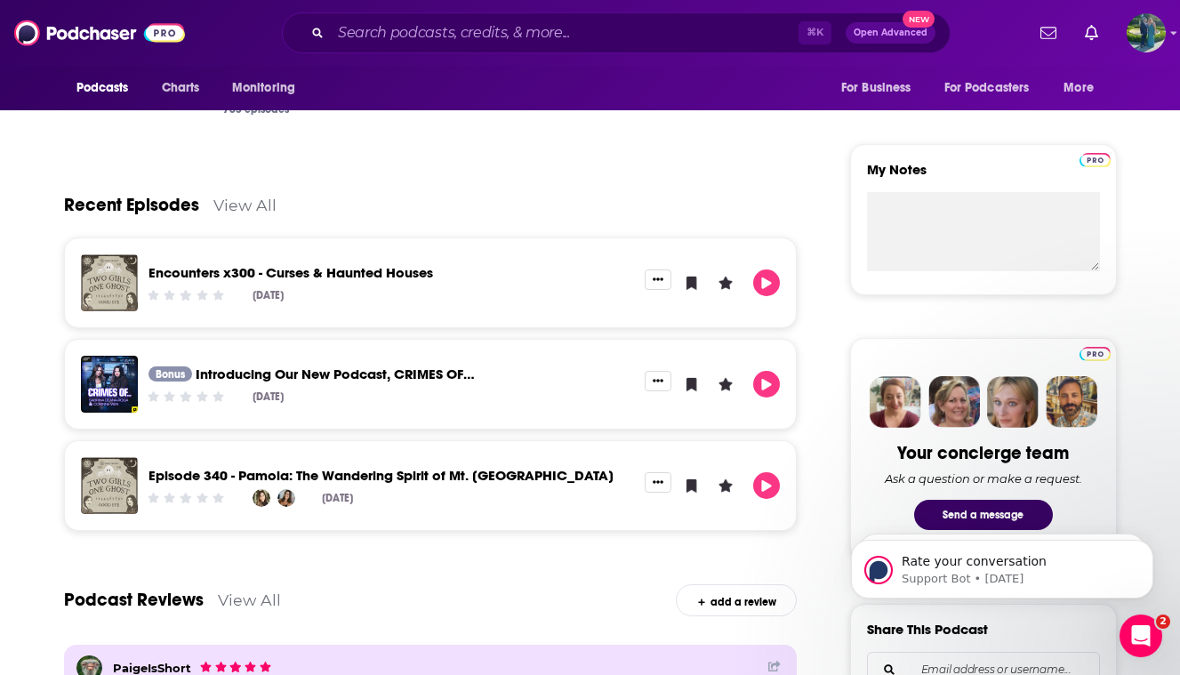
click at [250, 378] on link "Introducing Our New Podcast, CRIMES OF…" at bounding box center [335, 373] width 279 height 17
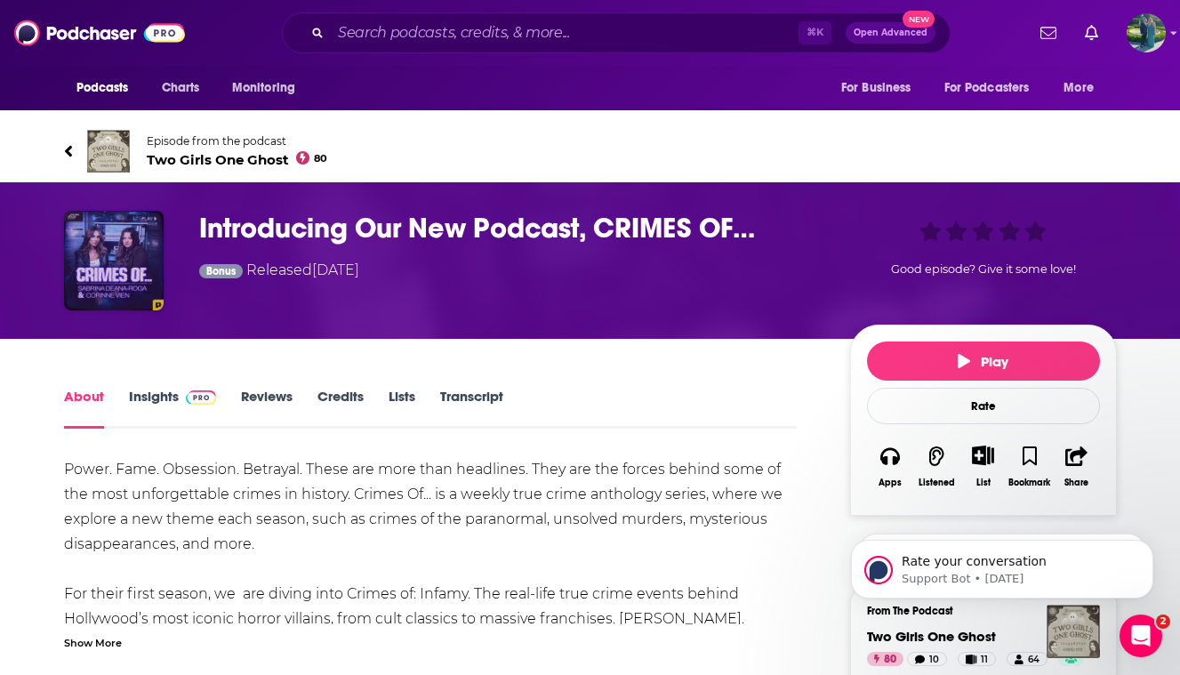
click at [138, 298] on img "Introducing Our New Podcast, CRIMES OF…" at bounding box center [114, 261] width 100 height 100
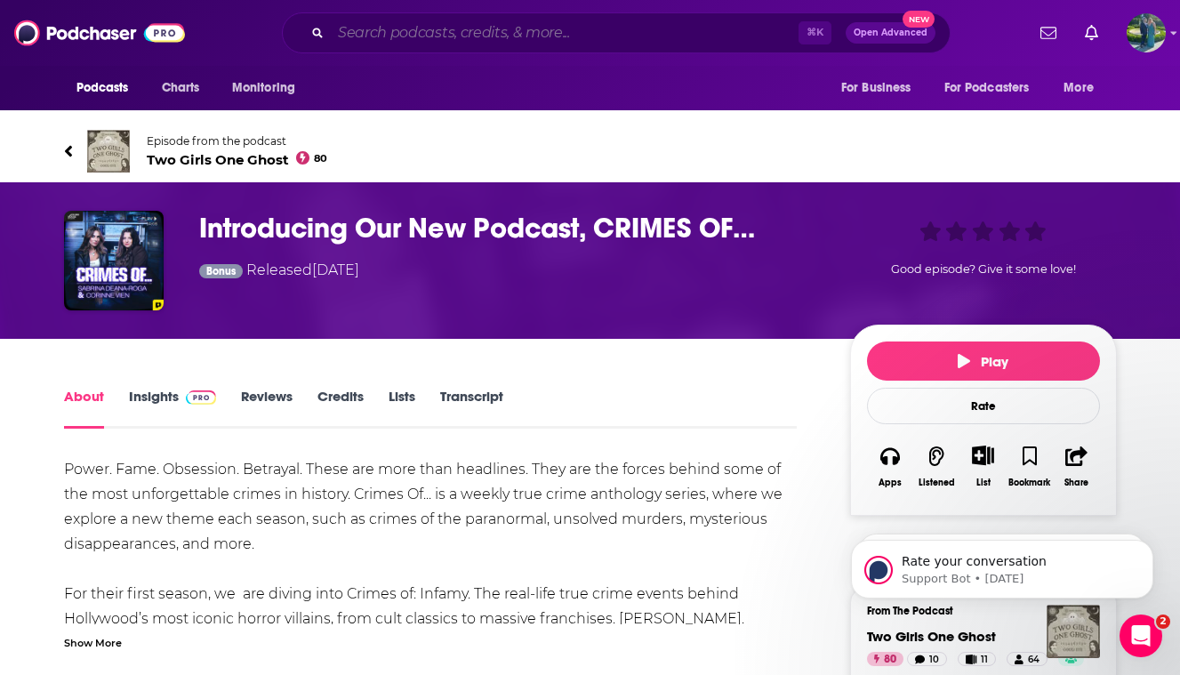
click at [604, 43] on input "Search podcasts, credits, & more..." at bounding box center [565, 33] width 468 height 28
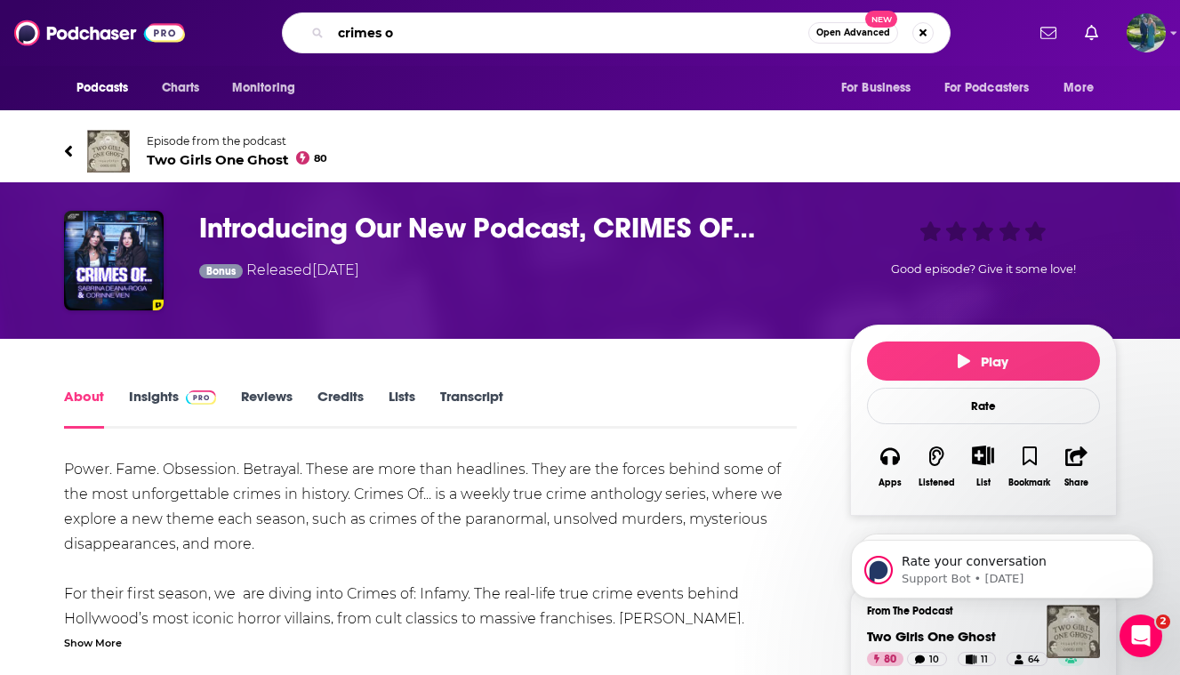
type input "crimes of"
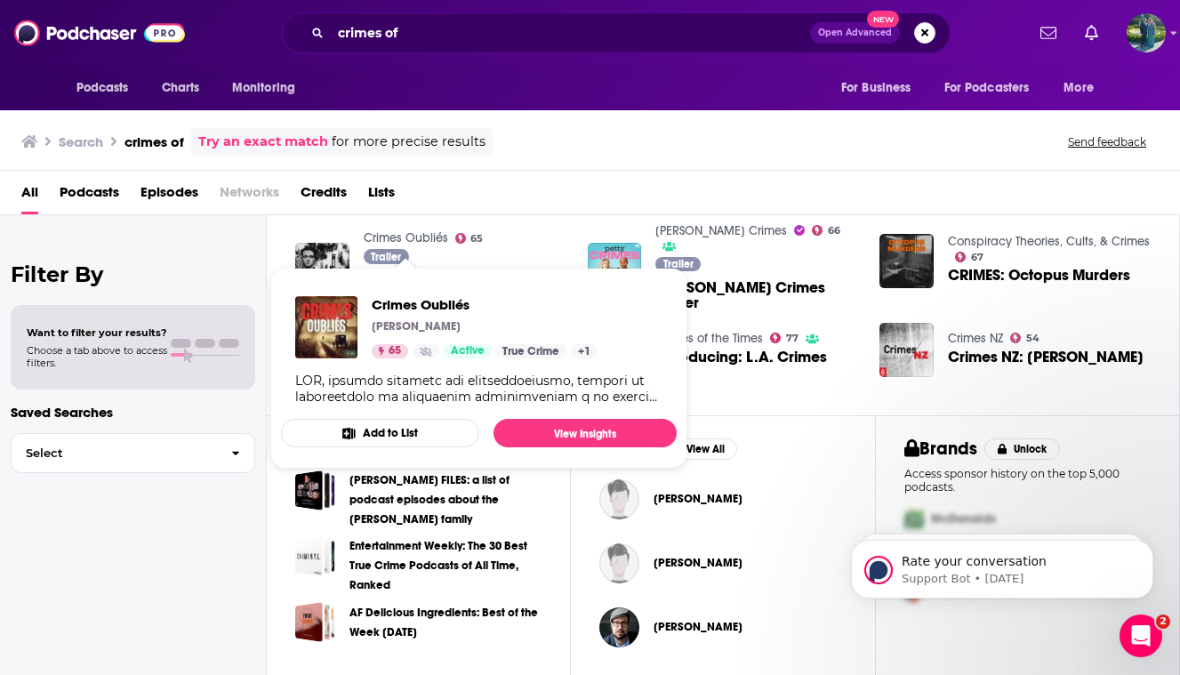
scroll to position [369, 0]
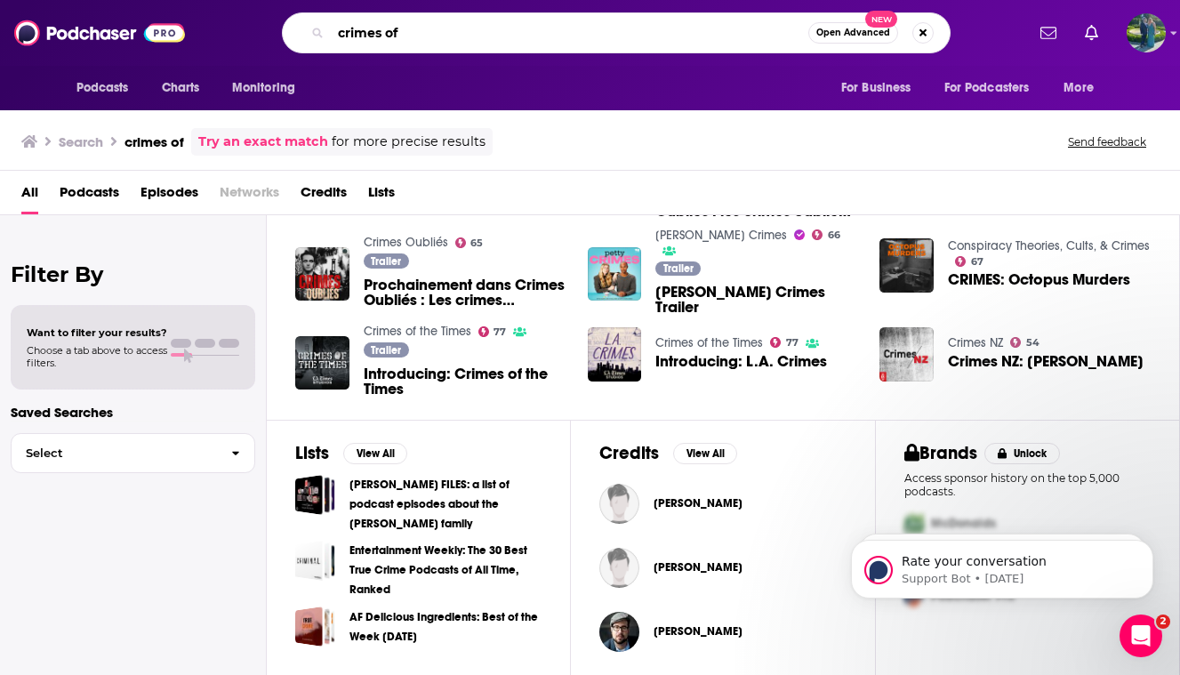
click at [438, 36] on input "crimes of" at bounding box center [569, 33] width 477 height 28
type input "crimes of..."
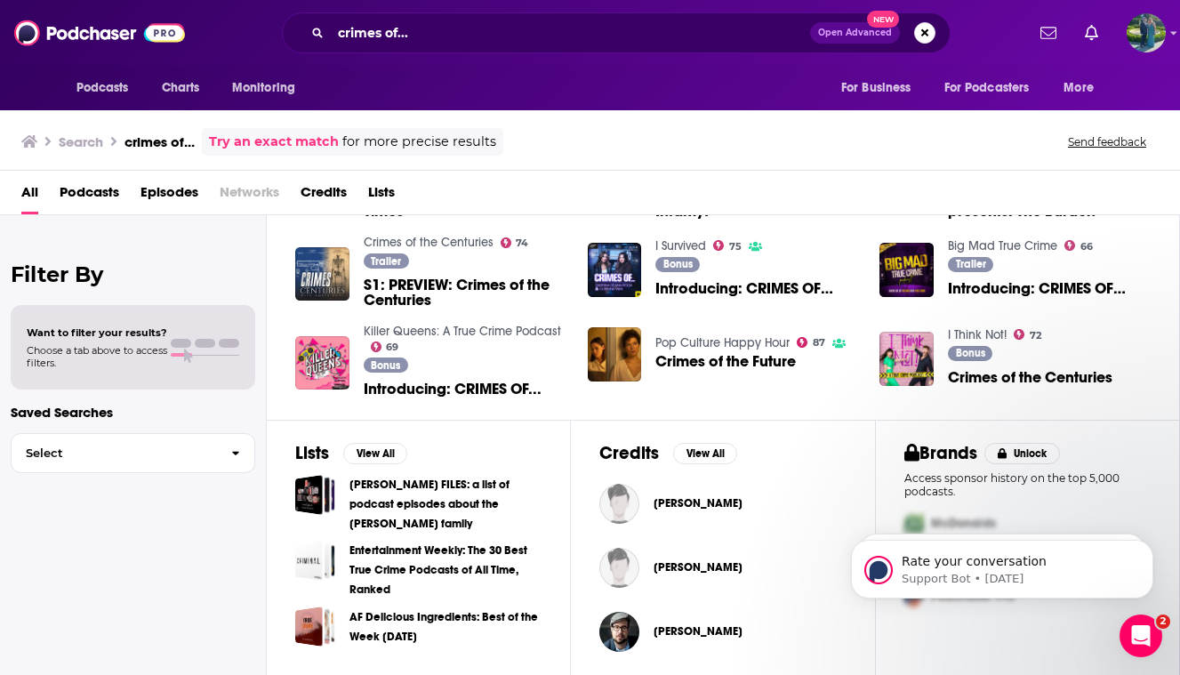
scroll to position [373, 0]
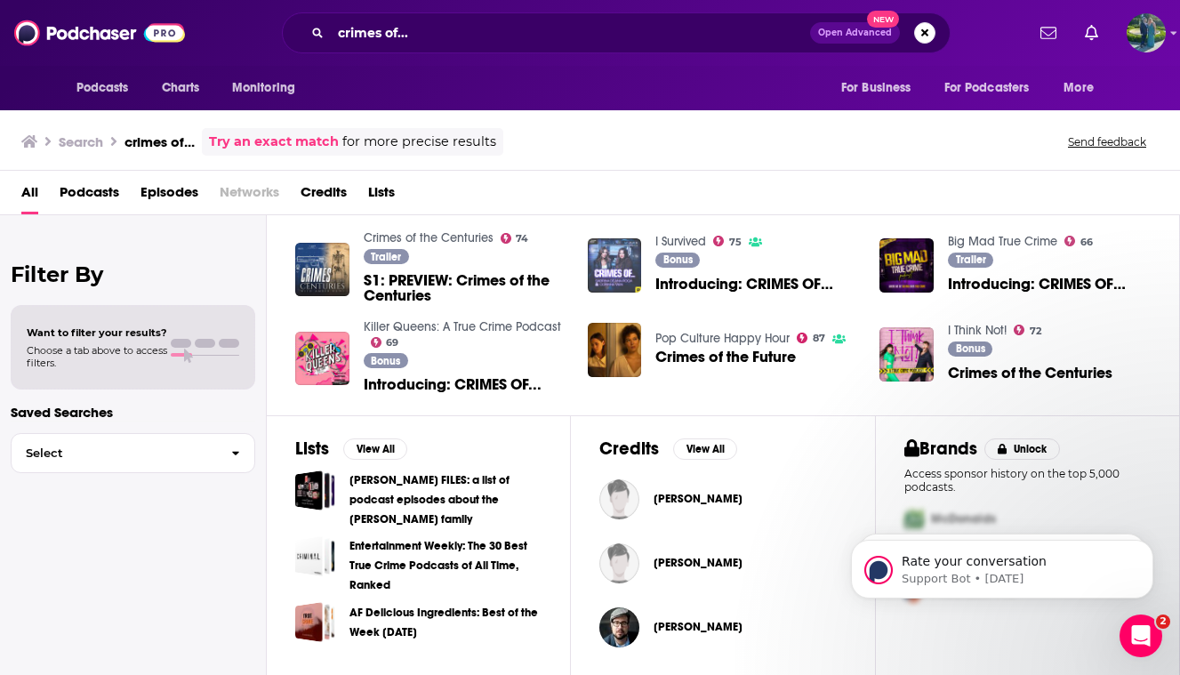
click at [626, 257] on img "Introducing: CRIMES OF…" at bounding box center [615, 265] width 54 height 54
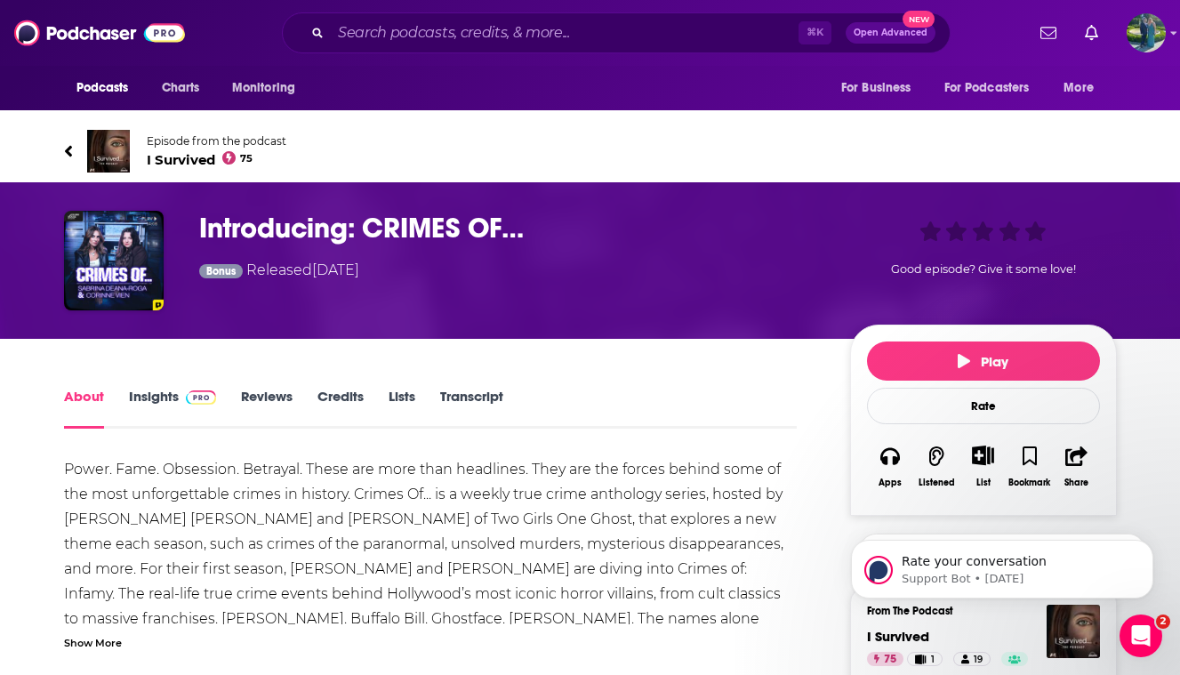
click at [173, 395] on link "Insights" at bounding box center [173, 408] width 88 height 41
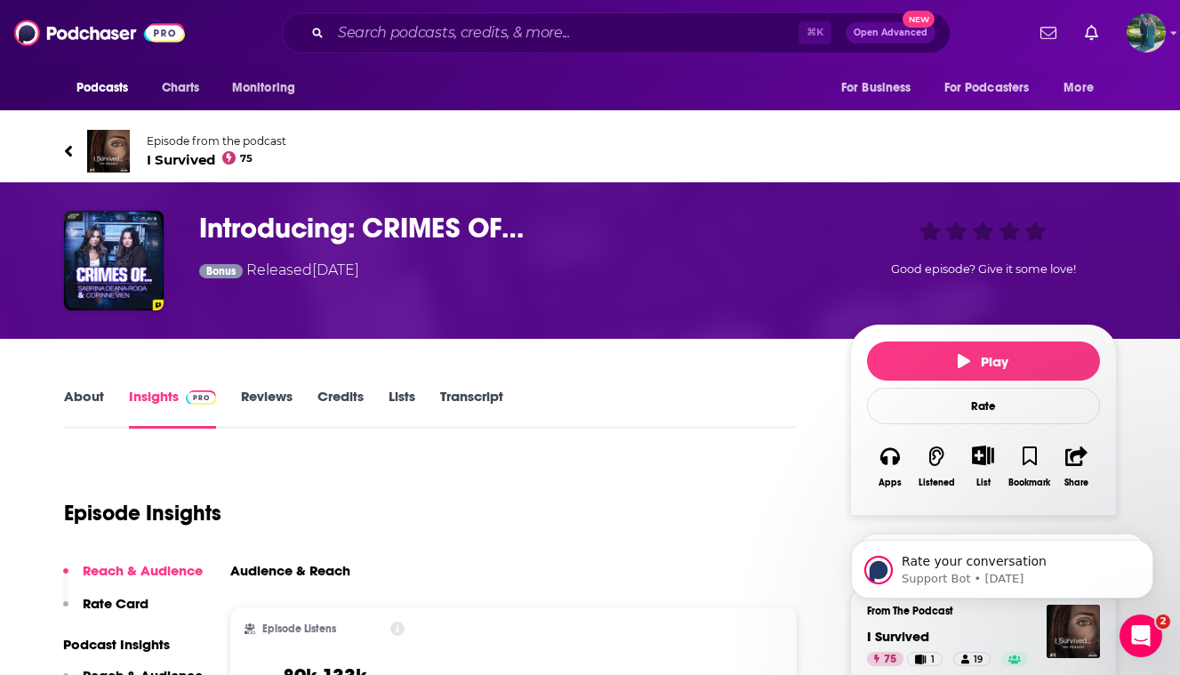
click at [419, 219] on h3 "Introducing: CRIMES OF…" at bounding box center [510, 228] width 622 height 35
click at [92, 401] on link "About" at bounding box center [84, 408] width 40 height 41
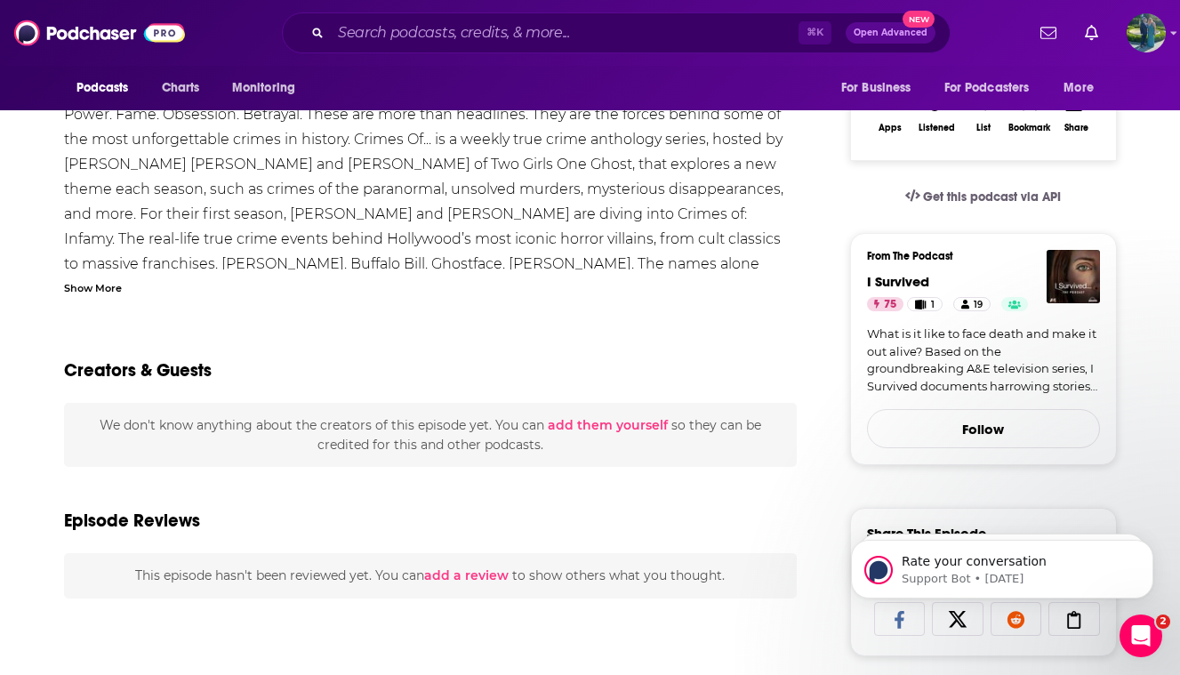
scroll to position [335, 0]
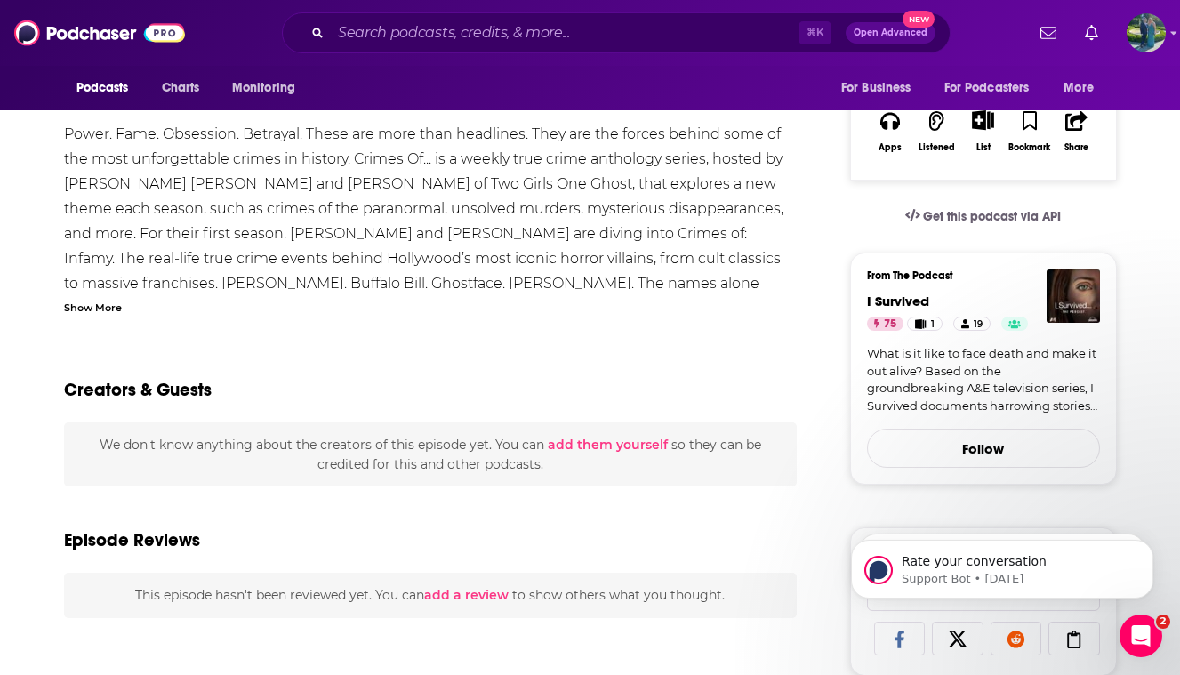
click at [104, 313] on div "Show More" at bounding box center [93, 306] width 58 height 17
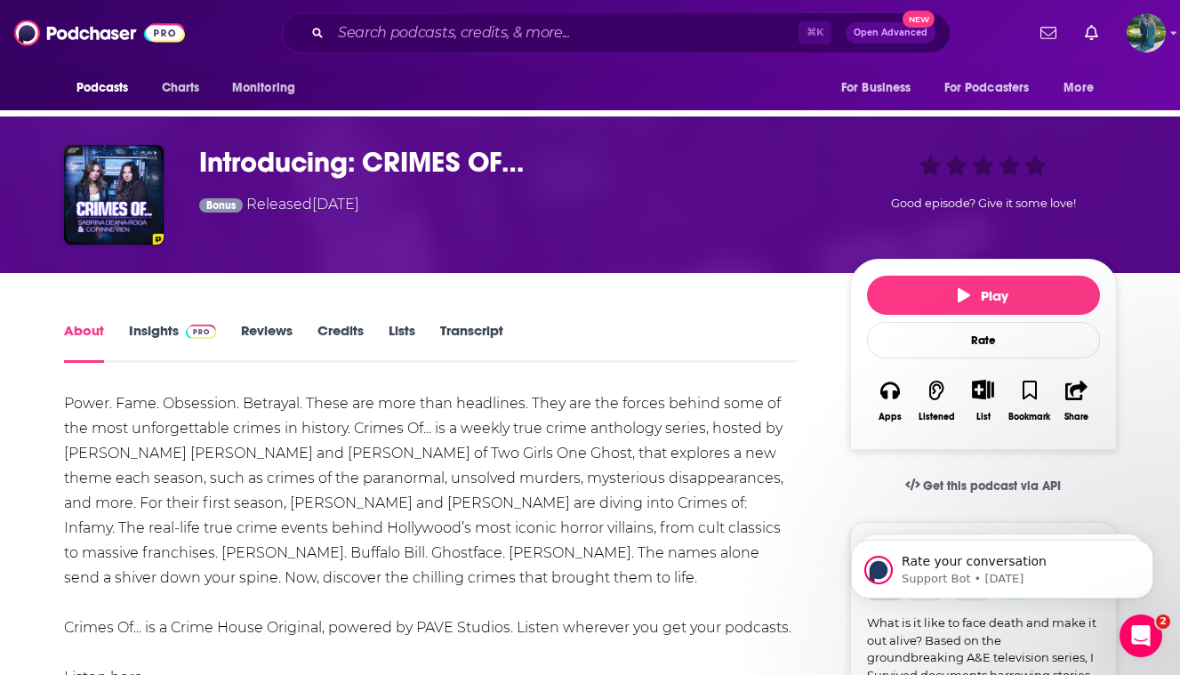
scroll to position [68, 0]
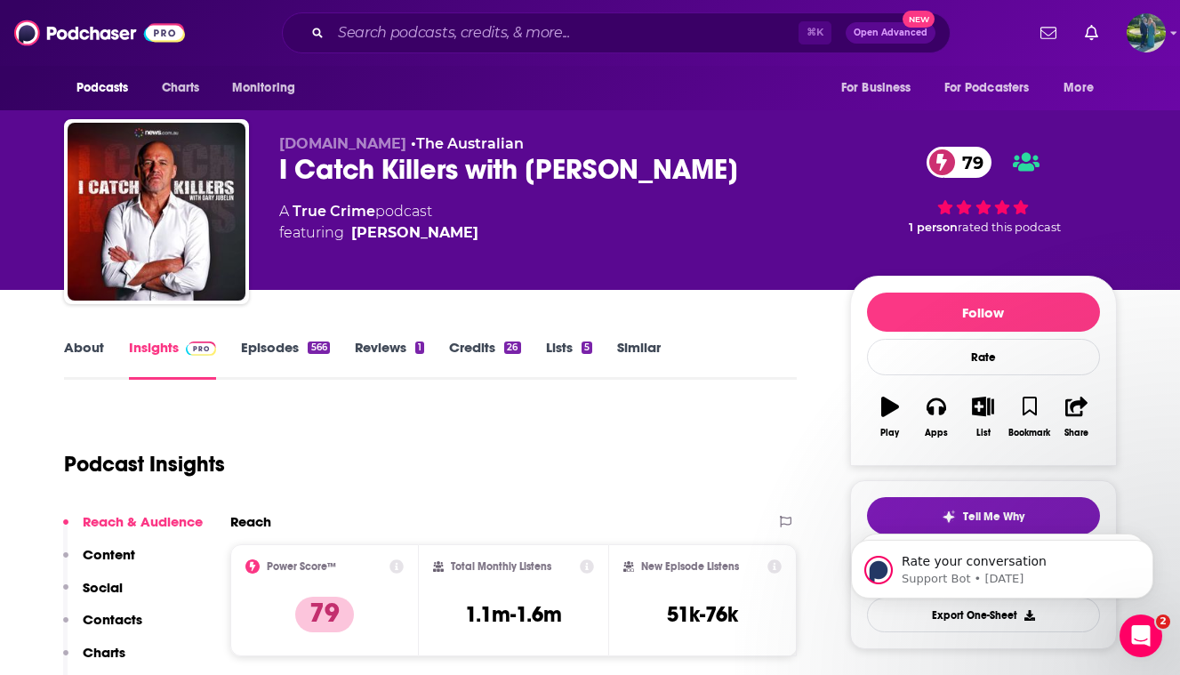
click at [80, 349] on link "About" at bounding box center [84, 359] width 40 height 41
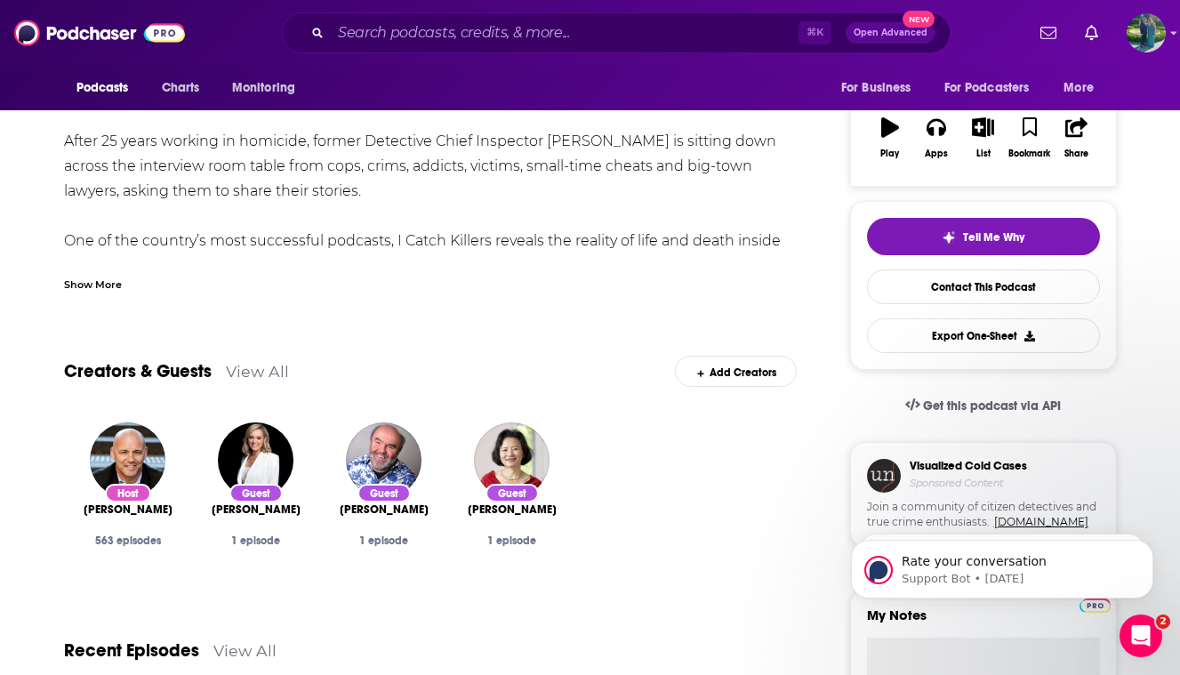
scroll to position [14, 0]
